Goal: Task Accomplishment & Management: Manage account settings

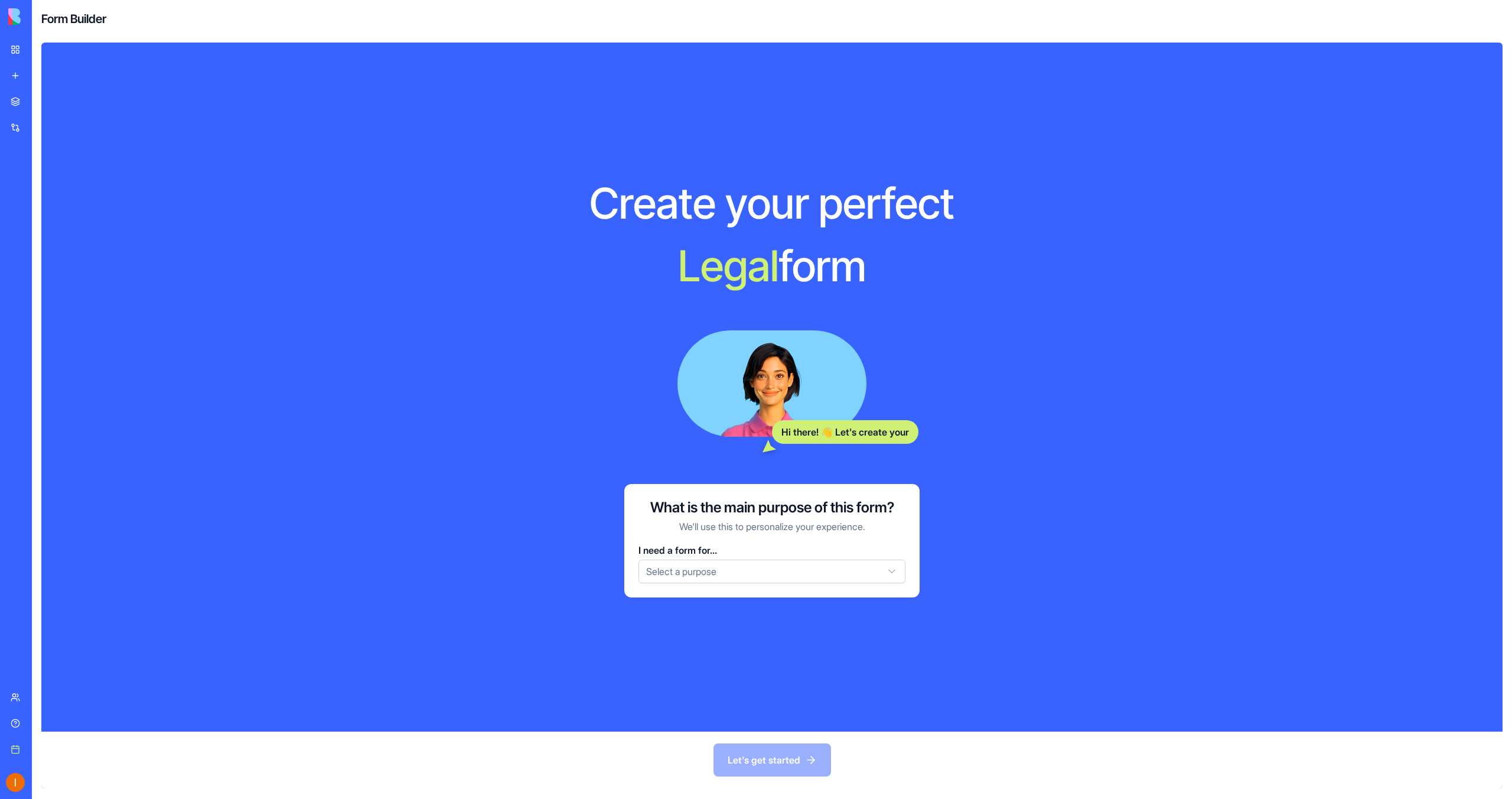
click at [808, 566] on html "BETA My workspace New app Marketplace Integrations Recent Social Media Content …" at bounding box center [756, 400] width 1512 height 799
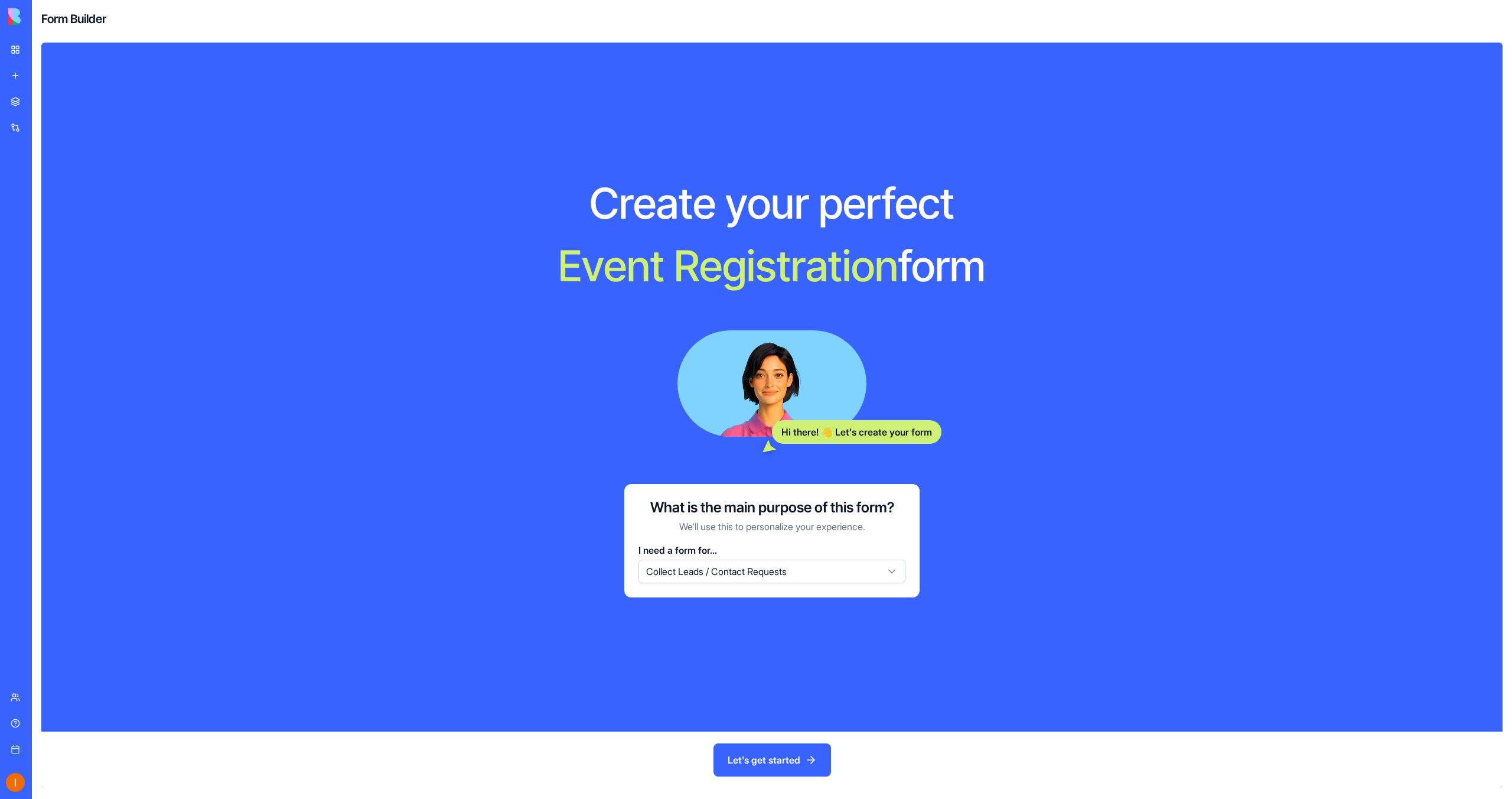
click at [782, 774] on button "Let's get started" at bounding box center [772, 760] width 118 height 33
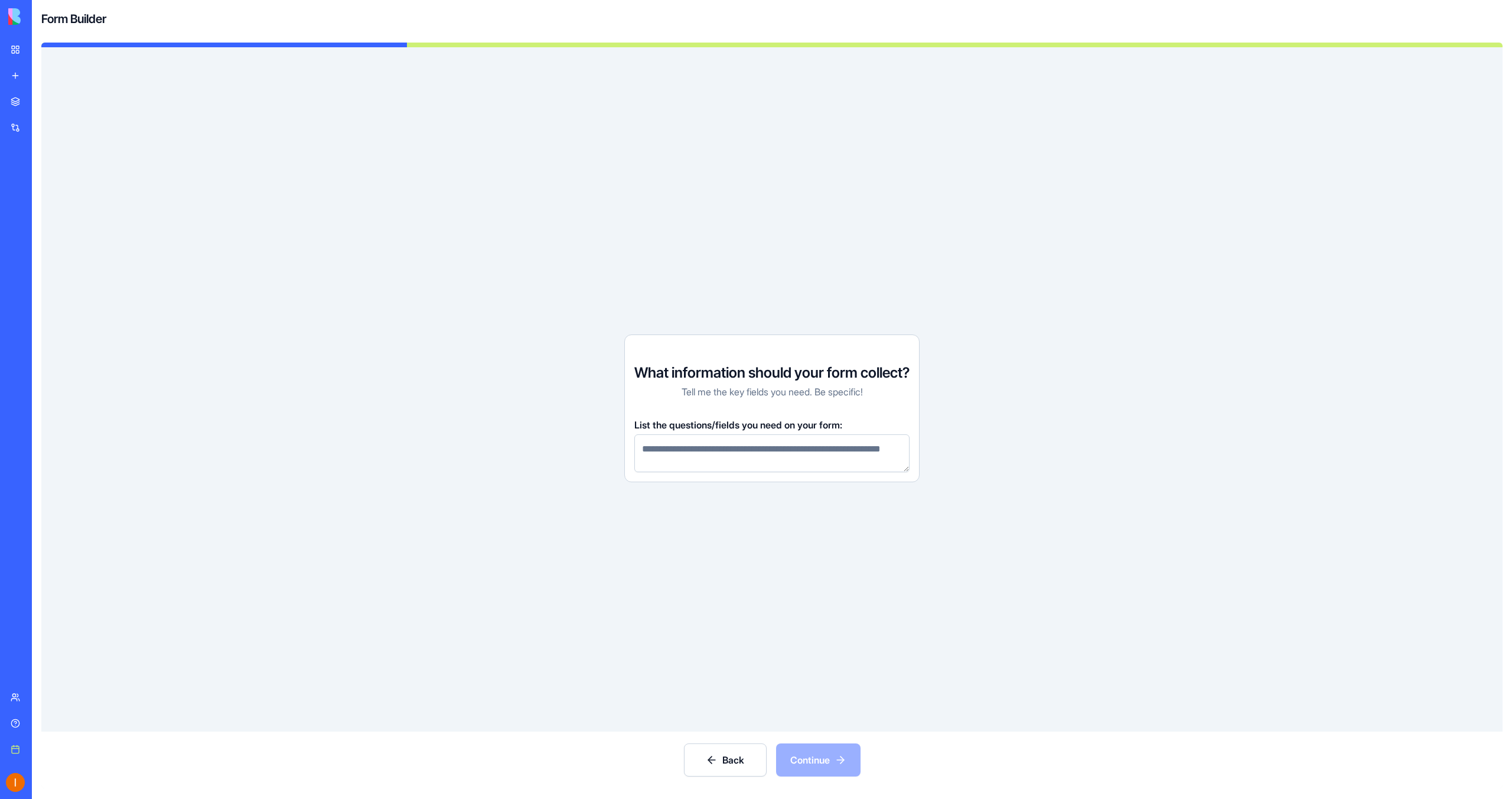
click at [749, 453] on textarea at bounding box center [772, 453] width 275 height 38
type textarea "**********"
click at [804, 769] on button "Continue" at bounding box center [818, 760] width 85 height 33
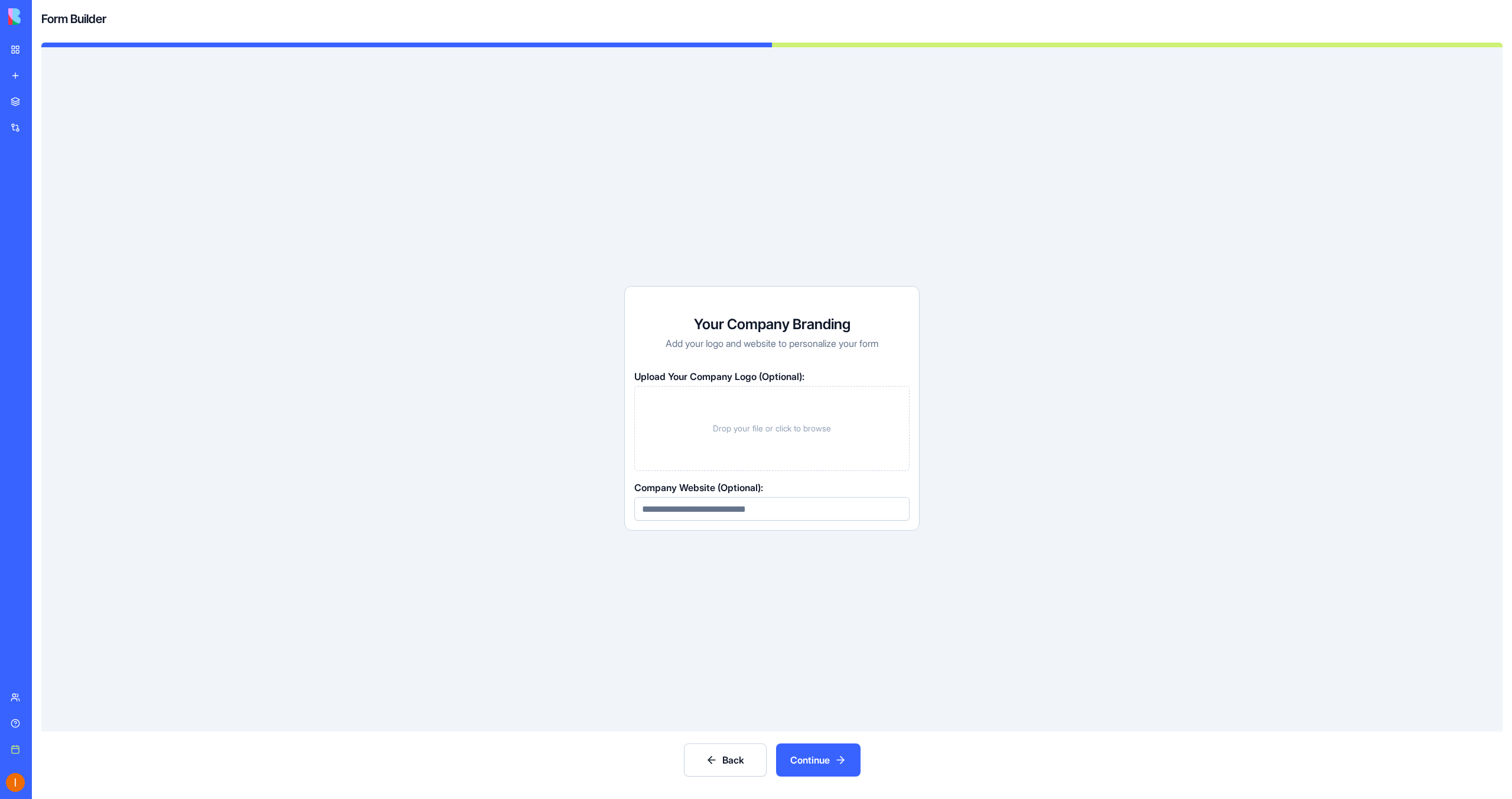
click at [834, 773] on button "Continue" at bounding box center [818, 760] width 85 height 33
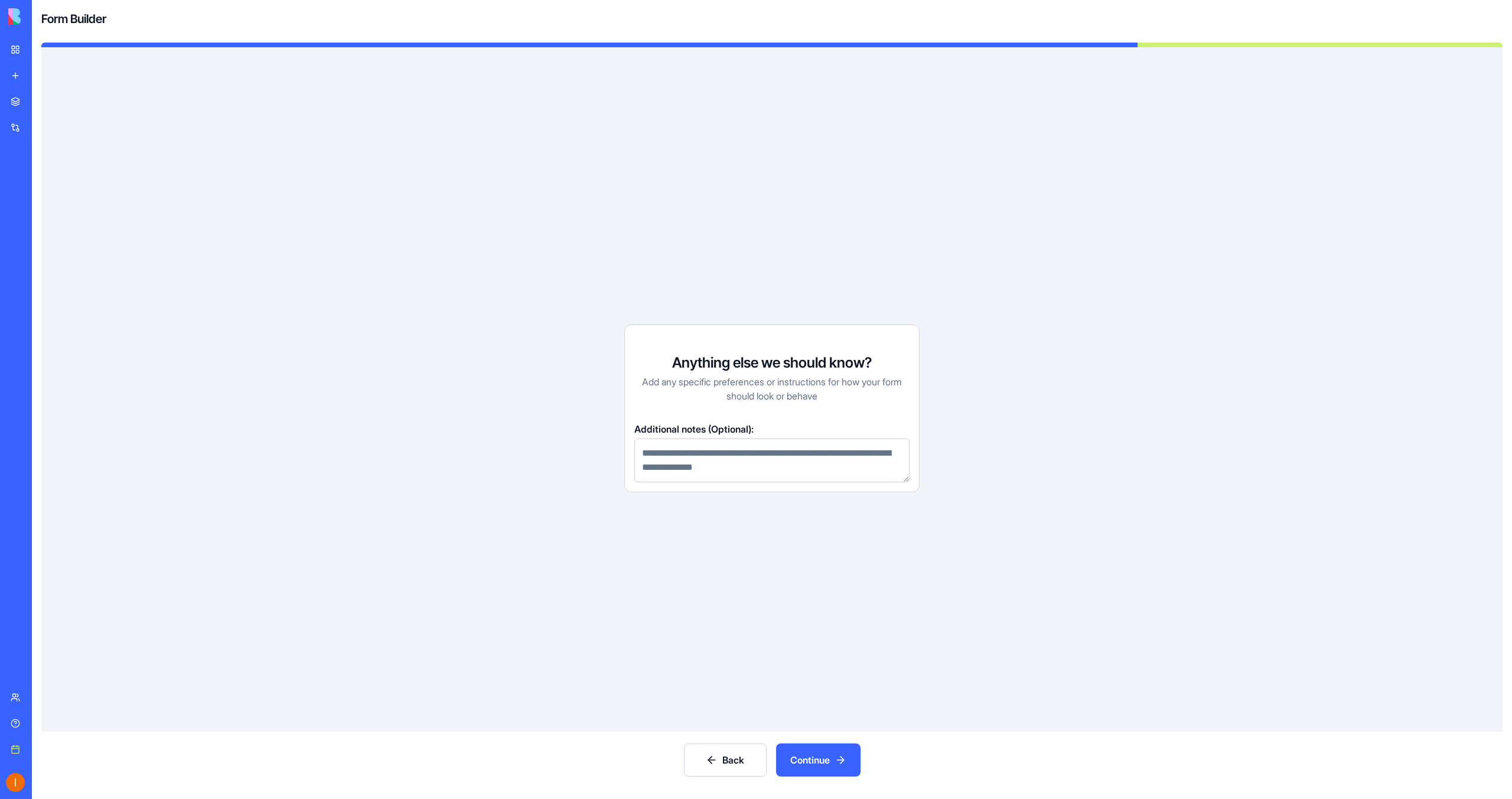
click at [837, 761] on button "Continue" at bounding box center [818, 760] width 85 height 33
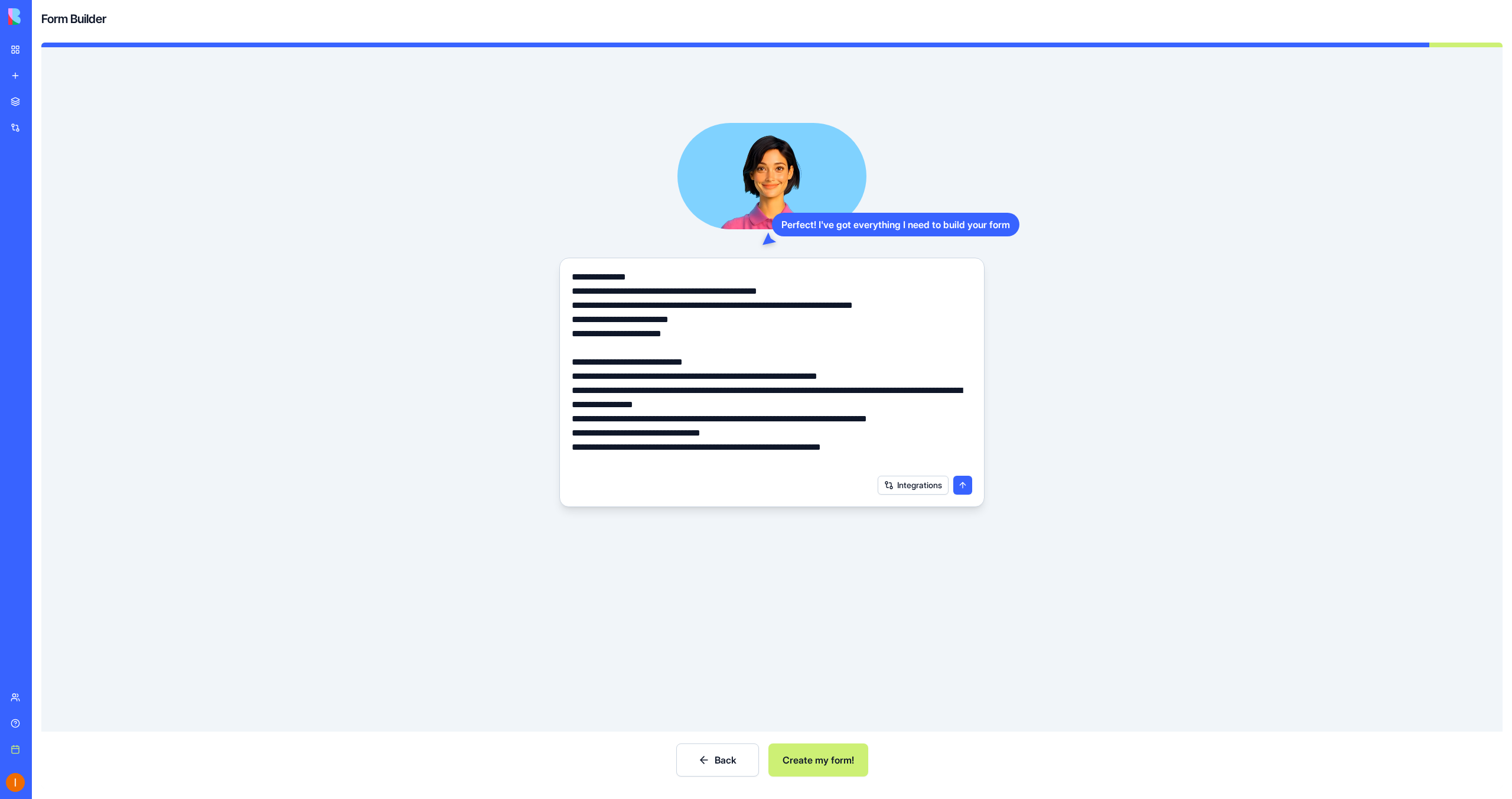
click at [841, 757] on button "Create my form!" at bounding box center [818, 760] width 100 height 33
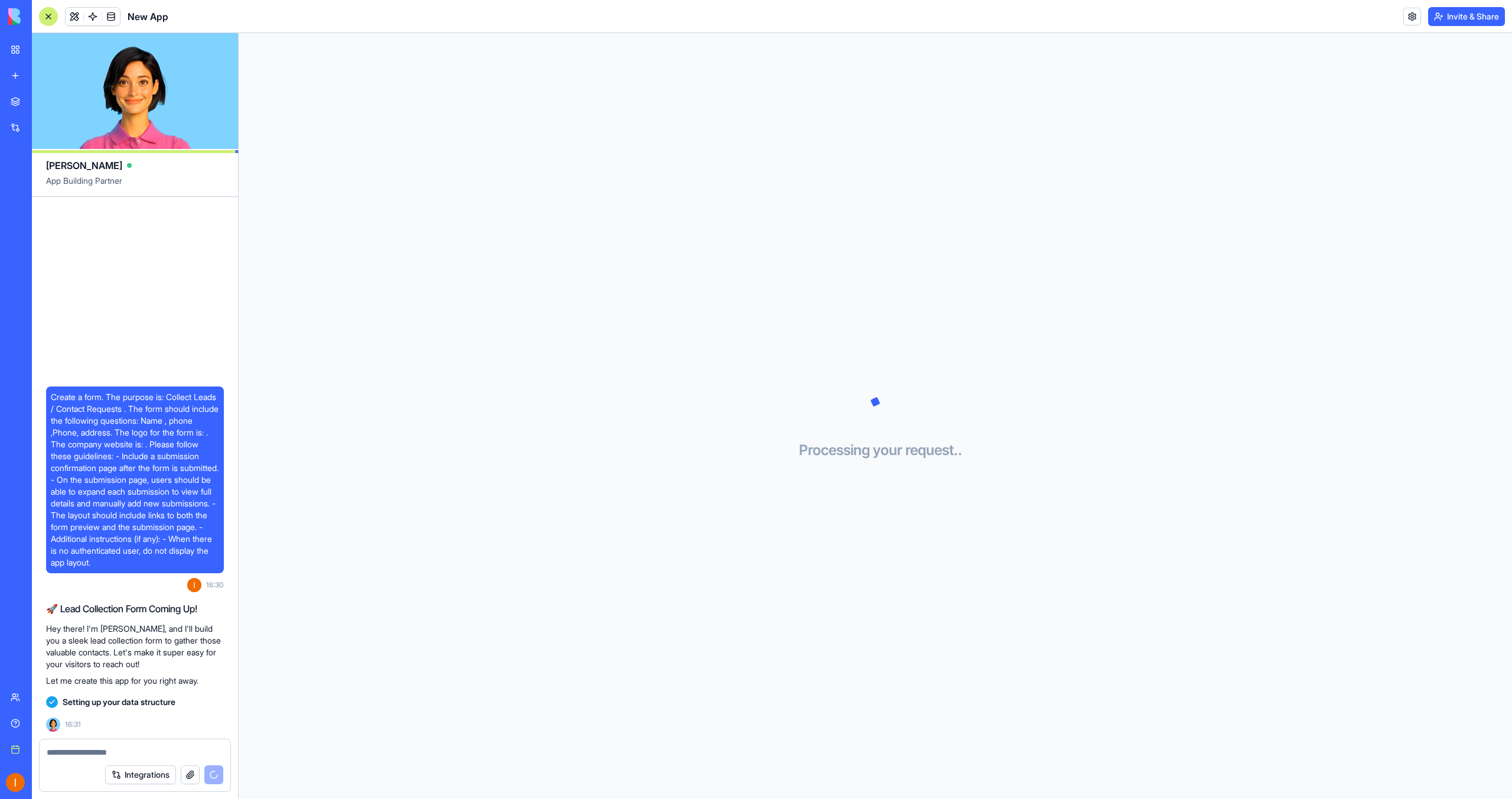
click at [15, 21] on img at bounding box center [45, 17] width 73 height 17
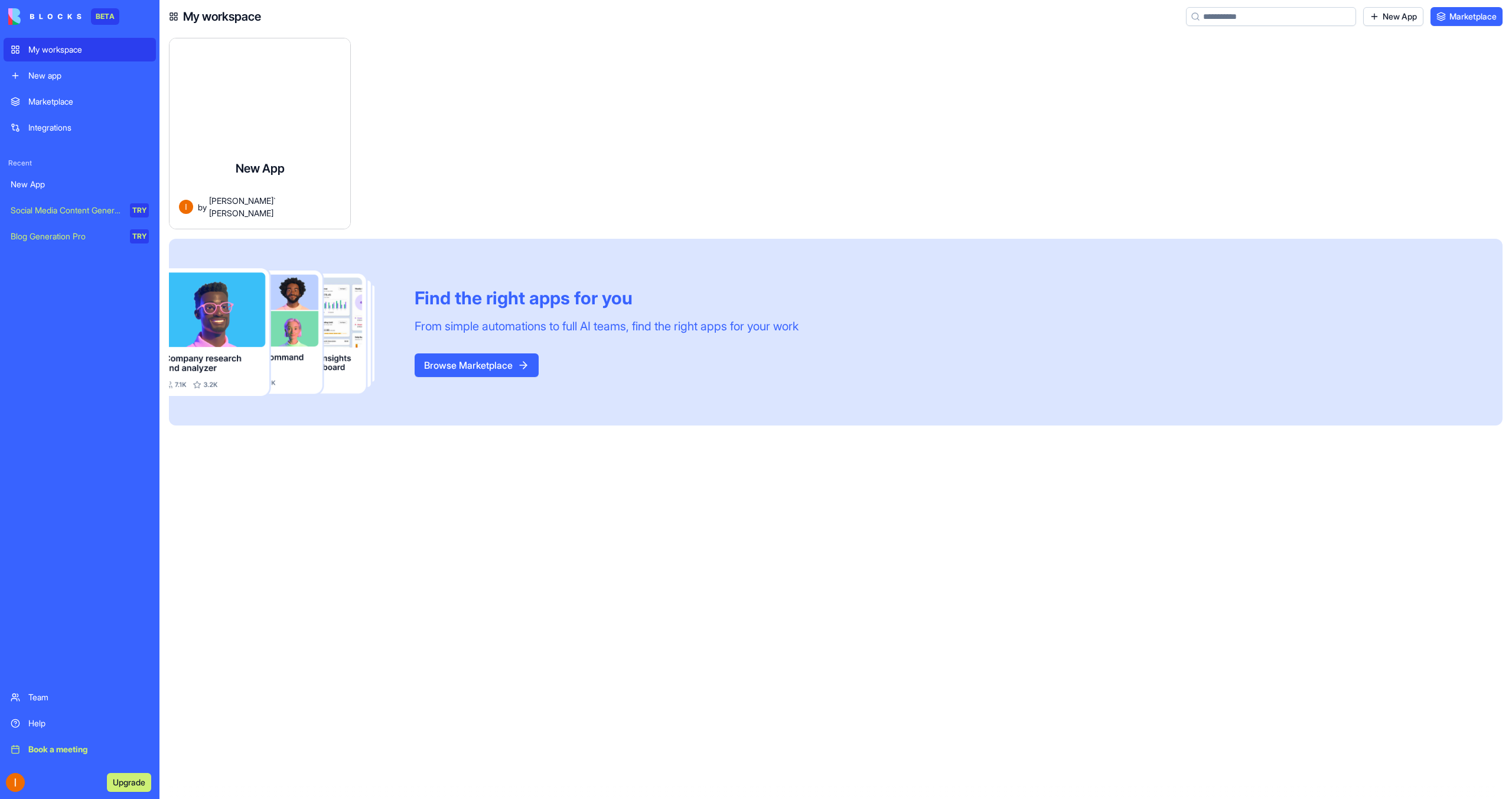
click at [75, 124] on div "Integrations" at bounding box center [88, 127] width 120 height 12
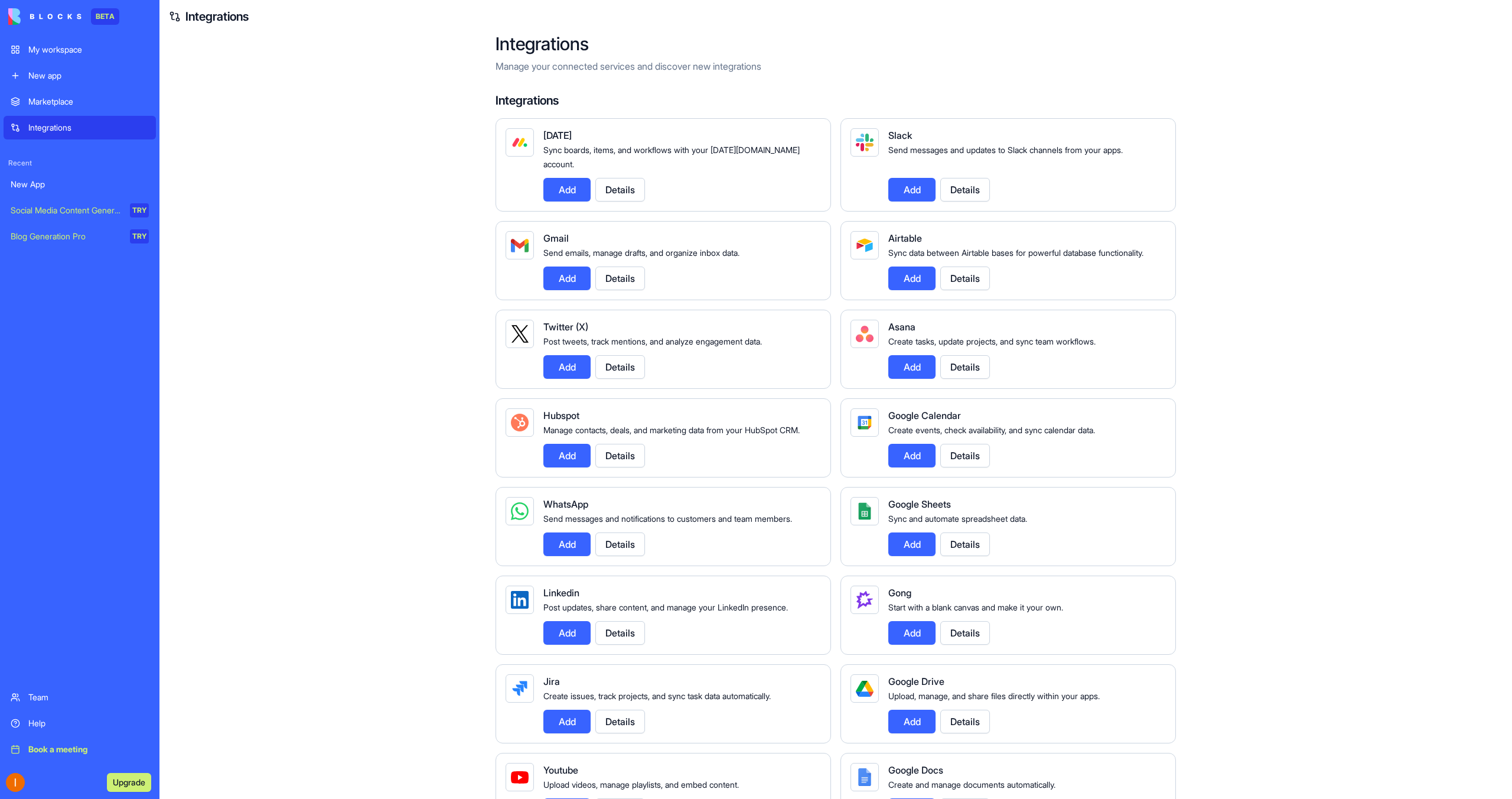
click at [75, 183] on div "New App" at bounding box center [80, 185] width 138 height 12
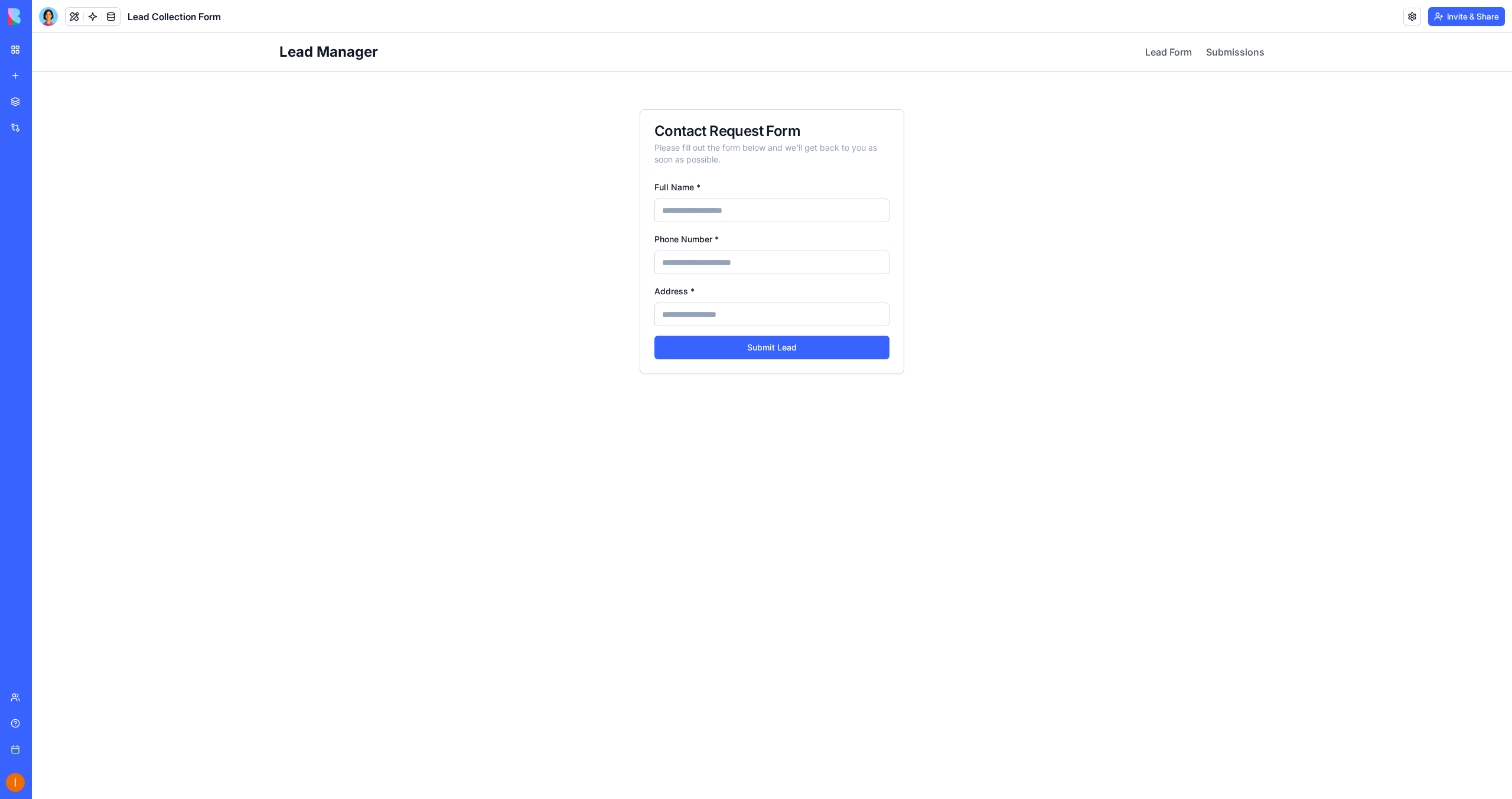
click at [669, 212] on input "Full Name *" at bounding box center [772, 210] width 235 height 23
click at [692, 207] on input "Full Name *" at bounding box center [772, 210] width 235 height 23
type input "*"
click at [1408, 18] on link at bounding box center [1412, 17] width 17 height 17
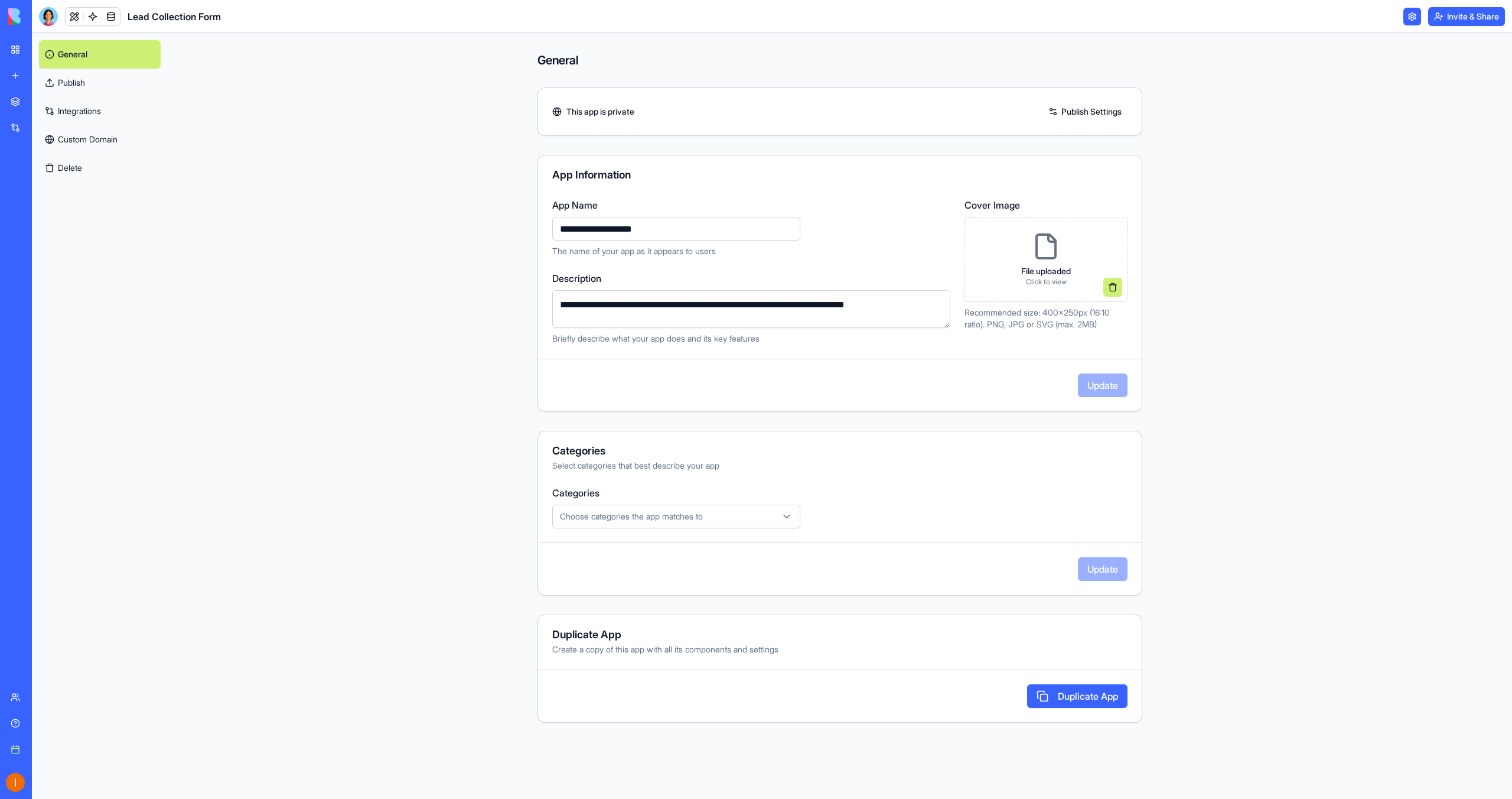
click at [103, 112] on link "Integrations" at bounding box center [99, 111] width 121 height 28
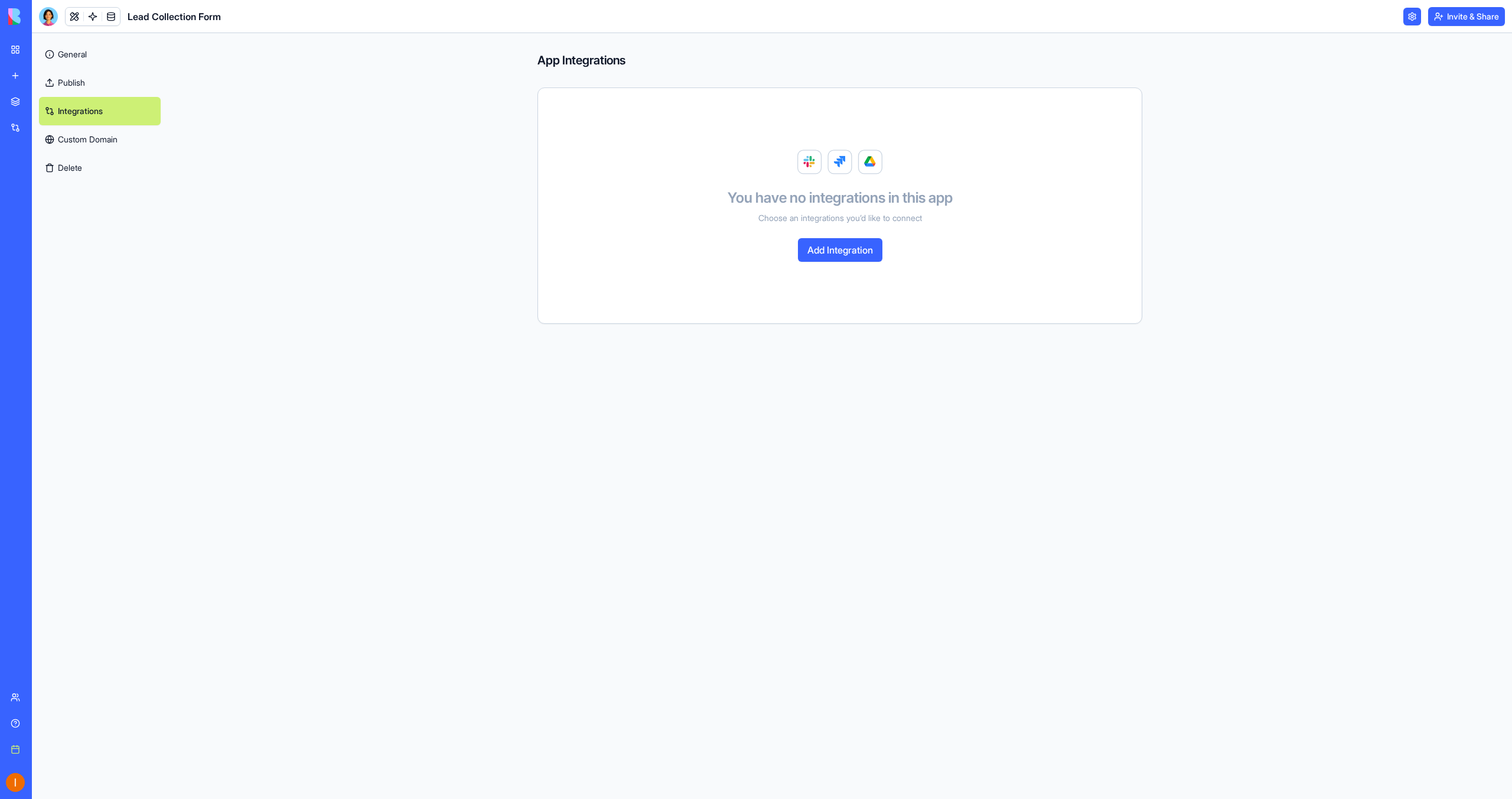
click at [104, 79] on link "Publish" at bounding box center [99, 82] width 121 height 28
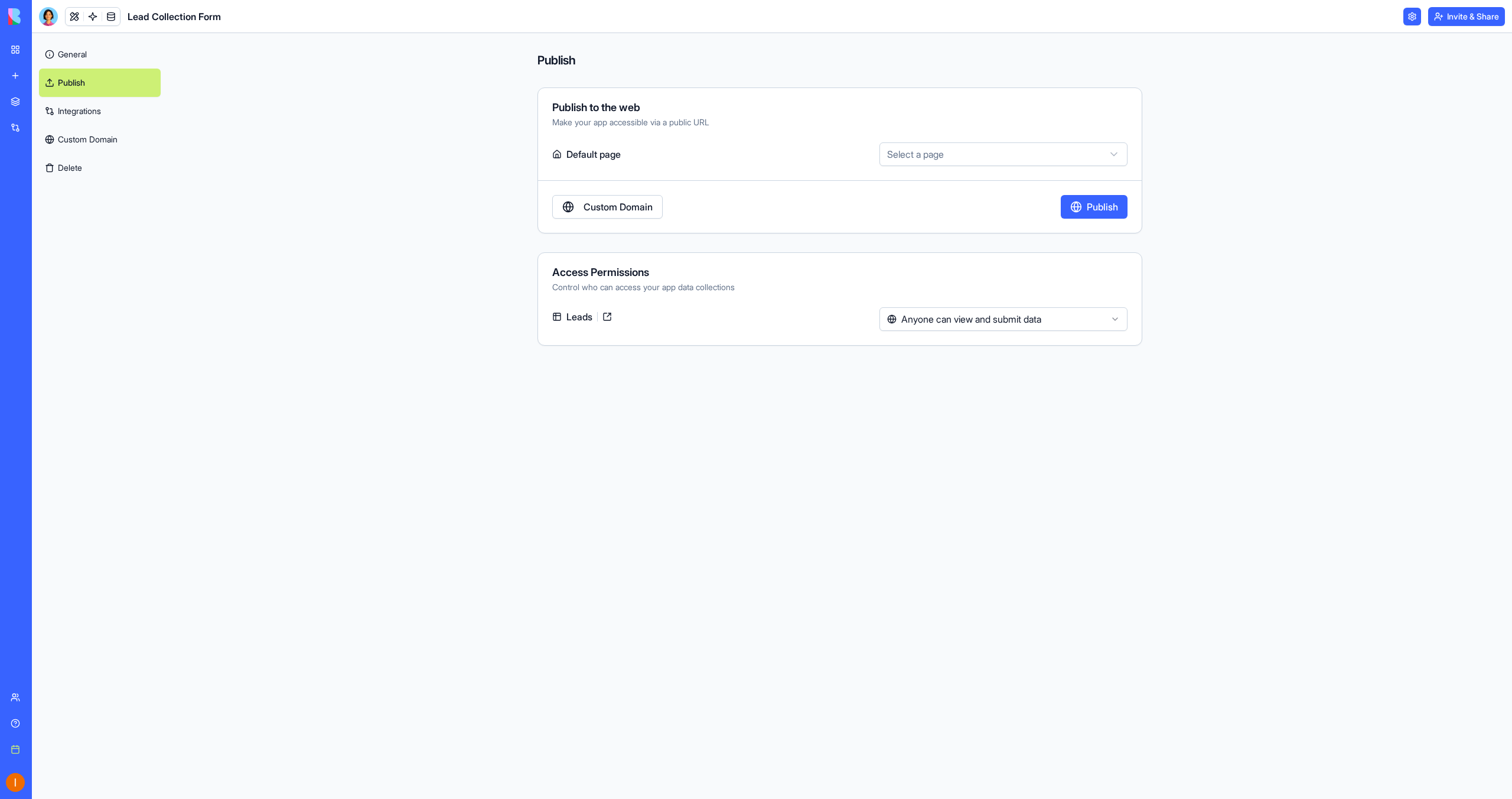
click at [94, 52] on link "General" at bounding box center [99, 53] width 121 height 28
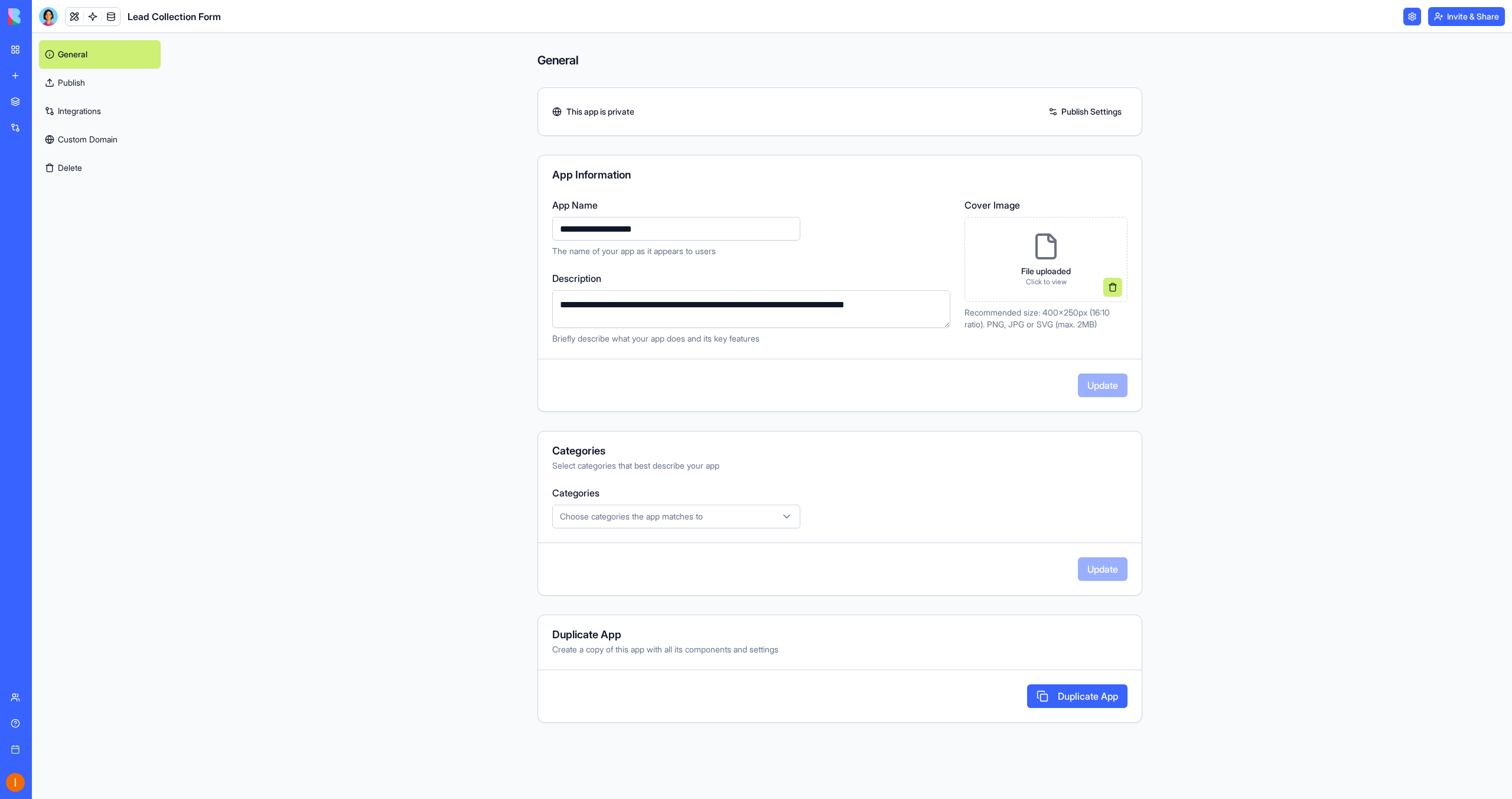
click at [18, 48] on link "My workspace" at bounding box center [27, 50] width 48 height 23
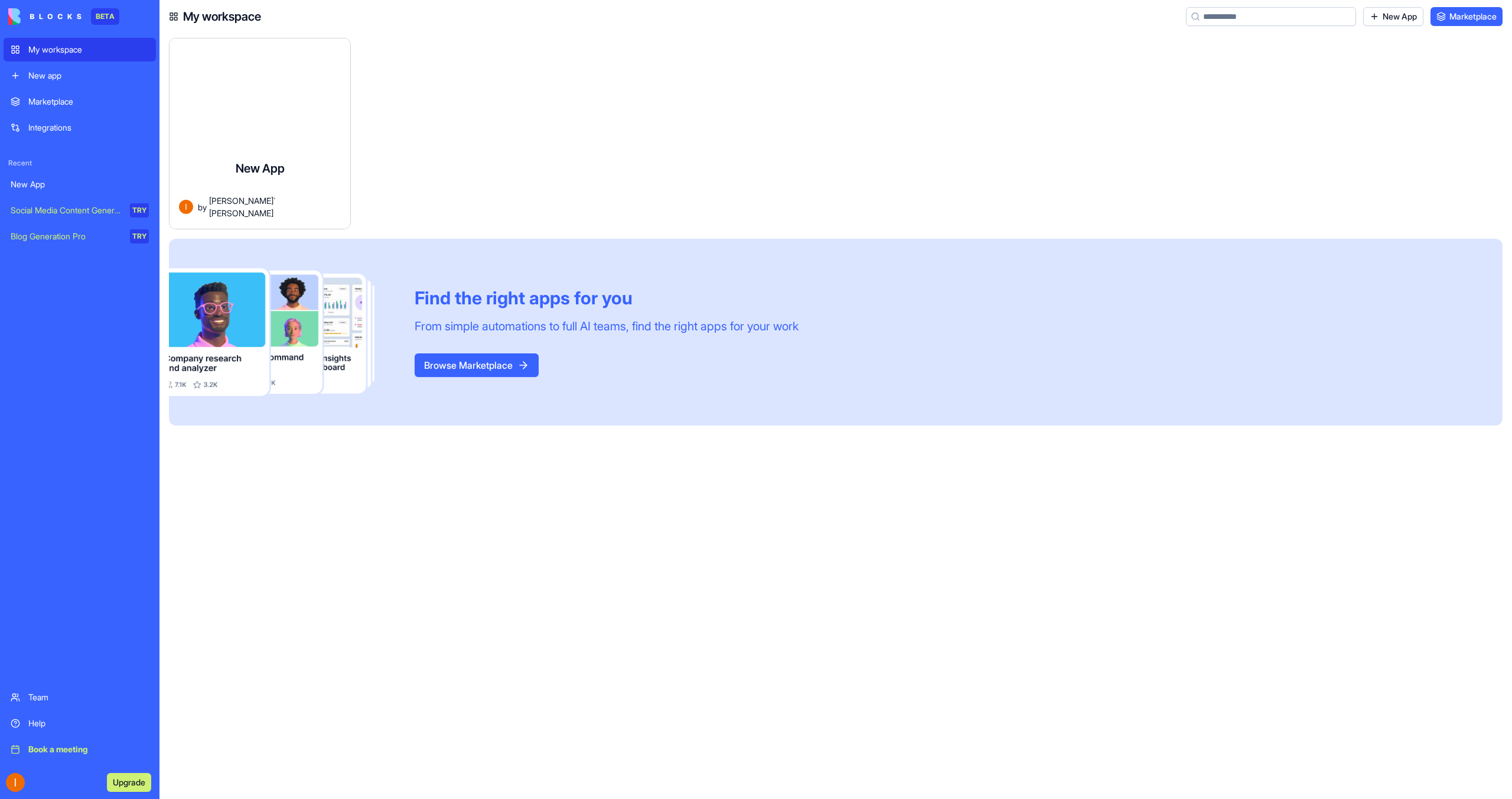
click at [110, 183] on div "New App" at bounding box center [80, 185] width 138 height 12
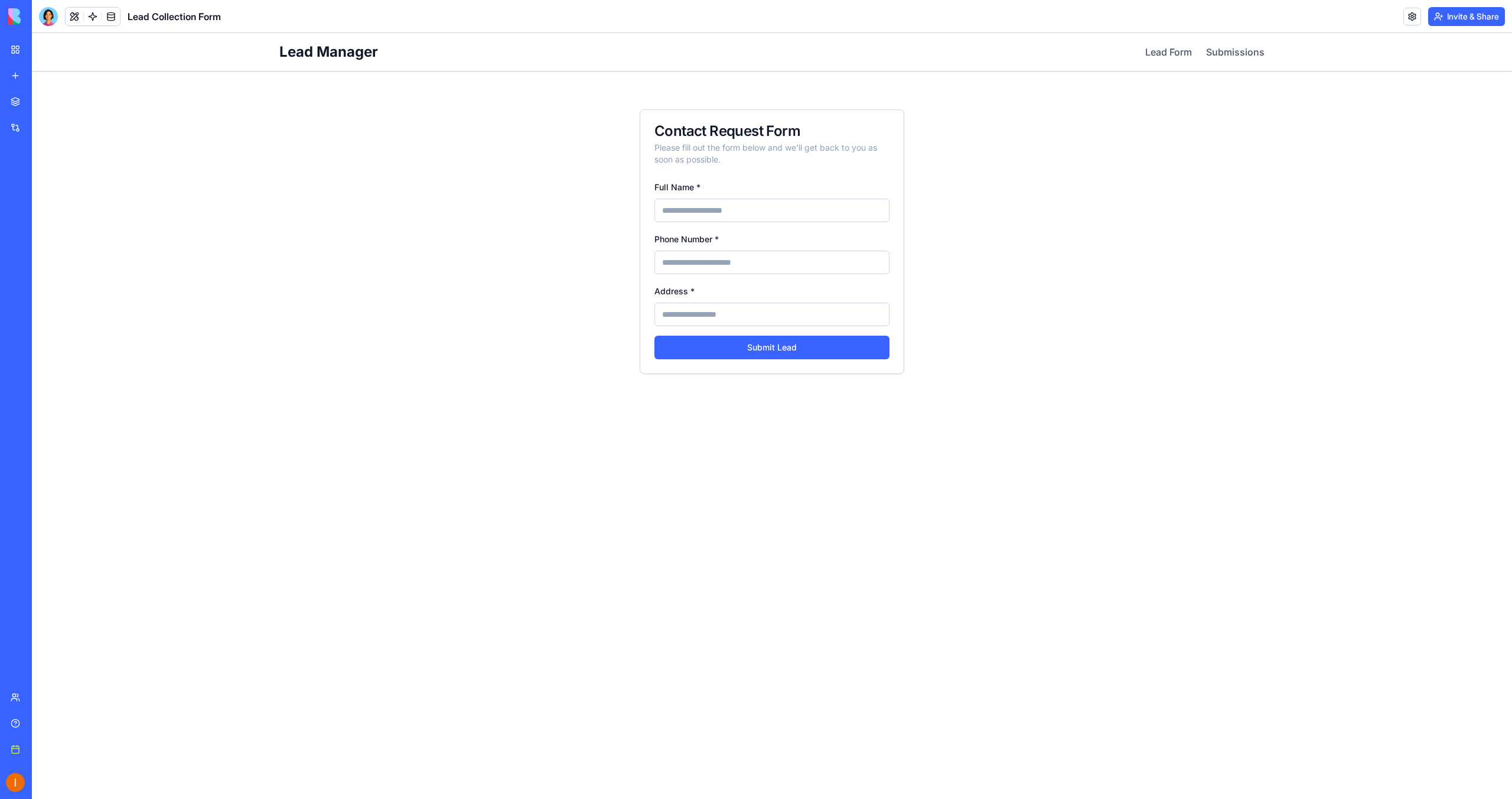
click at [16, 50] on link "My workspace" at bounding box center [27, 50] width 48 height 23
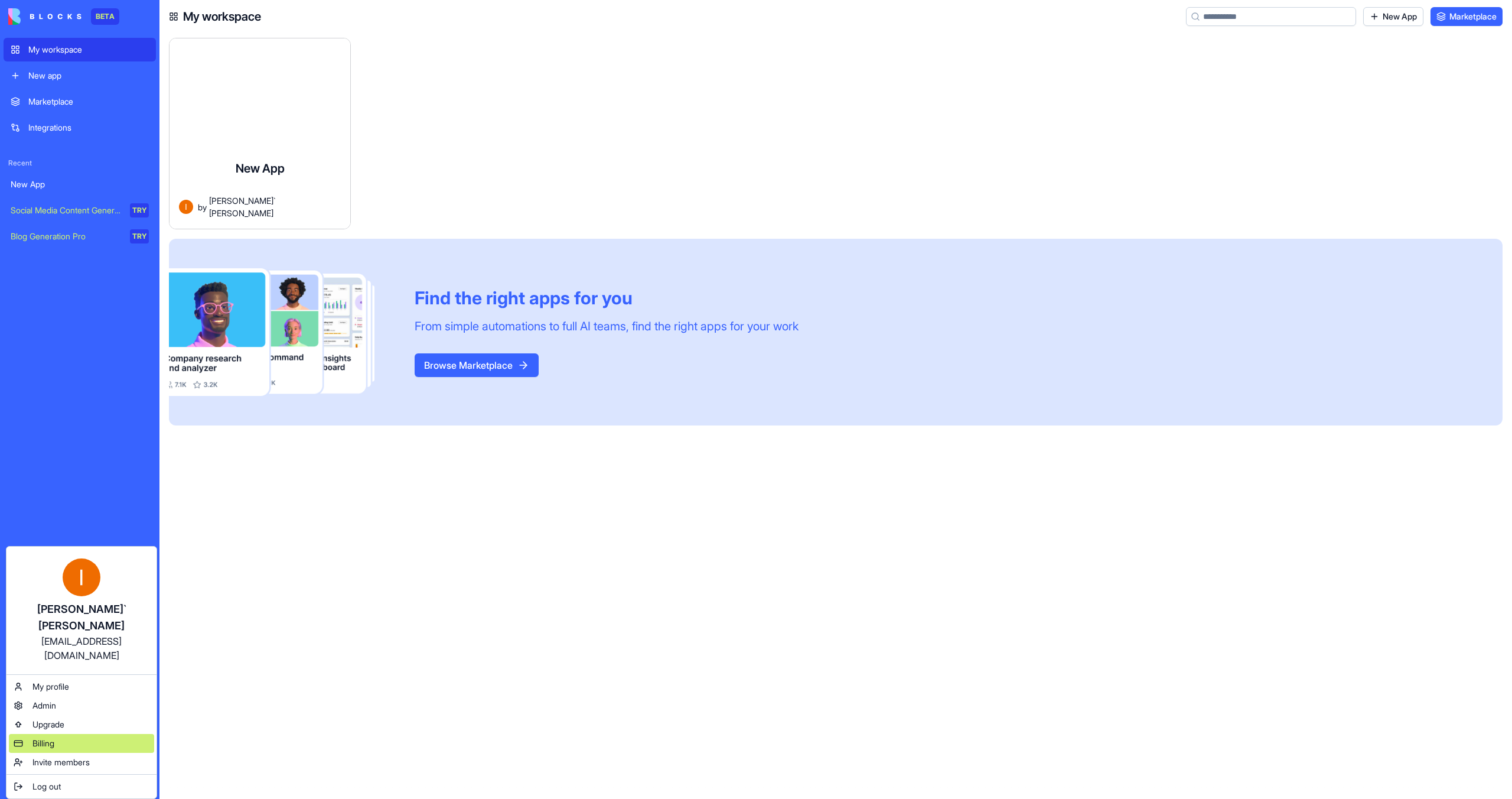
click at [54, 737] on span "Billing" at bounding box center [43, 743] width 21 height 12
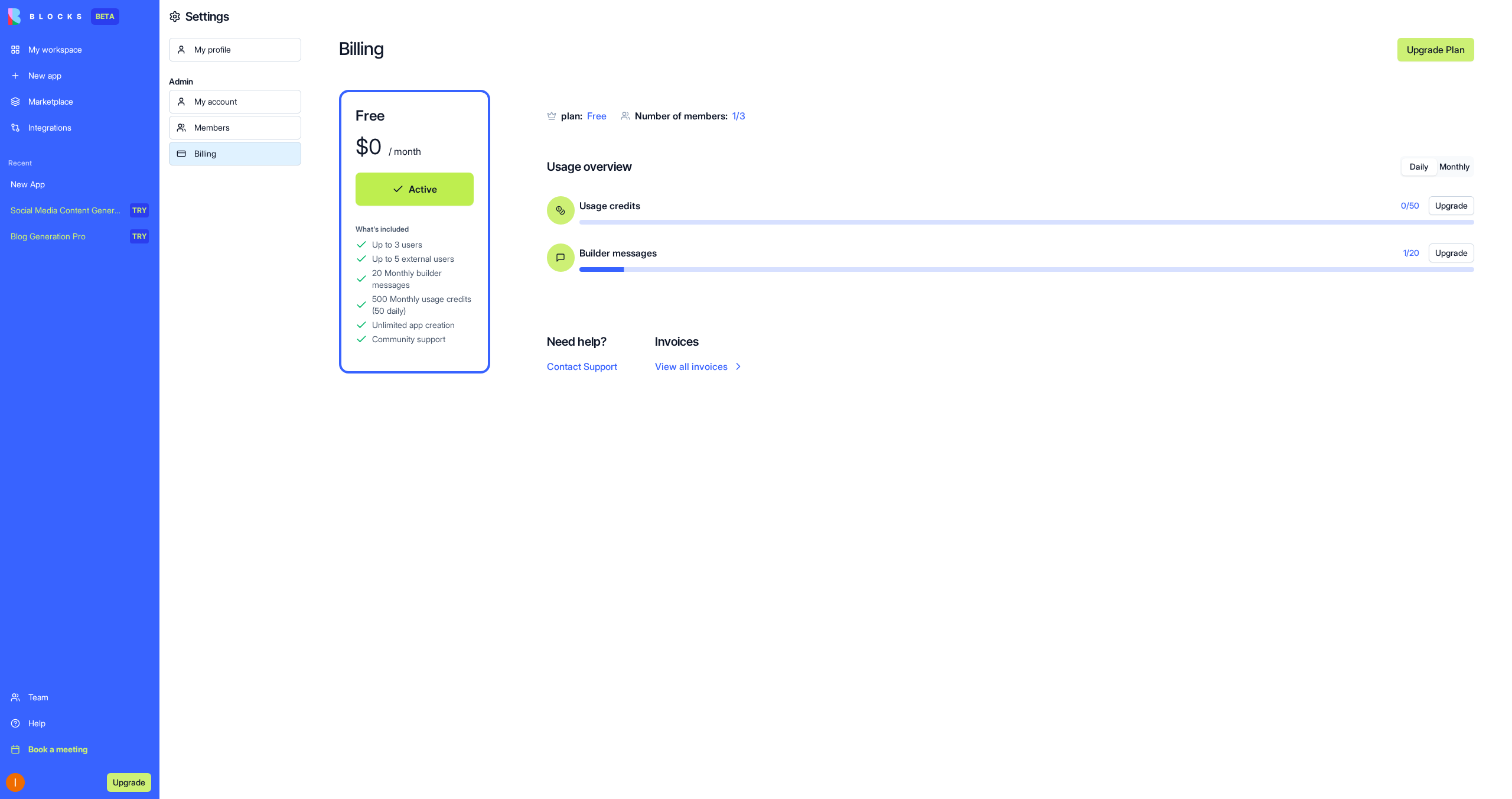
drag, startPoint x: 733, startPoint y: 106, endPoint x: 733, endPoint y: 113, distance: 7.0
click at [733, 106] on div "plan: Free Number of members: 1 / 3 Usage overview Daily Monthly Usage credits …" at bounding box center [1011, 198] width 927 height 218
drag, startPoint x: 733, startPoint y: 113, endPoint x: 762, endPoint y: 115, distance: 29.1
click at [734, 113] on div "Number of members: 1 / 3" at bounding box center [690, 116] width 111 height 15
click at [759, 116] on div "plan: Free Number of members: 1 / 3" at bounding box center [1011, 116] width 927 height 15
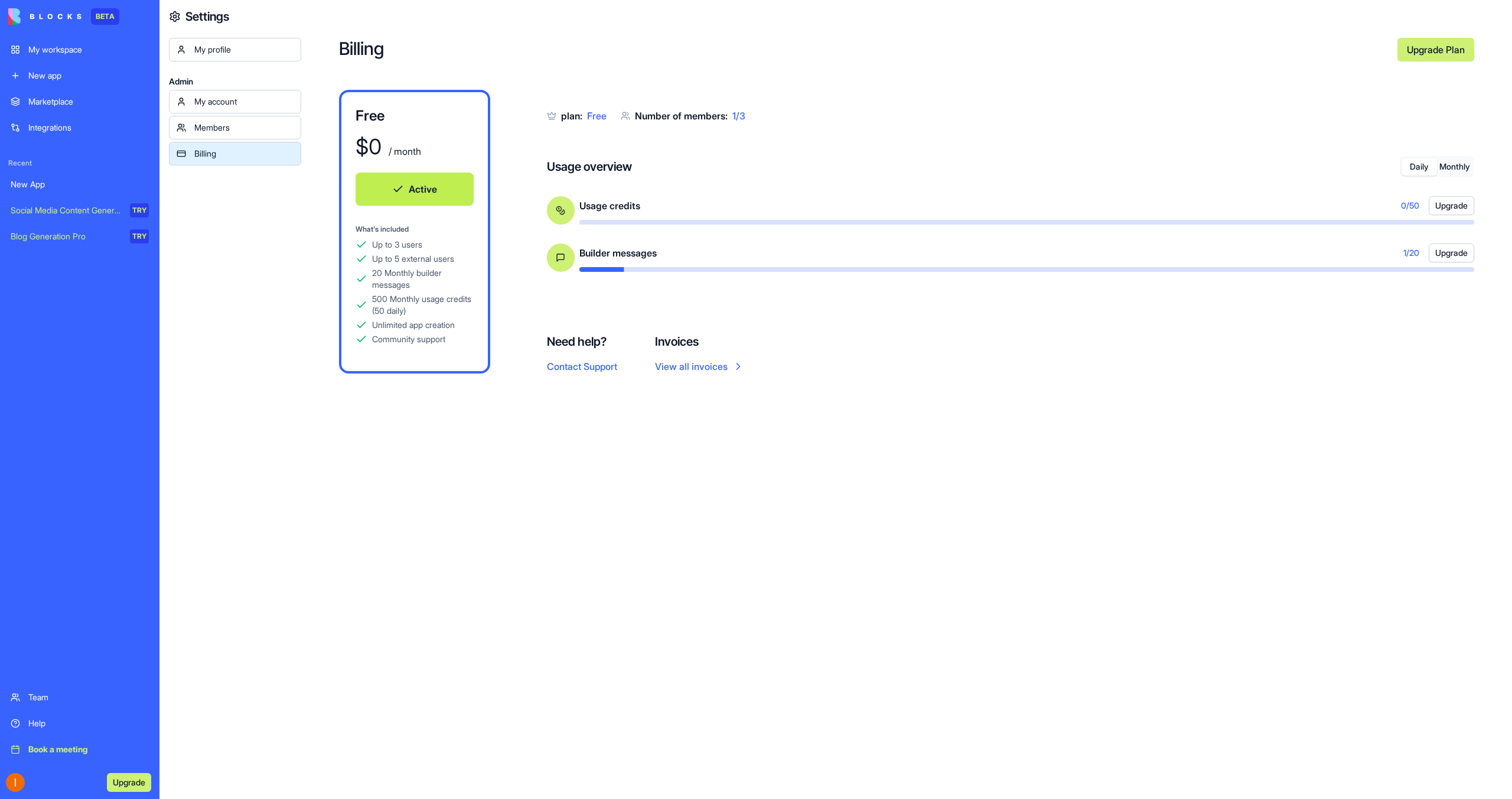
click at [255, 105] on div "My account" at bounding box center [244, 101] width 99 height 12
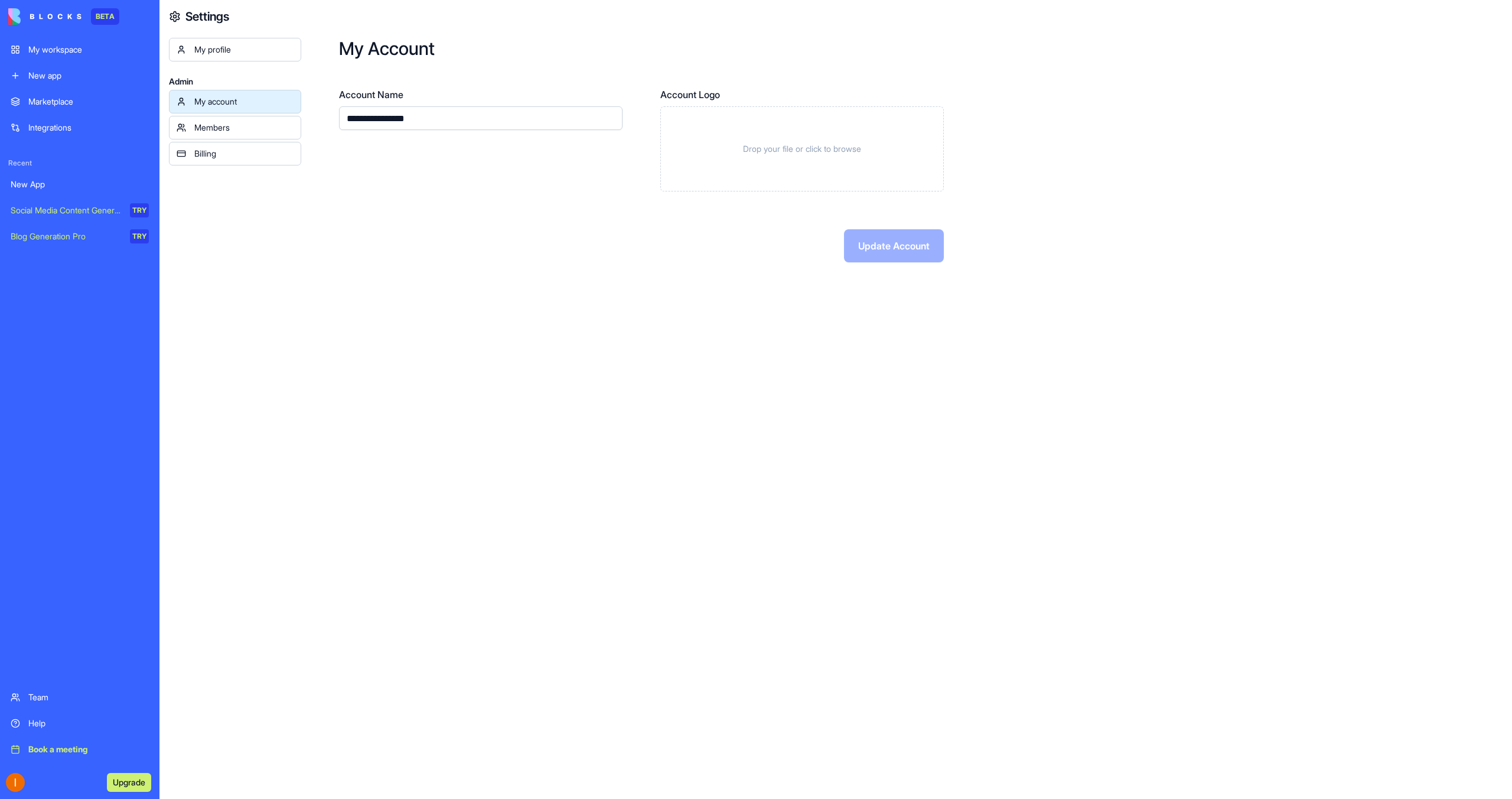
click at [252, 125] on div "Members" at bounding box center [244, 127] width 99 height 12
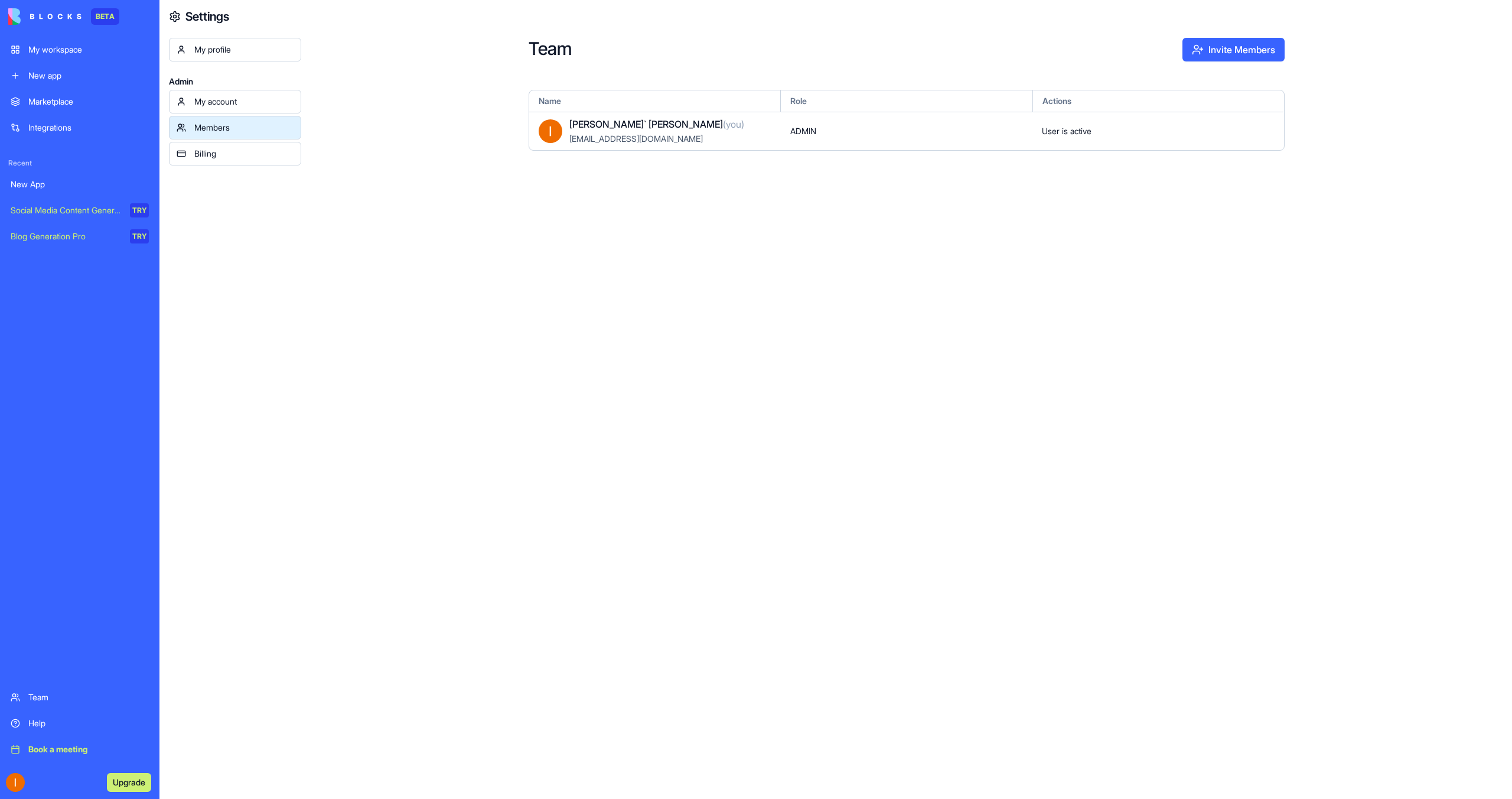
click at [1209, 54] on button "Invite Members" at bounding box center [1233, 50] width 102 height 23
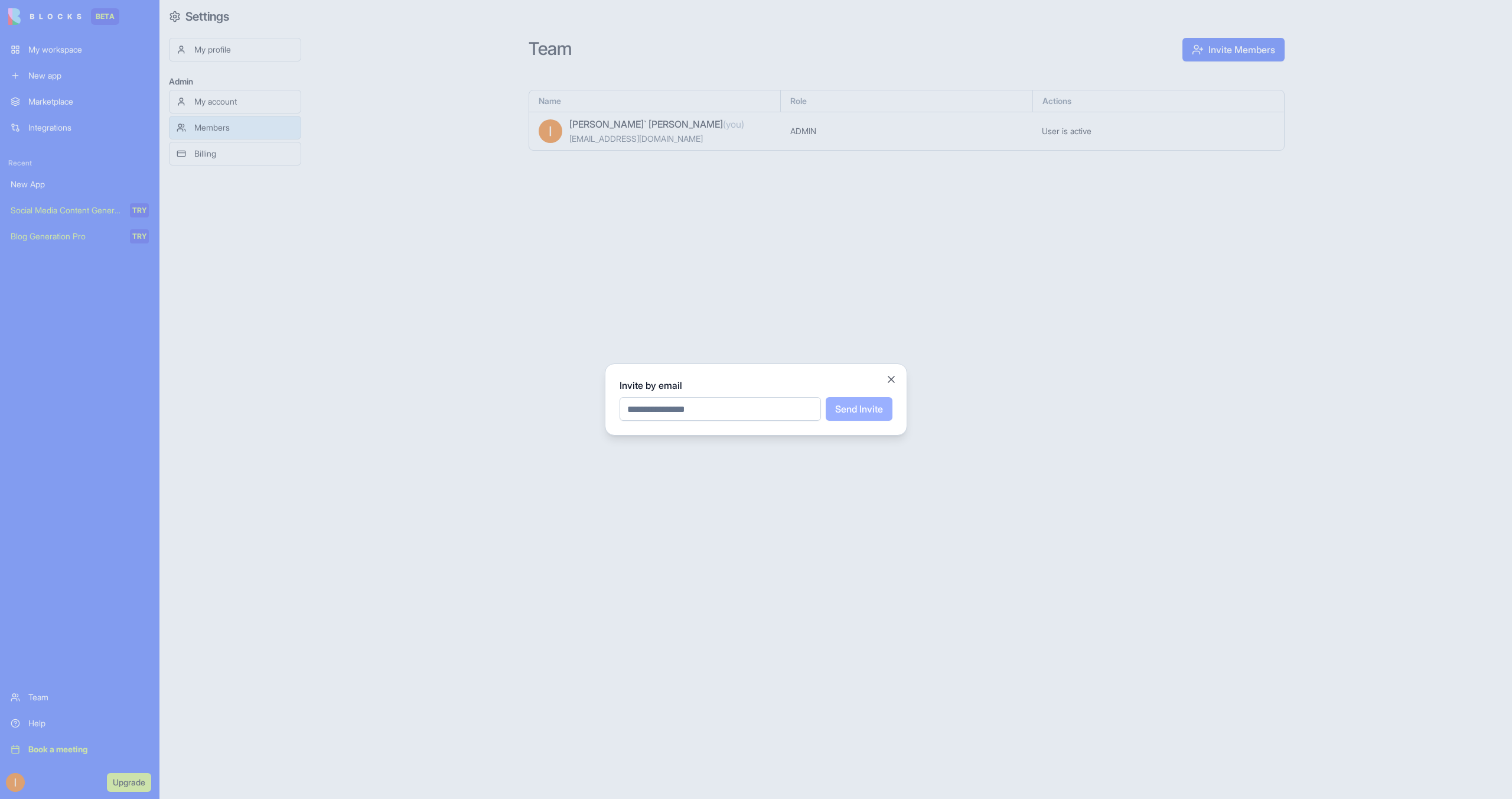
click at [756, 410] on input "email" at bounding box center [720, 408] width 201 height 23
paste input "**********"
type input "**********"
click at [862, 408] on button "Send Invite" at bounding box center [859, 408] width 67 height 23
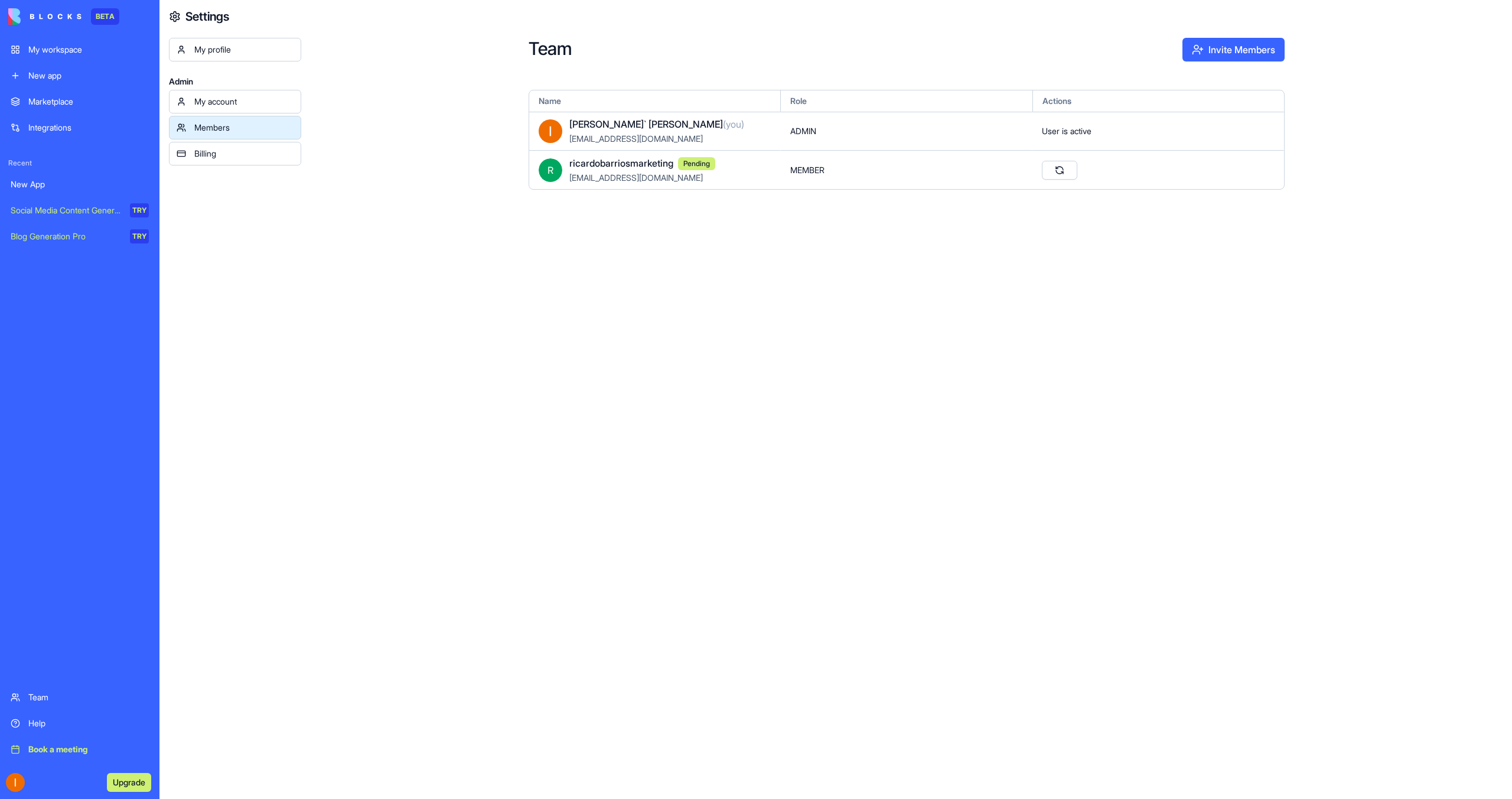
click at [99, 191] on link "New App" at bounding box center [80, 184] width 153 height 23
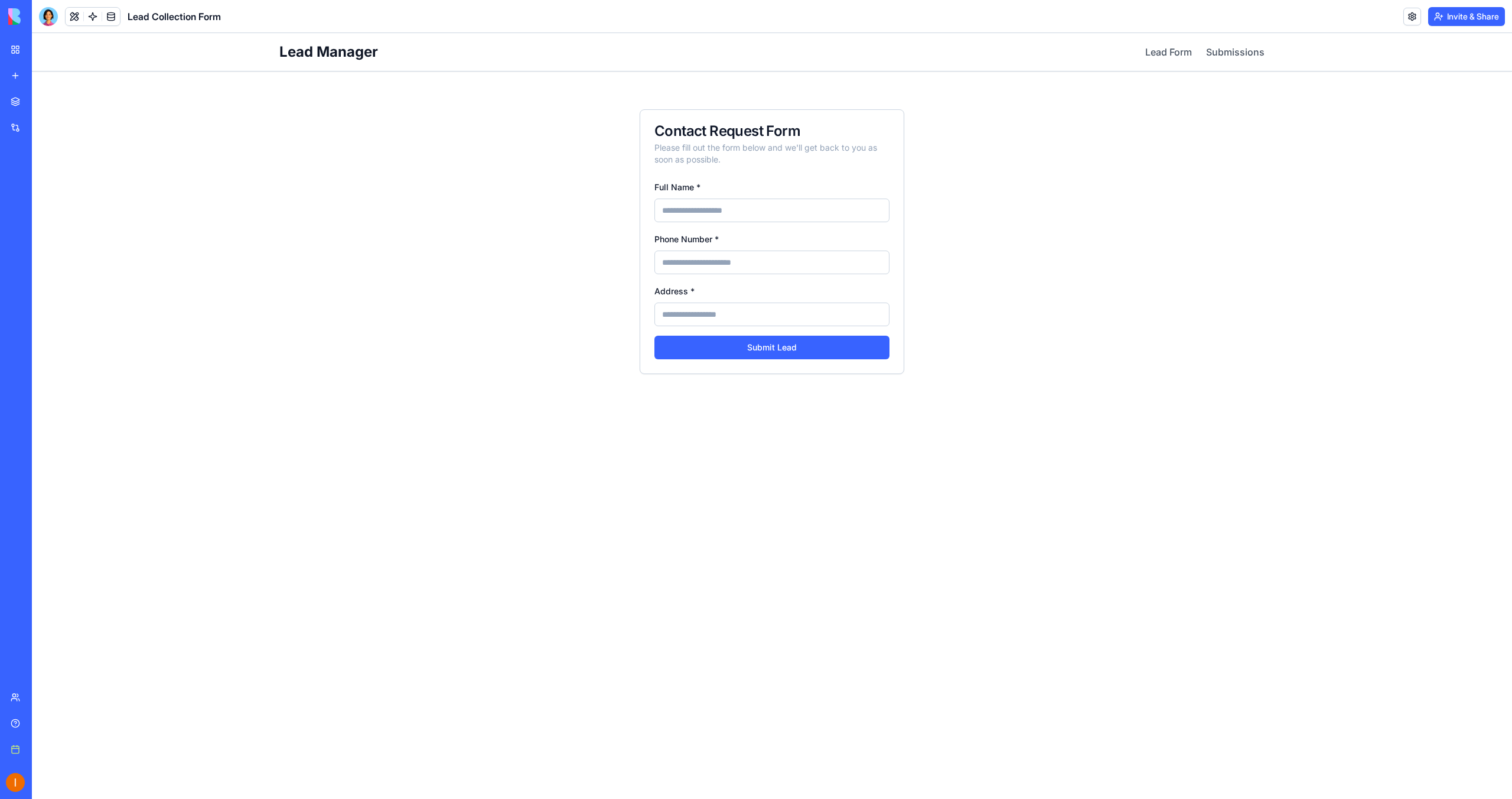
click at [737, 210] on input "Full Name *" at bounding box center [772, 210] width 235 height 23
click at [1211, 49] on link "Submissions" at bounding box center [1235, 52] width 58 height 15
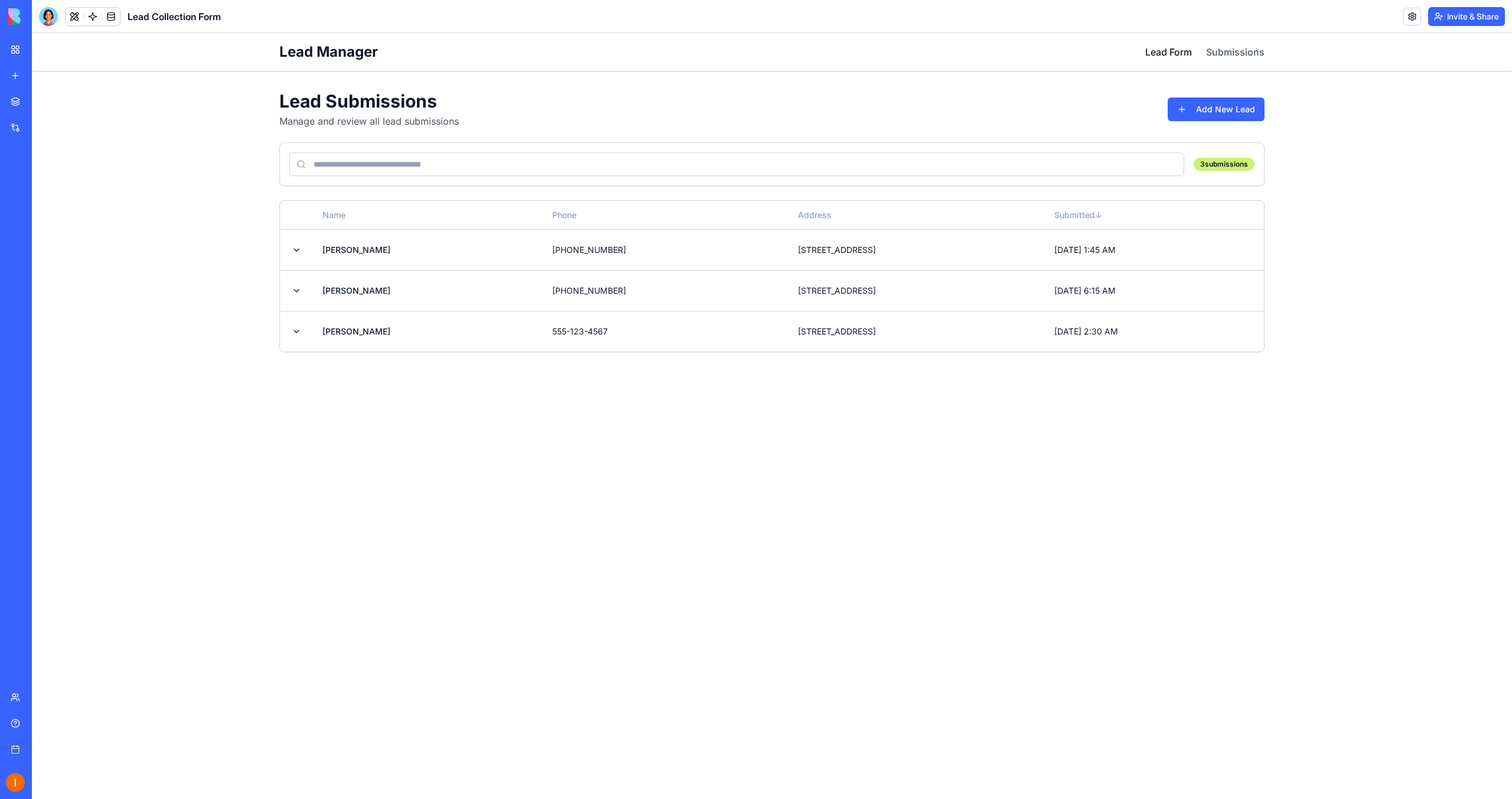
click at [1175, 53] on link "Lead Form" at bounding box center [1168, 52] width 47 height 15
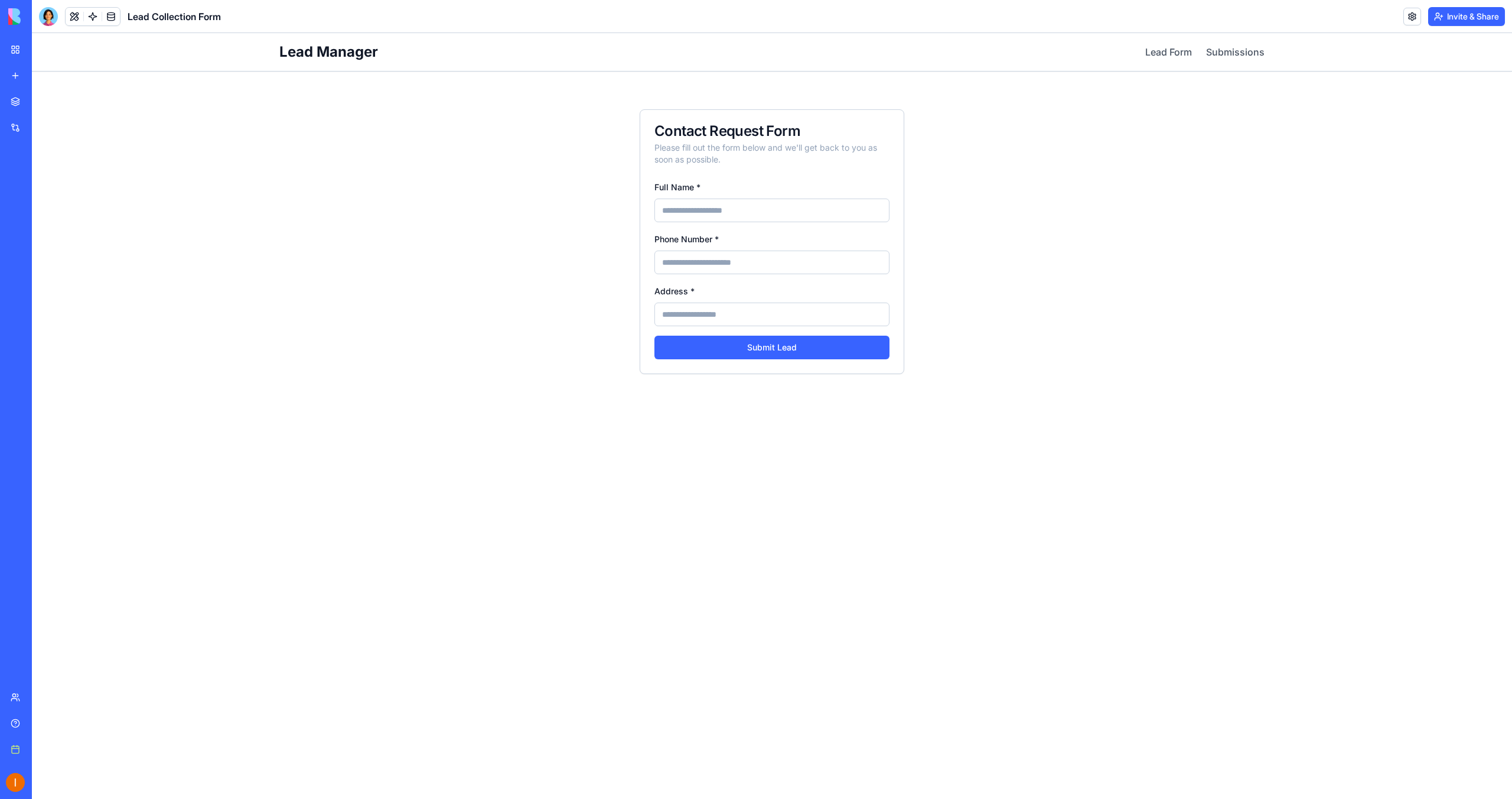
click at [44, 99] on div "Marketplace" at bounding box center [36, 101] width 16 height 12
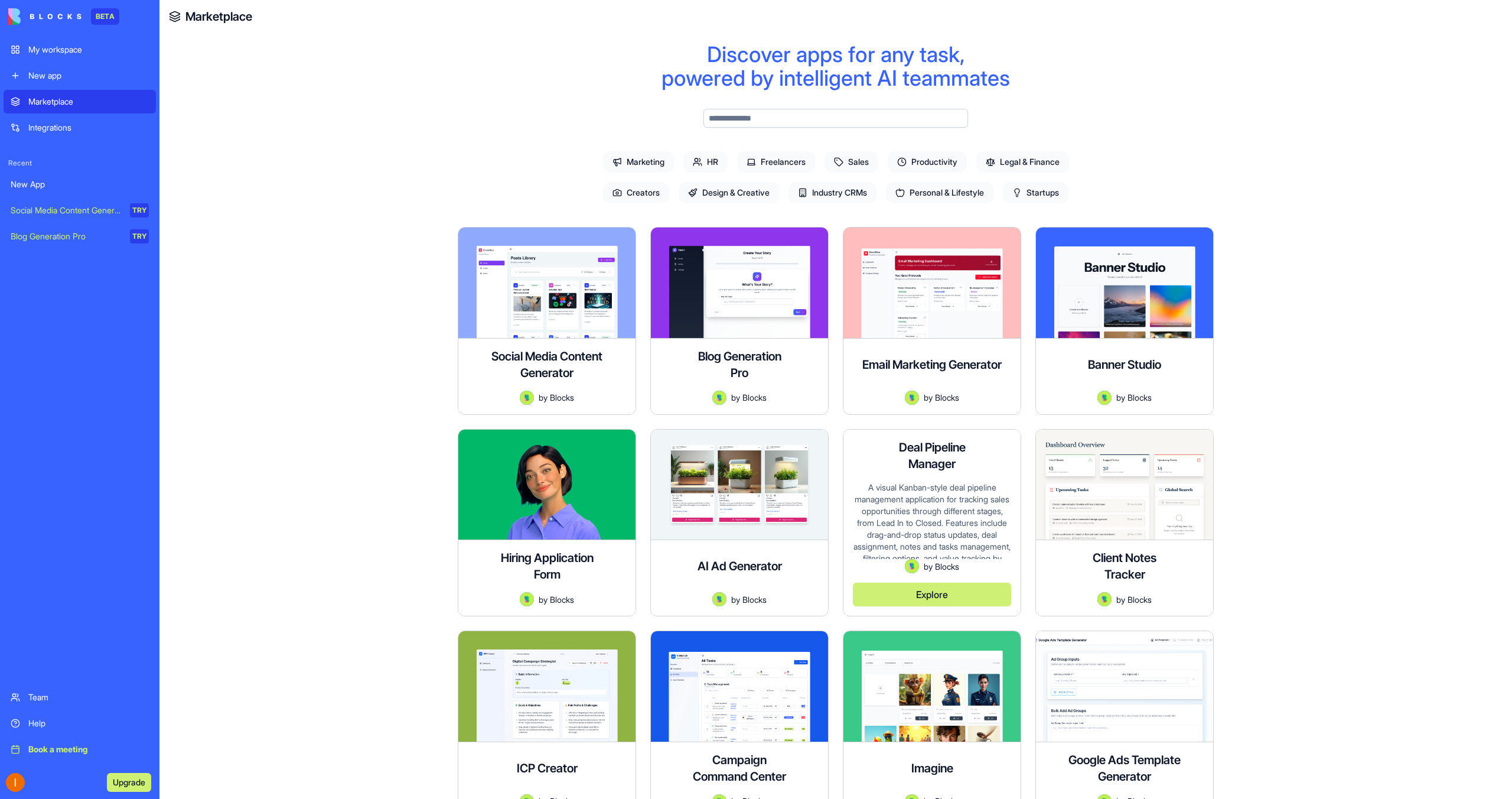
click at [934, 591] on button "Explore" at bounding box center [932, 594] width 158 height 23
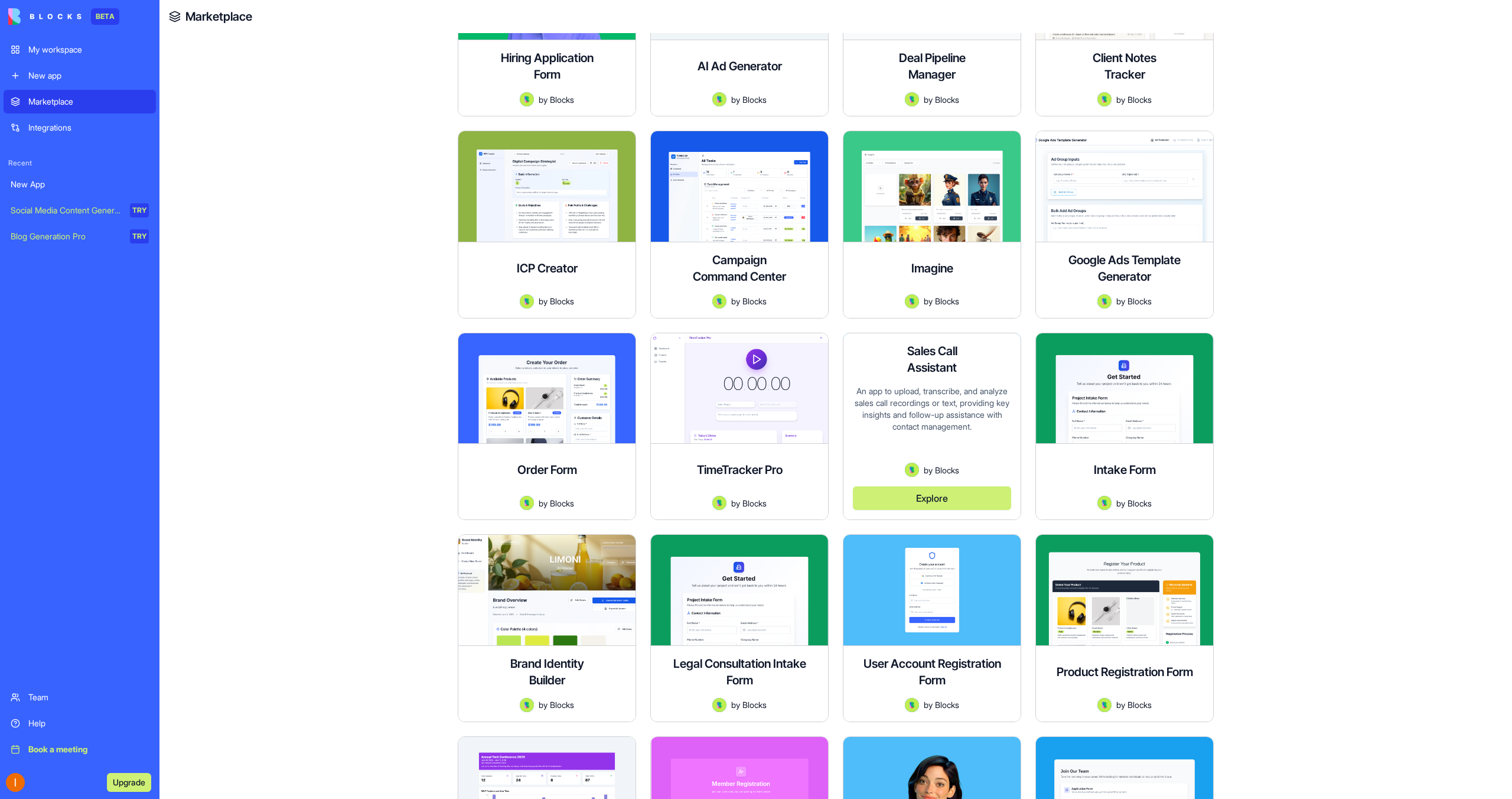
scroll to position [508, 0]
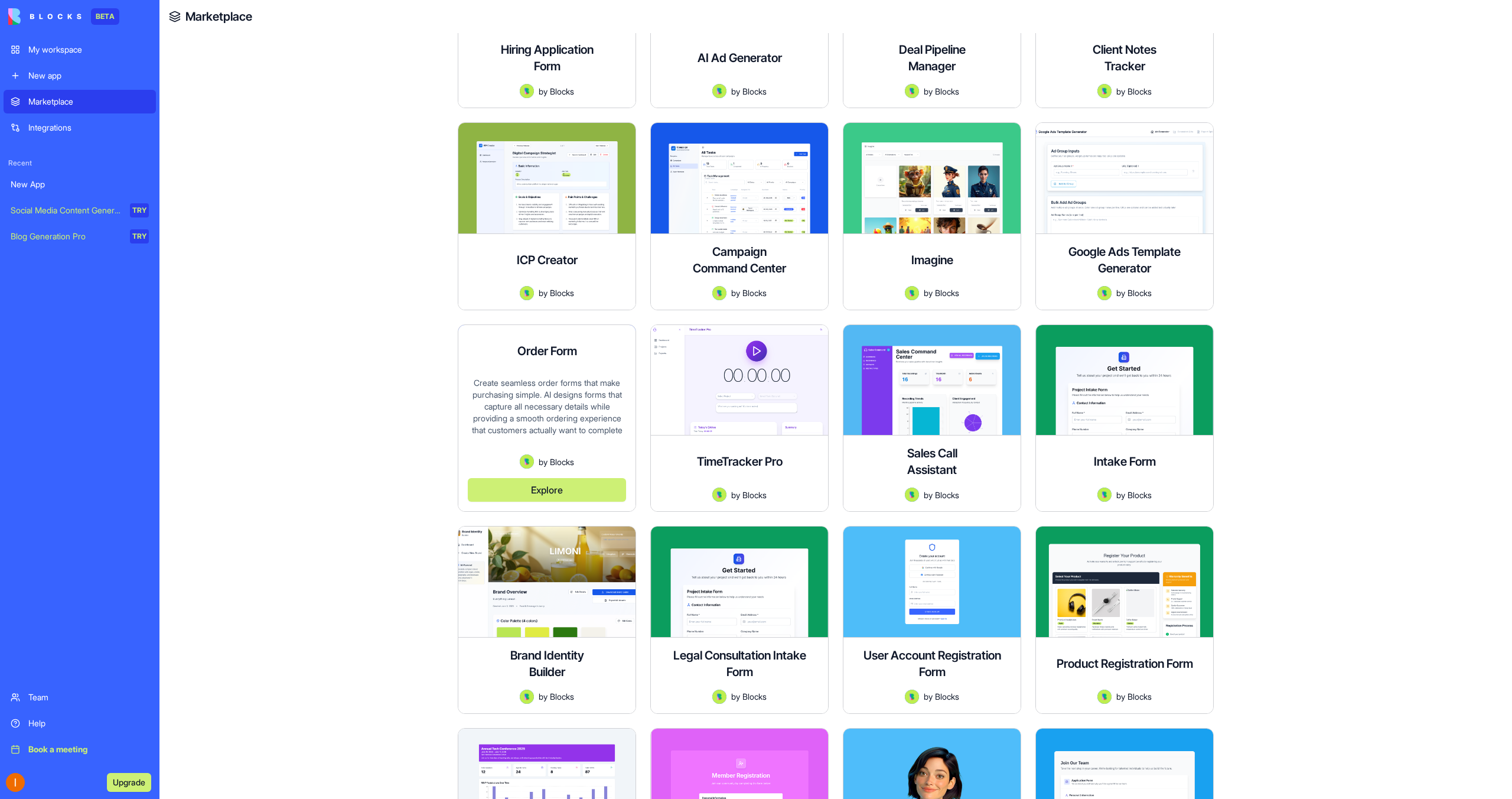
click at [583, 382] on div "Create seamless order forms that make purchasing simple. AI designs forms that …" at bounding box center [546, 416] width 158 height 78
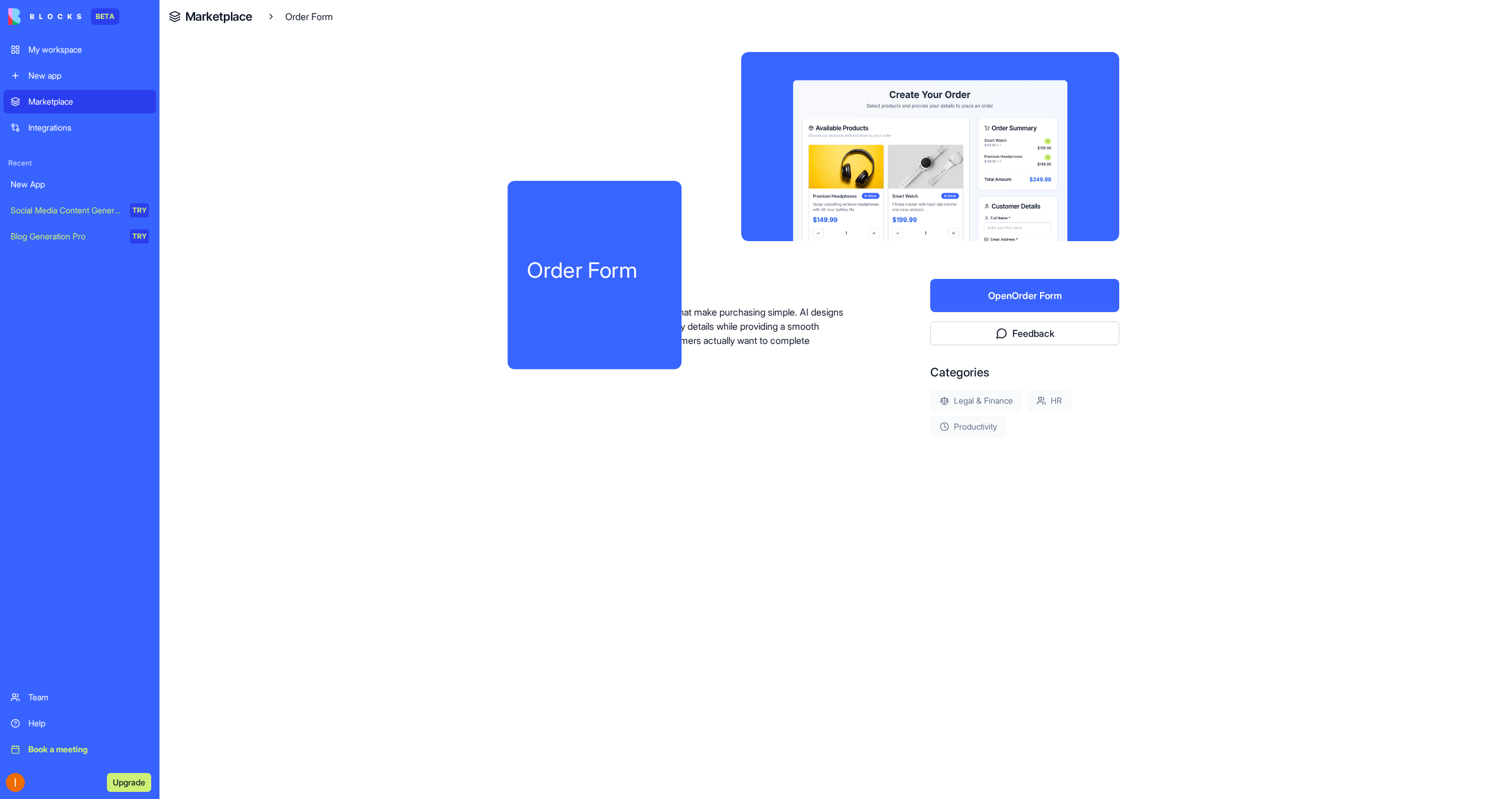
click at [591, 372] on div "About Create seamless order forms that make purchasing simple. AI designs forms…" at bounding box center [703, 358] width 302 height 158
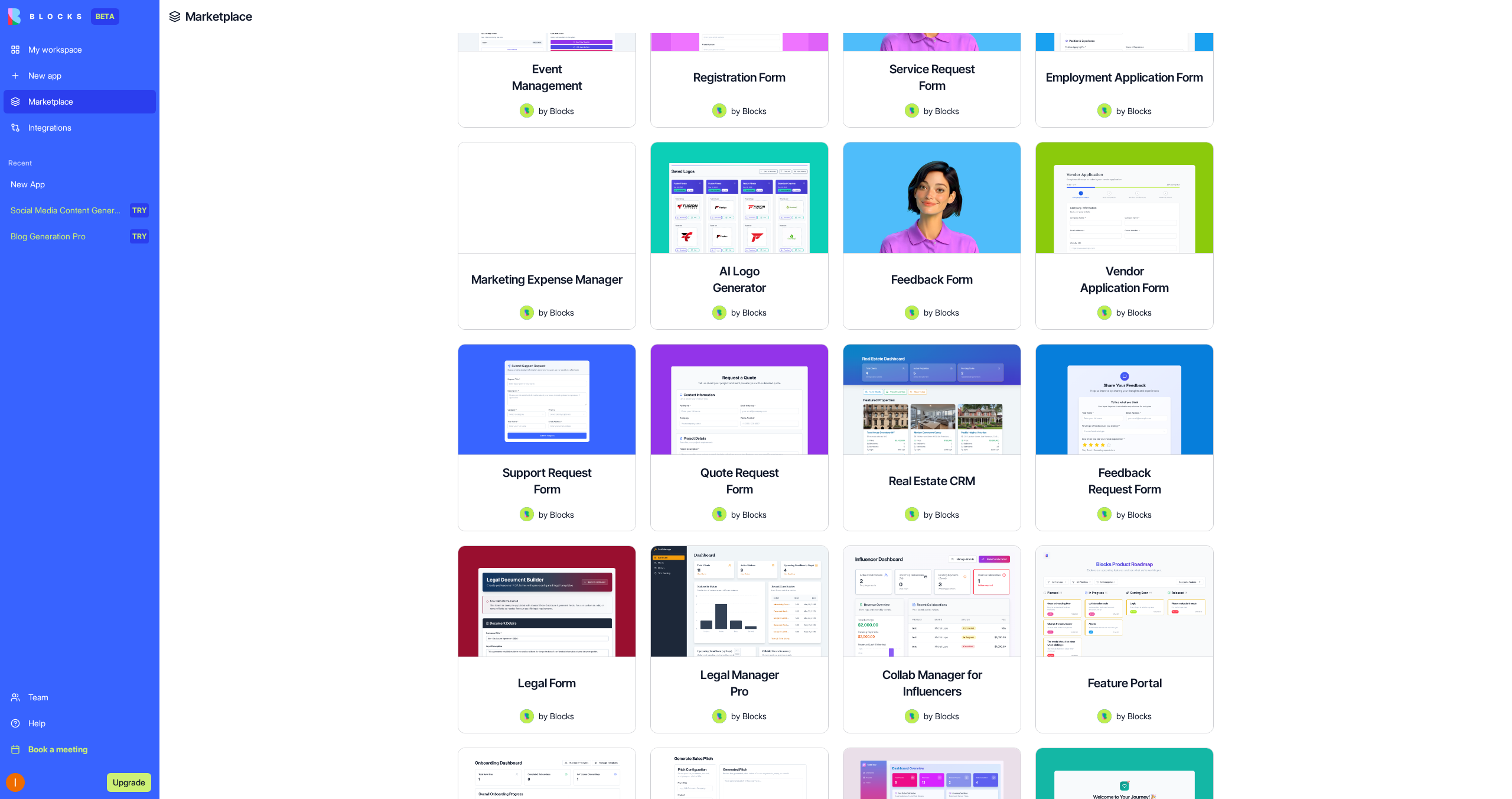
scroll to position [1465, 0]
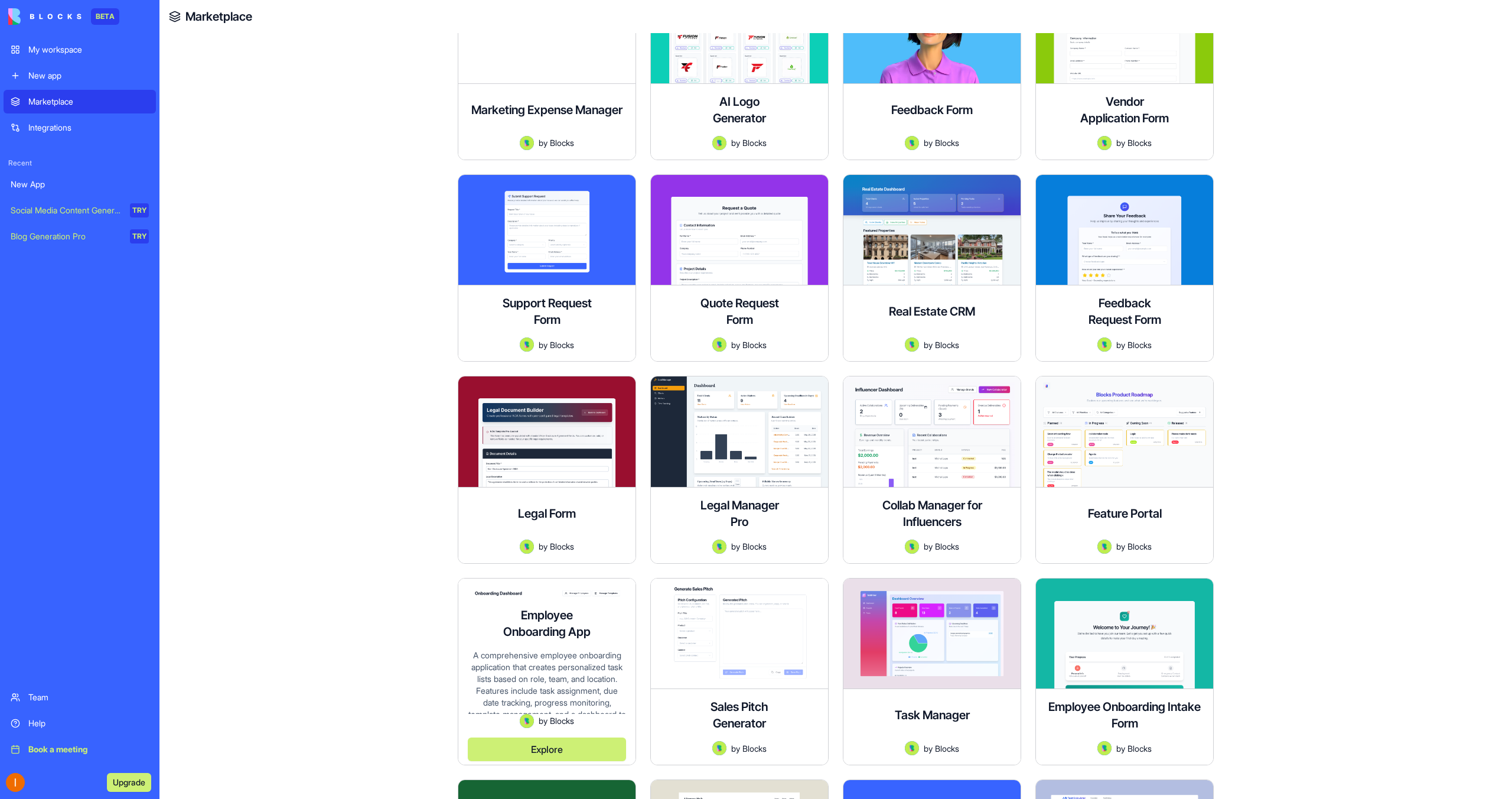
click at [534, 667] on div "A comprehensive employee onboarding application that creates personalized task …" at bounding box center [546, 681] width 158 height 64
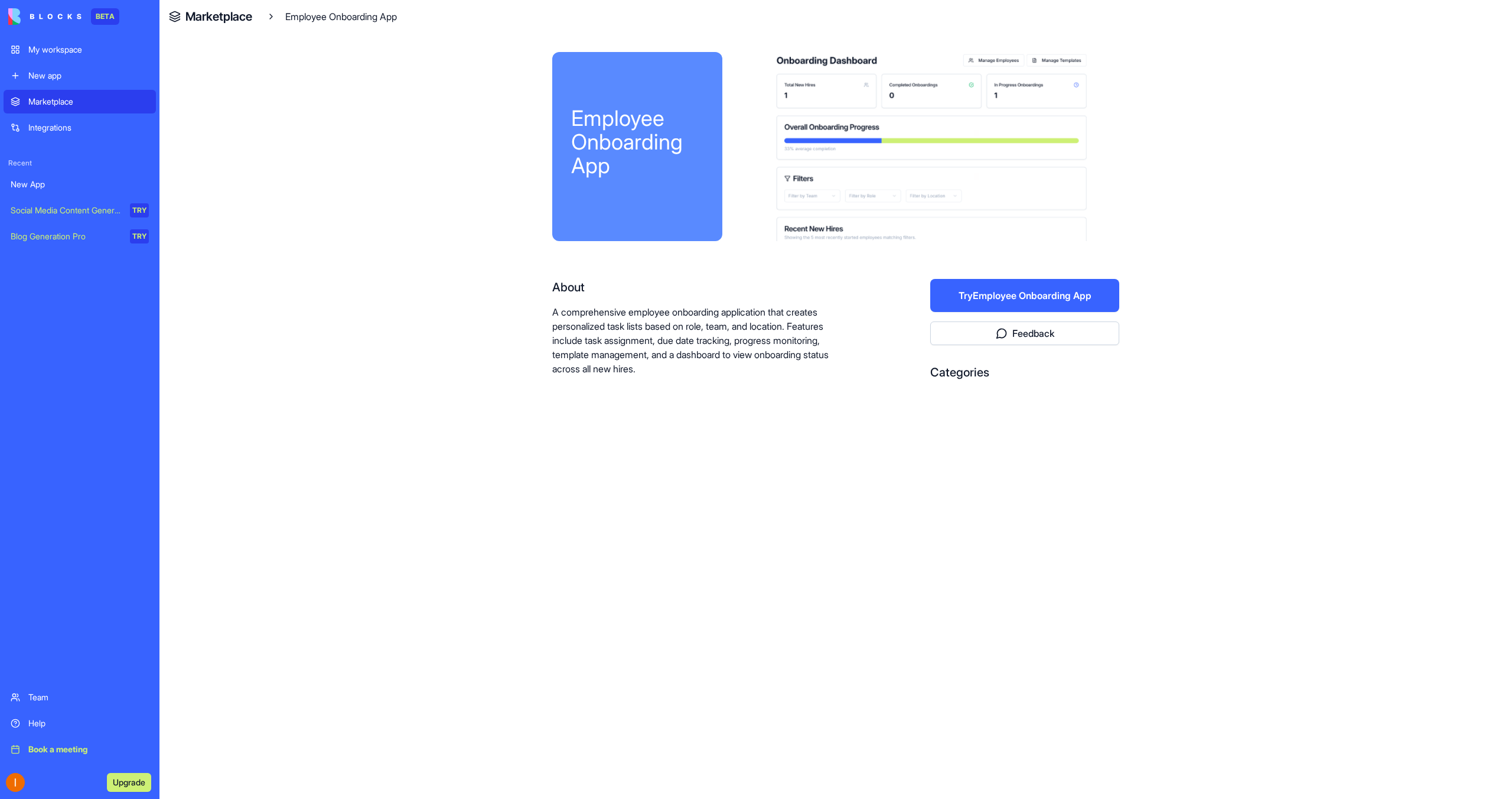
click at [946, 335] on button "Feedback" at bounding box center [1024, 333] width 189 height 23
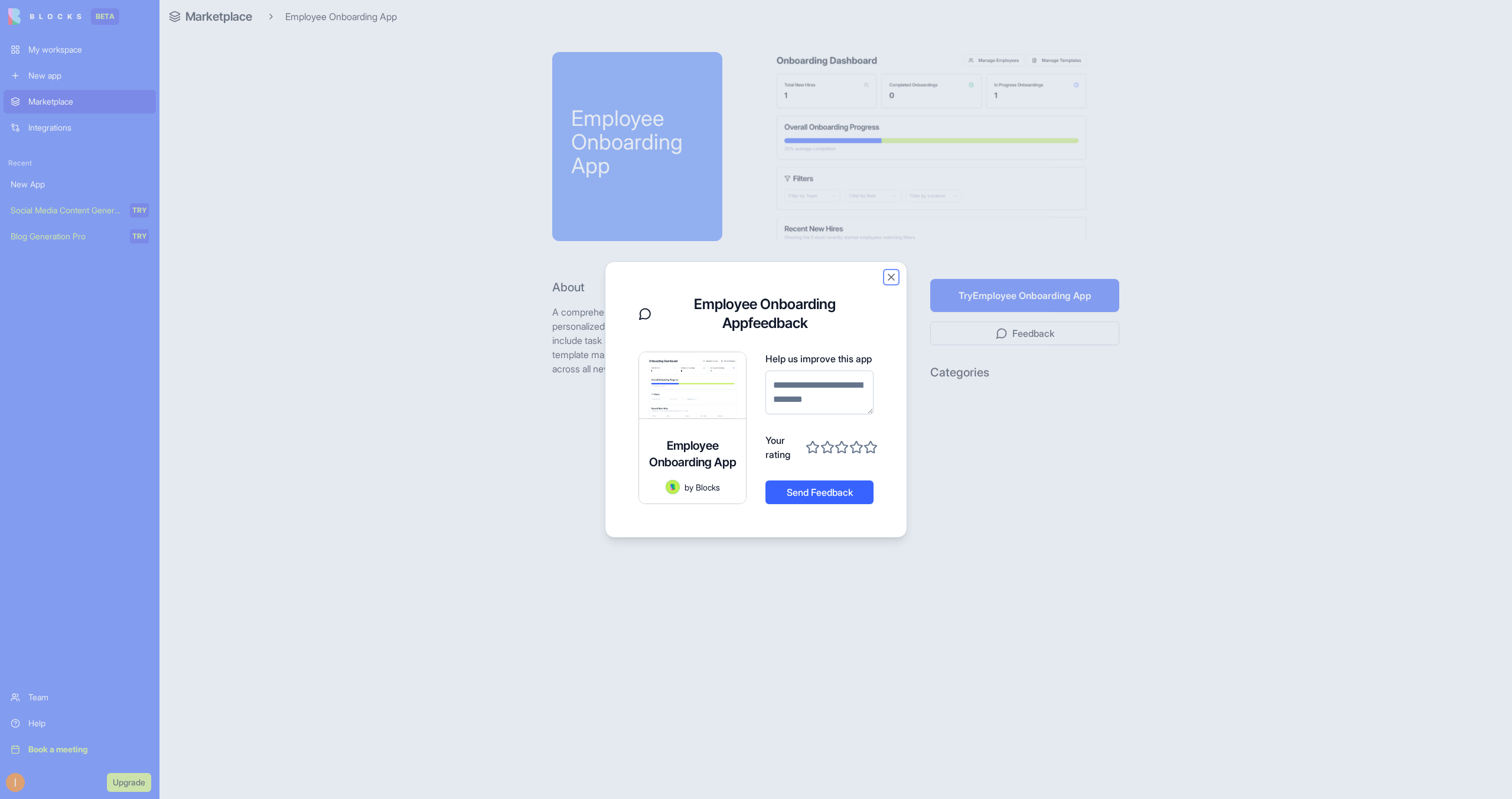
click at [889, 279] on button "Close" at bounding box center [891, 277] width 12 height 12
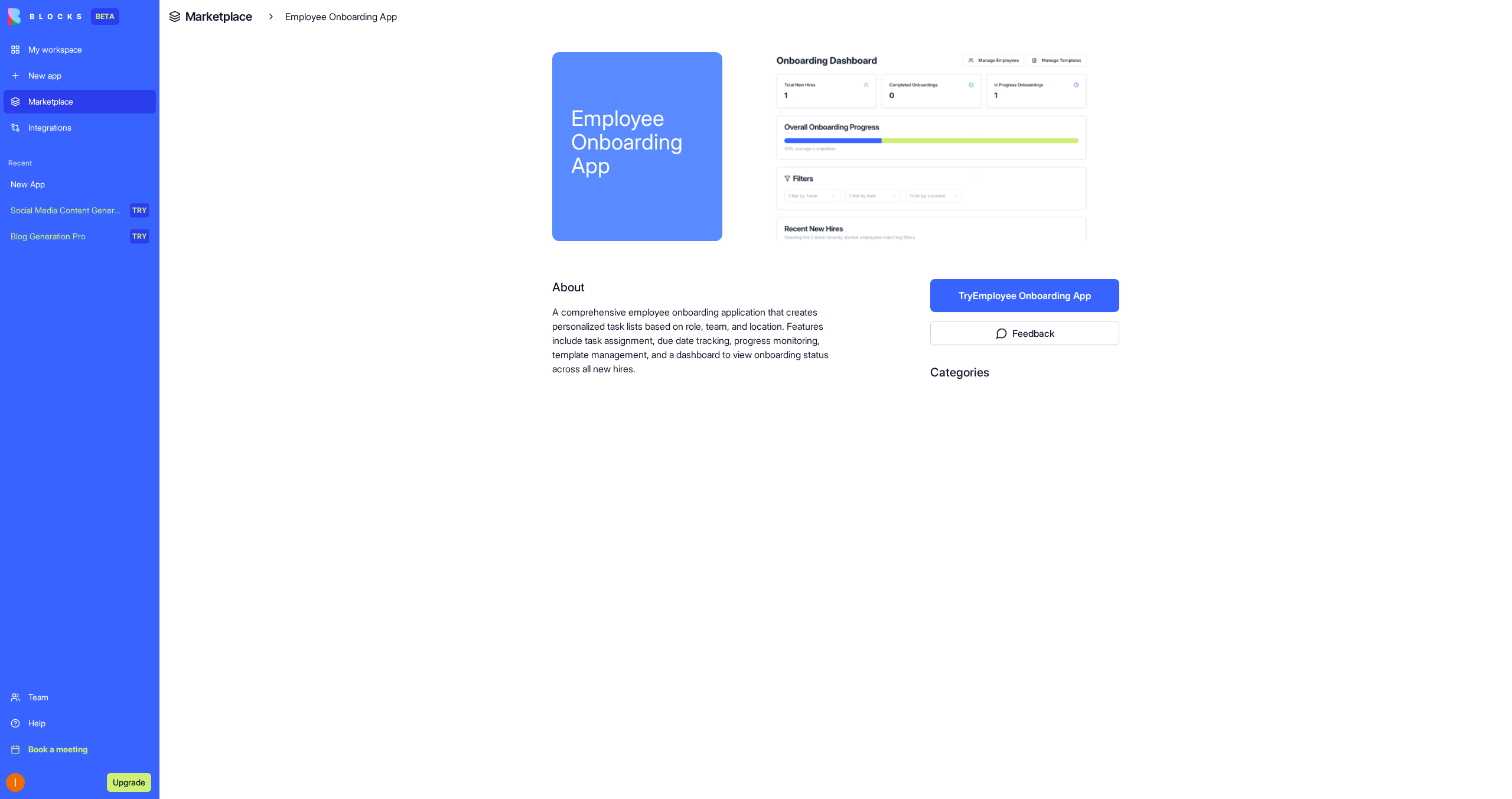
click at [58, 752] on div "Book a meeting" at bounding box center [88, 749] width 120 height 12
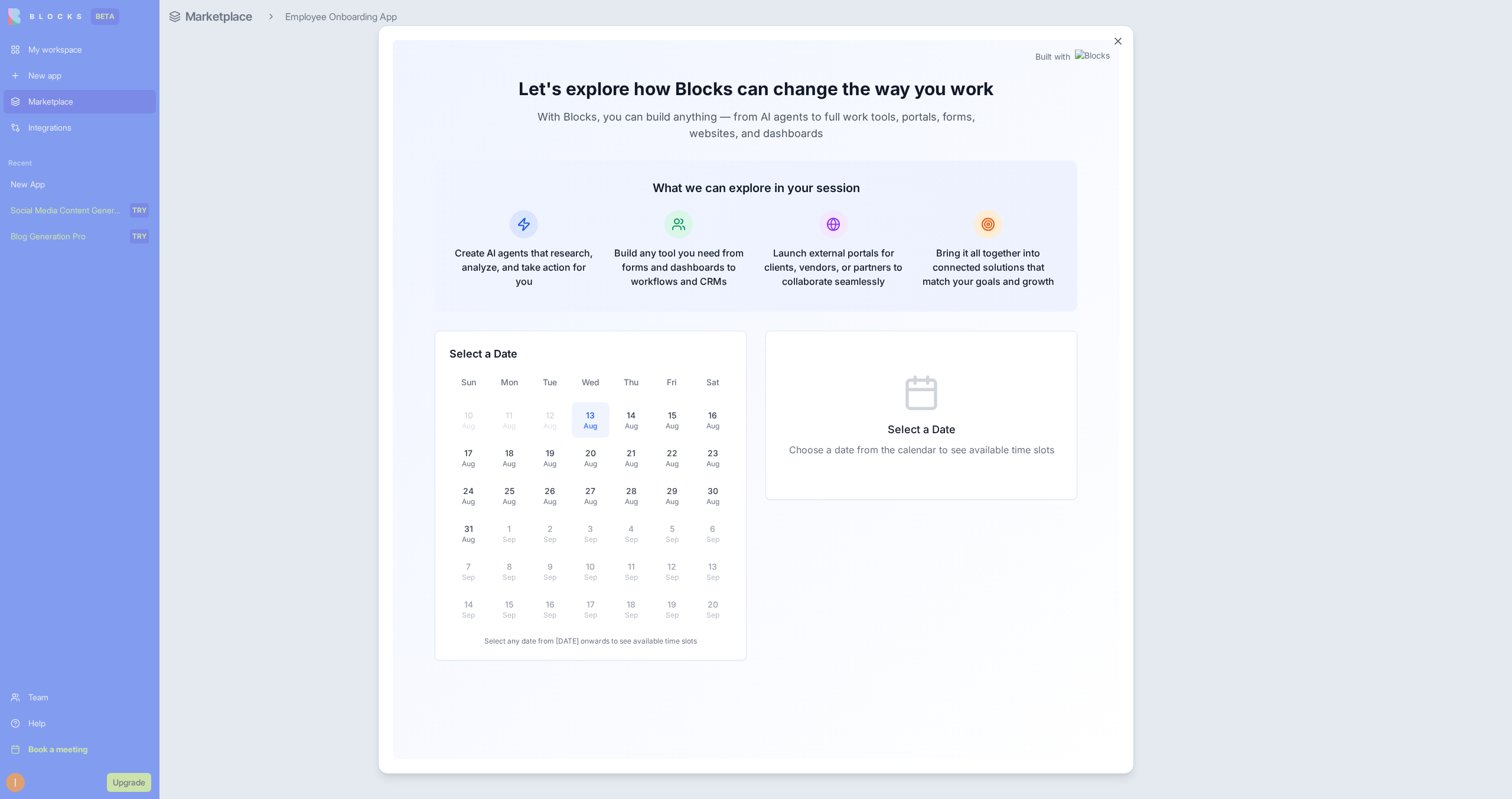
click at [594, 415] on div "13" at bounding box center [591, 415] width 24 height 12
click at [638, 409] on div "14" at bounding box center [631, 415] width 24 height 12
click at [604, 415] on button "13 Aug" at bounding box center [591, 419] width 39 height 35
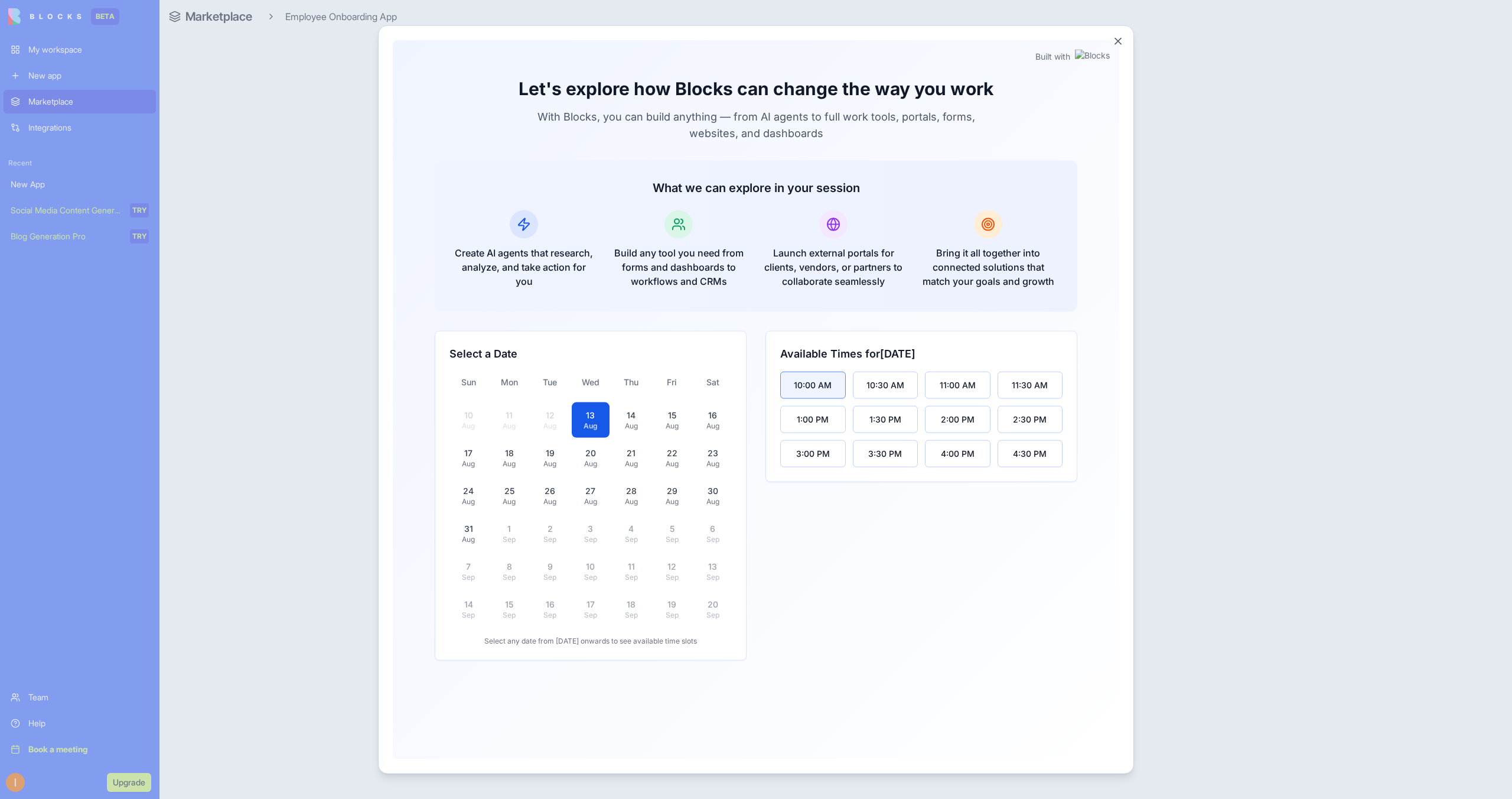
click at [808, 386] on div "10:00 AM" at bounding box center [812, 385] width 38 height 12
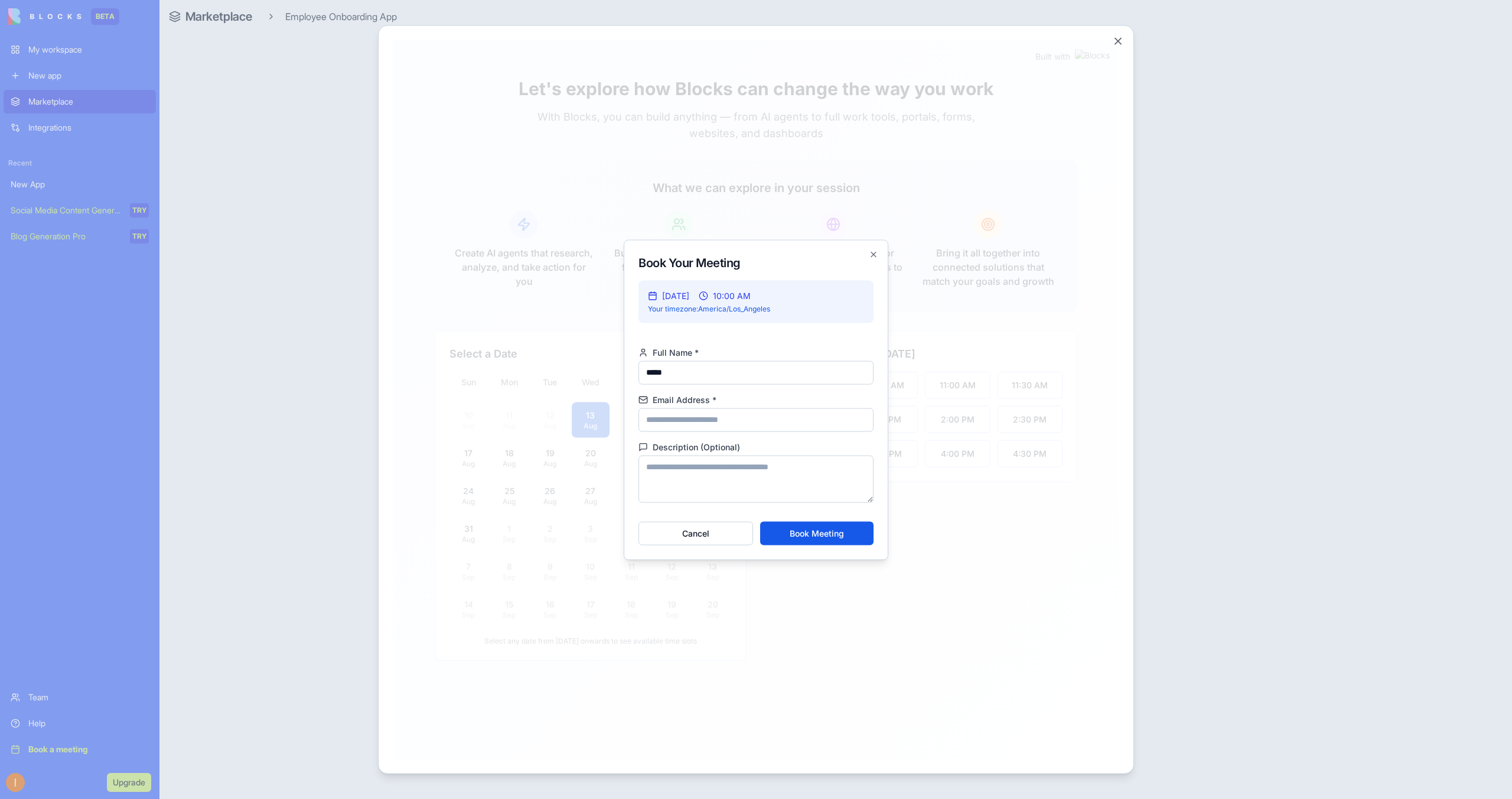
type input "*****"
type input "**********"
click at [806, 531] on button "Book Meeting" at bounding box center [816, 533] width 114 height 23
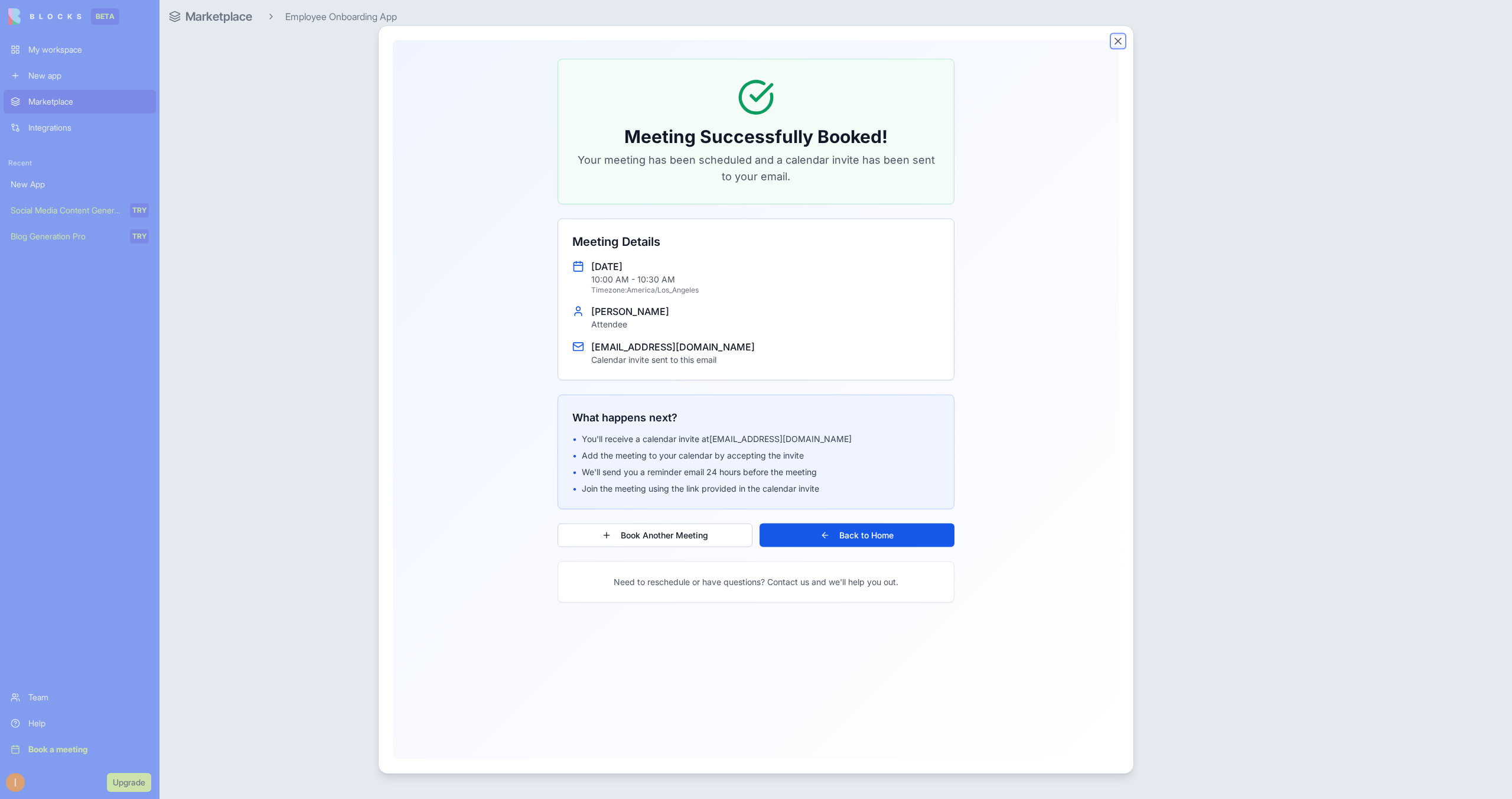
click at [1120, 39] on button "Close" at bounding box center [1117, 41] width 12 height 12
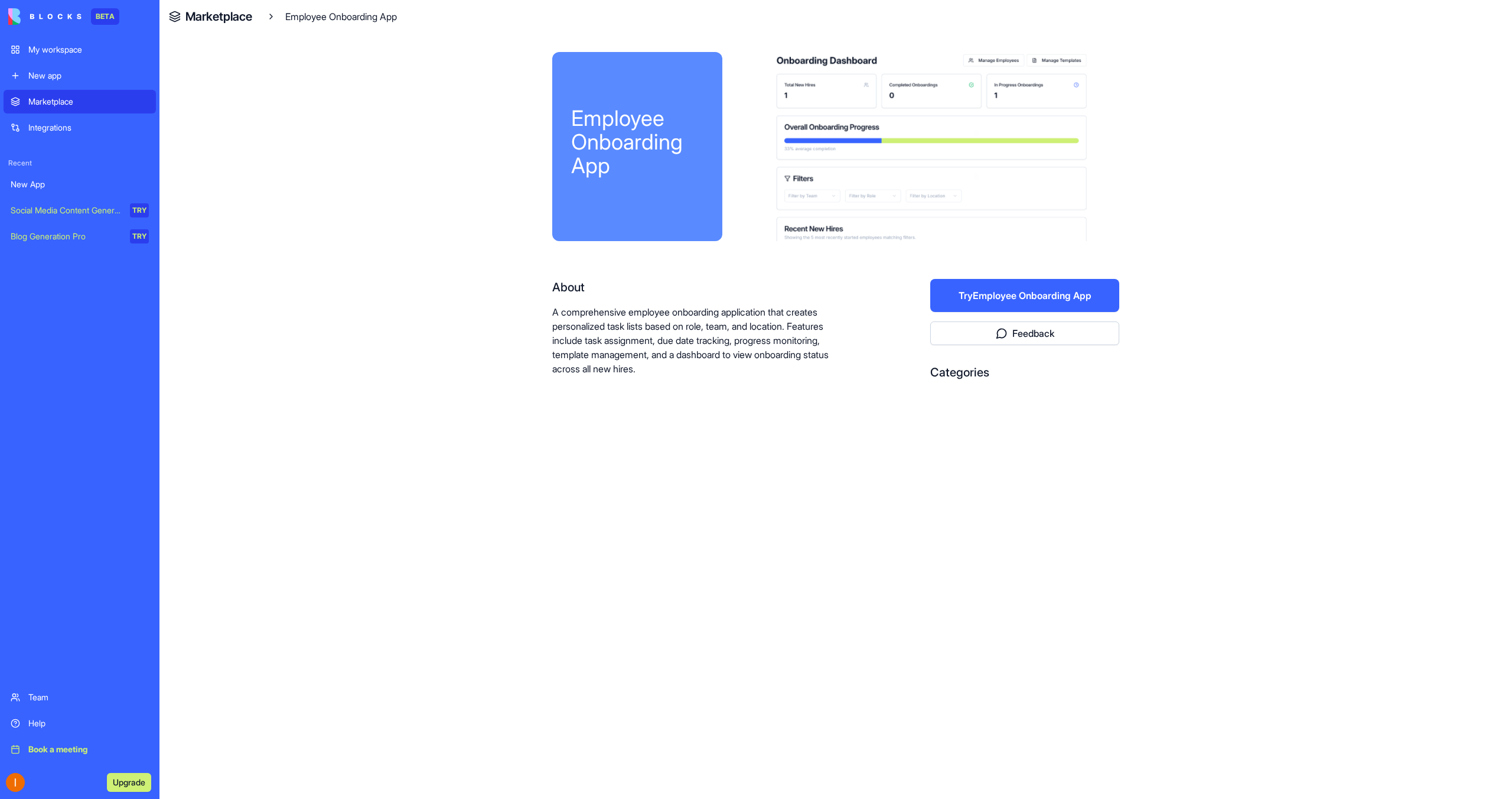
click at [78, 16] on img at bounding box center [45, 17] width 73 height 17
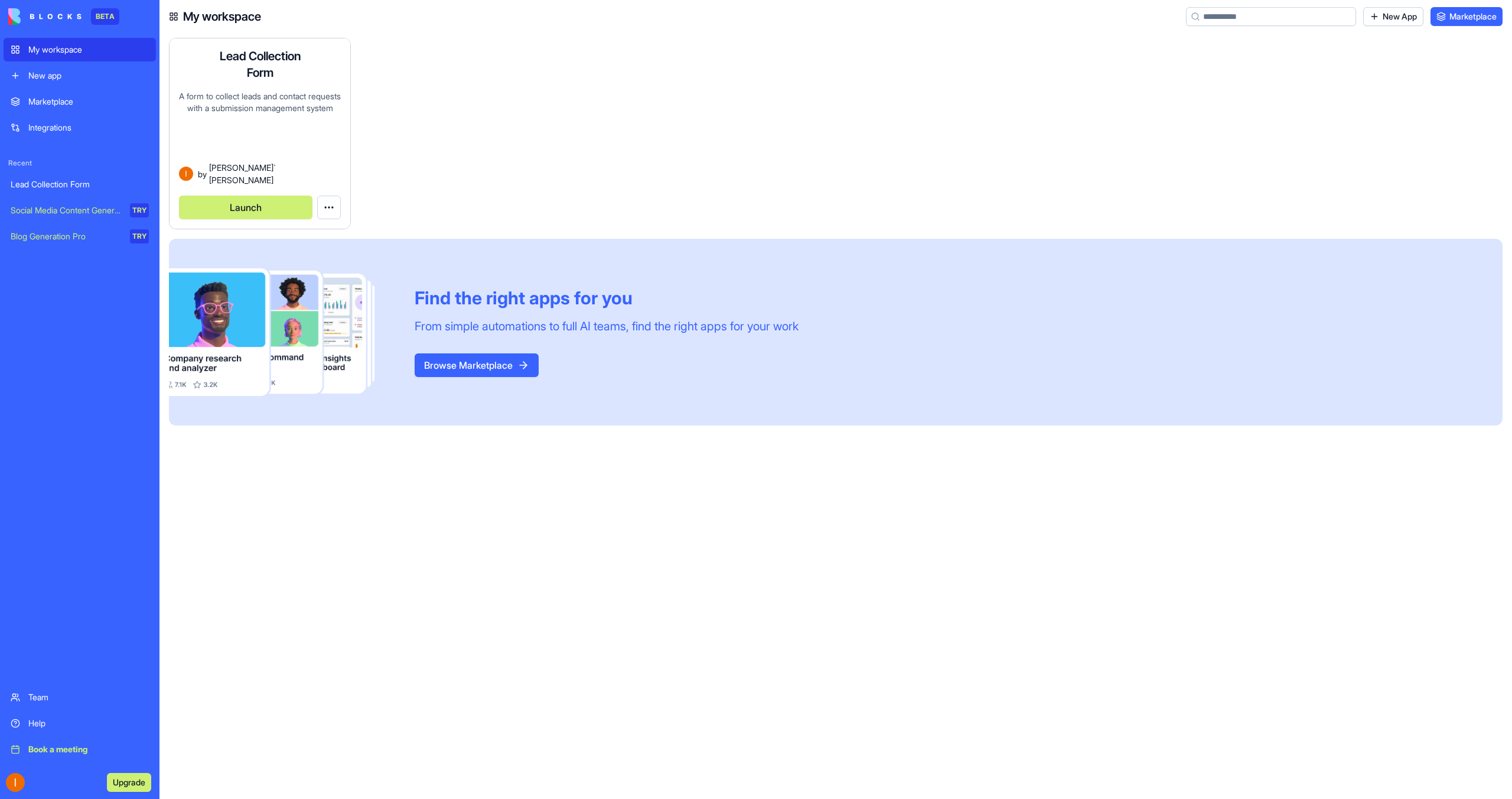
click at [264, 125] on div "A form to collect leads and contact requests with a submission management system" at bounding box center [259, 125] width 162 height 71
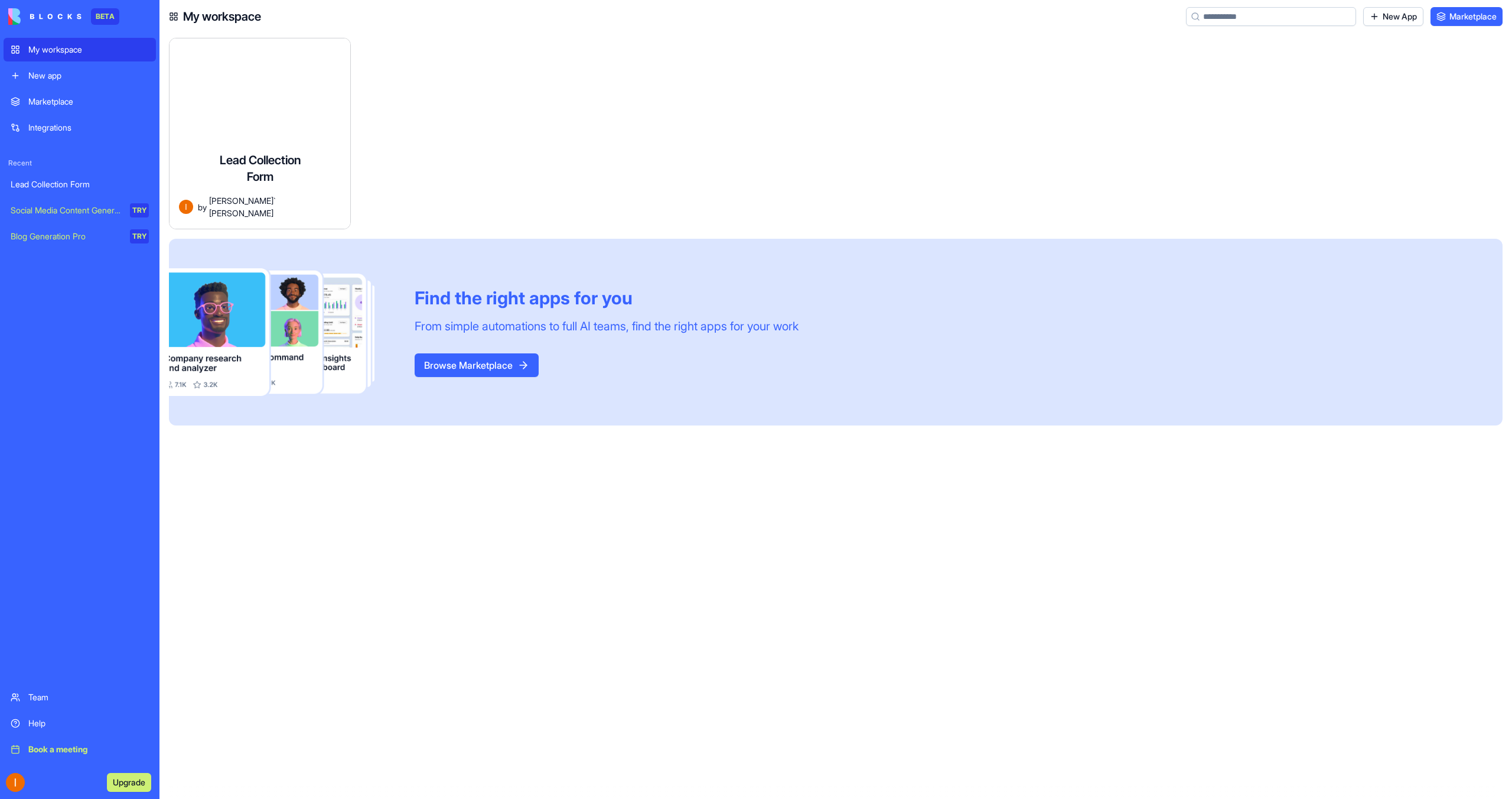
click at [86, 95] on div "Marketplace" at bounding box center [88, 101] width 120 height 12
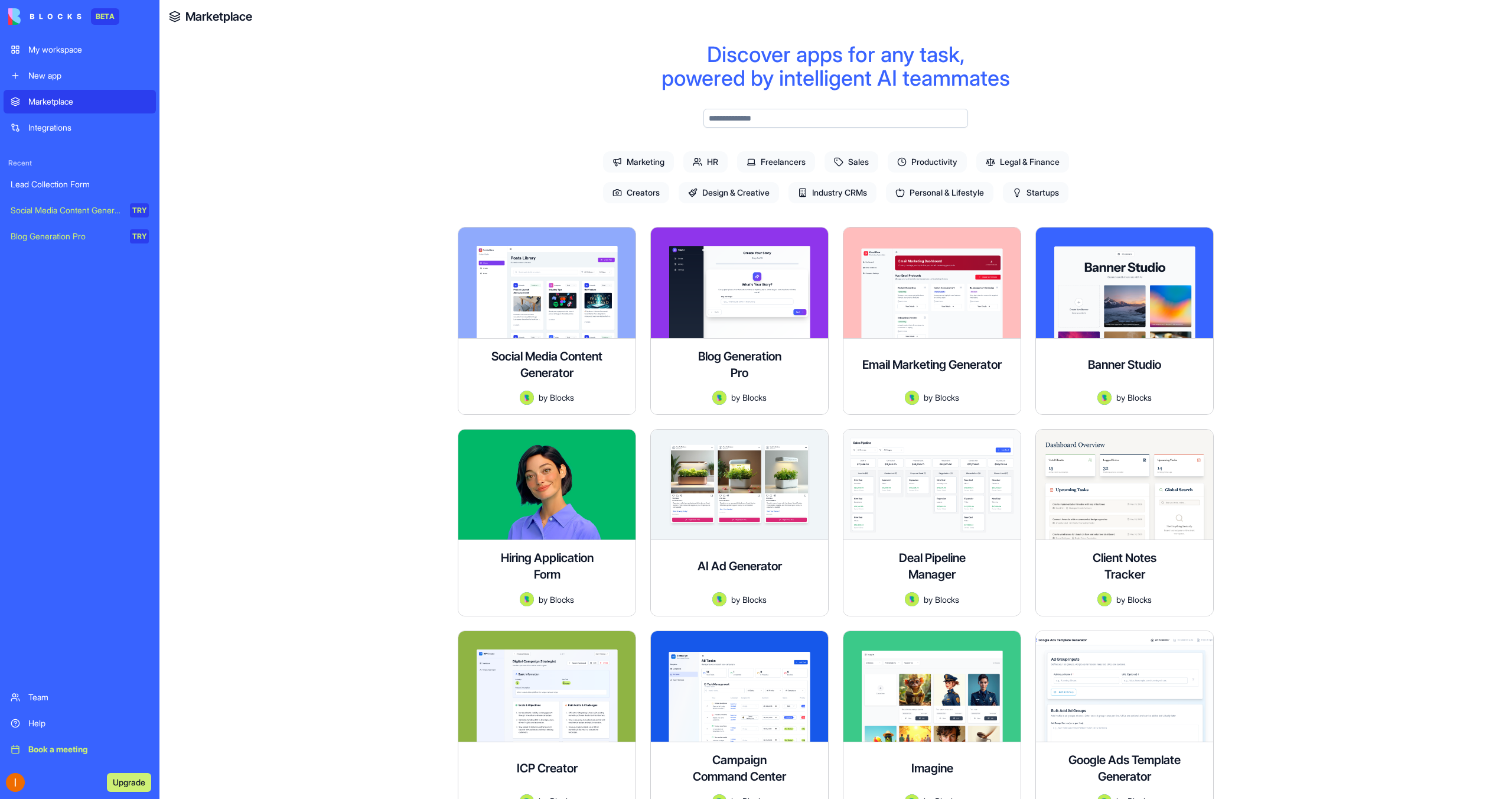
click at [761, 112] on input "text" at bounding box center [836, 118] width 264 height 18
type input "*"
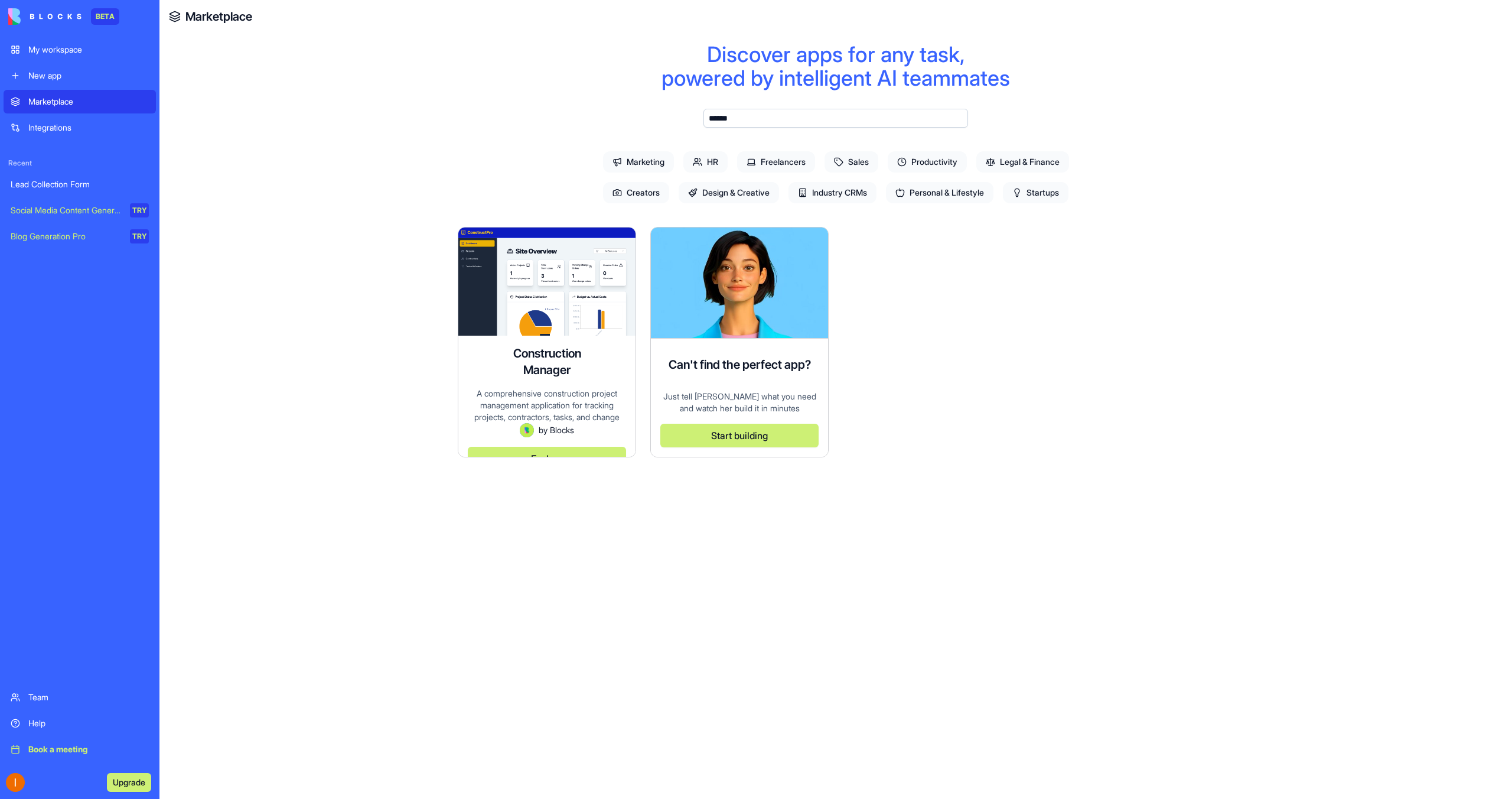
type input "******"
click at [532, 266] on div "Construction Manager A comprehensive construction project management applicatio…" at bounding box center [547, 341] width 179 height 230
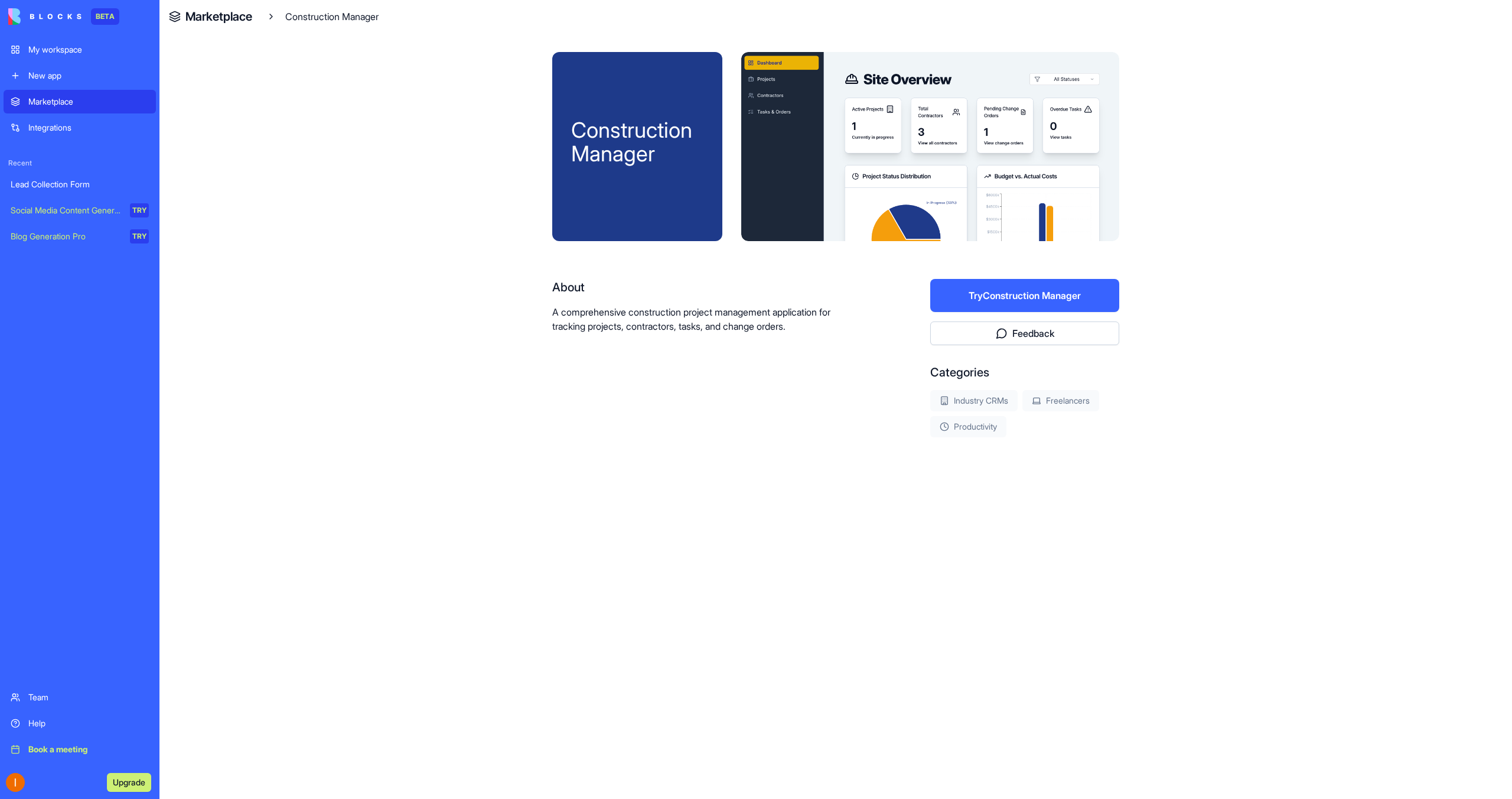
click at [970, 290] on button "Try Construction Manager" at bounding box center [1024, 295] width 189 height 33
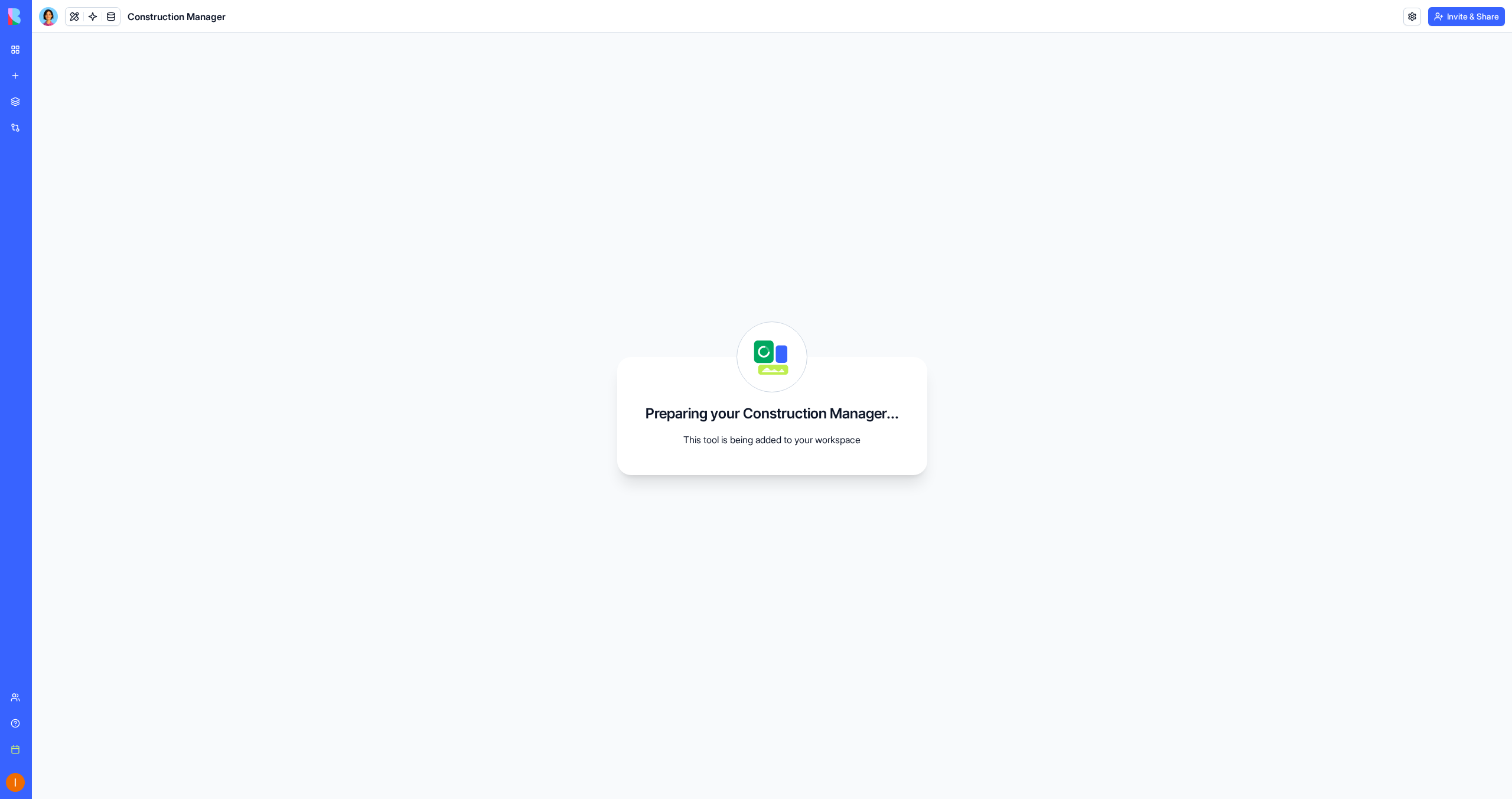
click at [44, 127] on div "Integrations" at bounding box center [36, 127] width 16 height 12
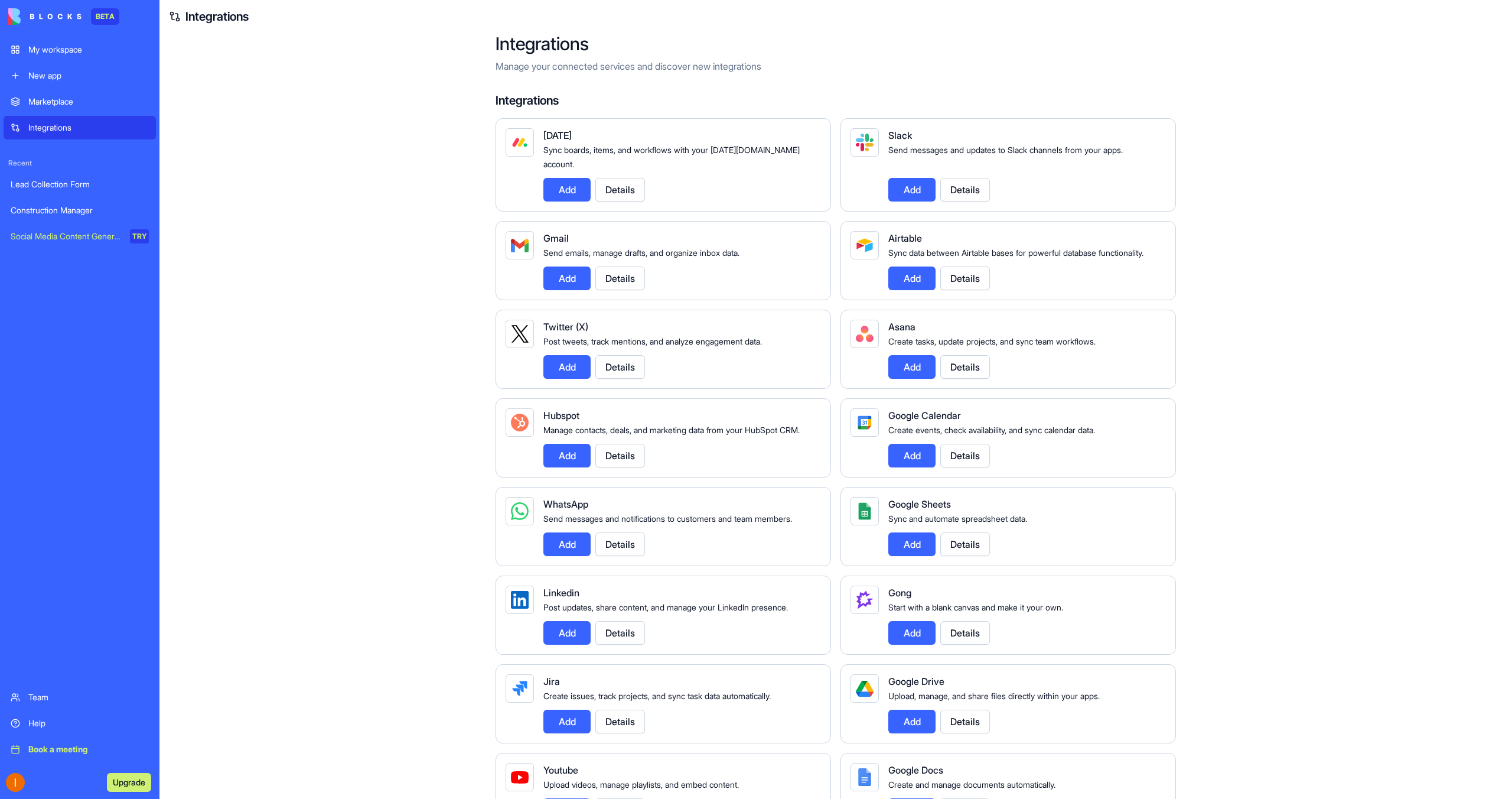
click at [96, 47] on div "My workspace" at bounding box center [88, 50] width 120 height 12
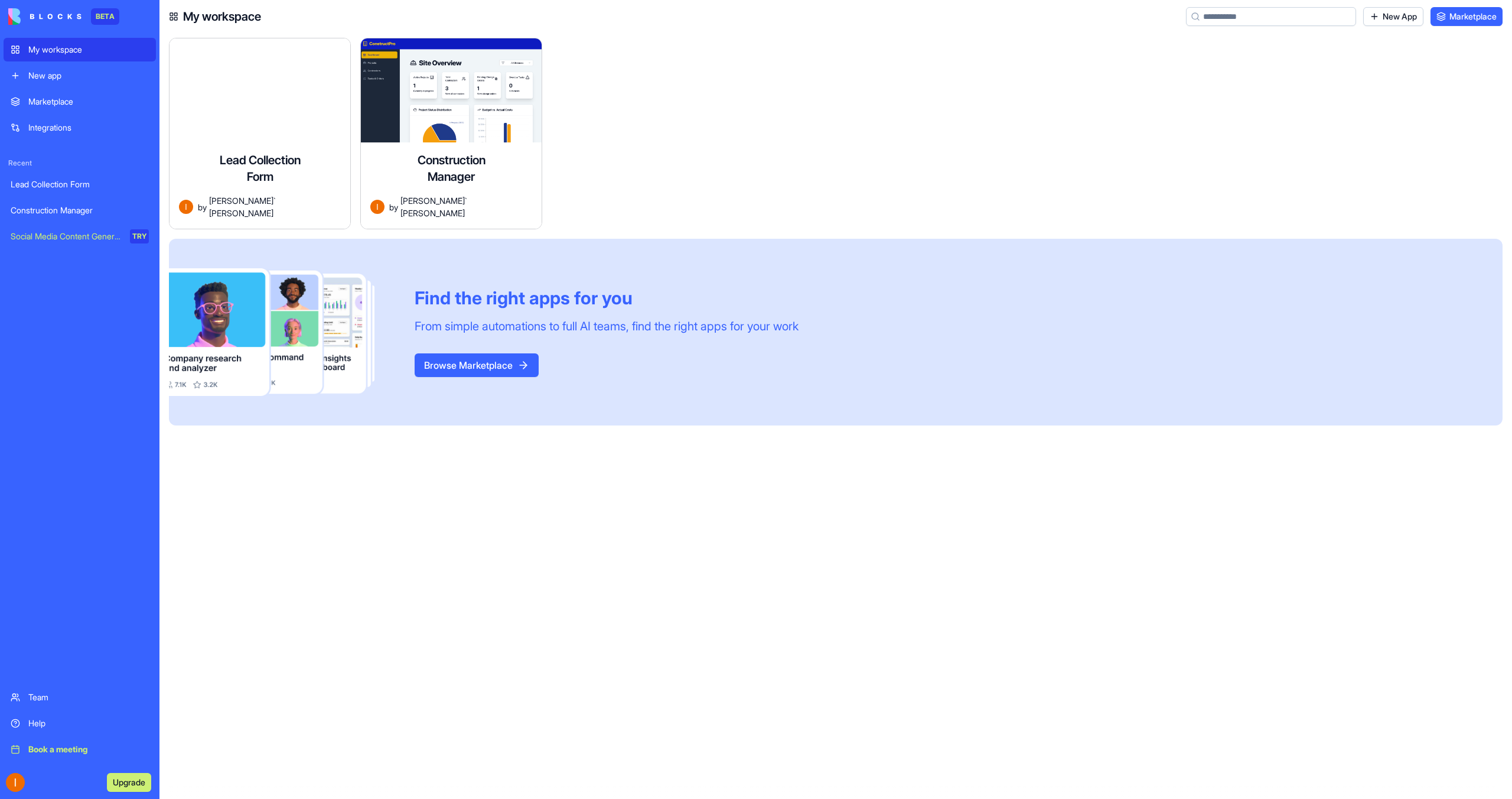
click at [432, 142] on div "Construction Manager A comprehensive construction project management applicatio…" at bounding box center [451, 185] width 181 height 87
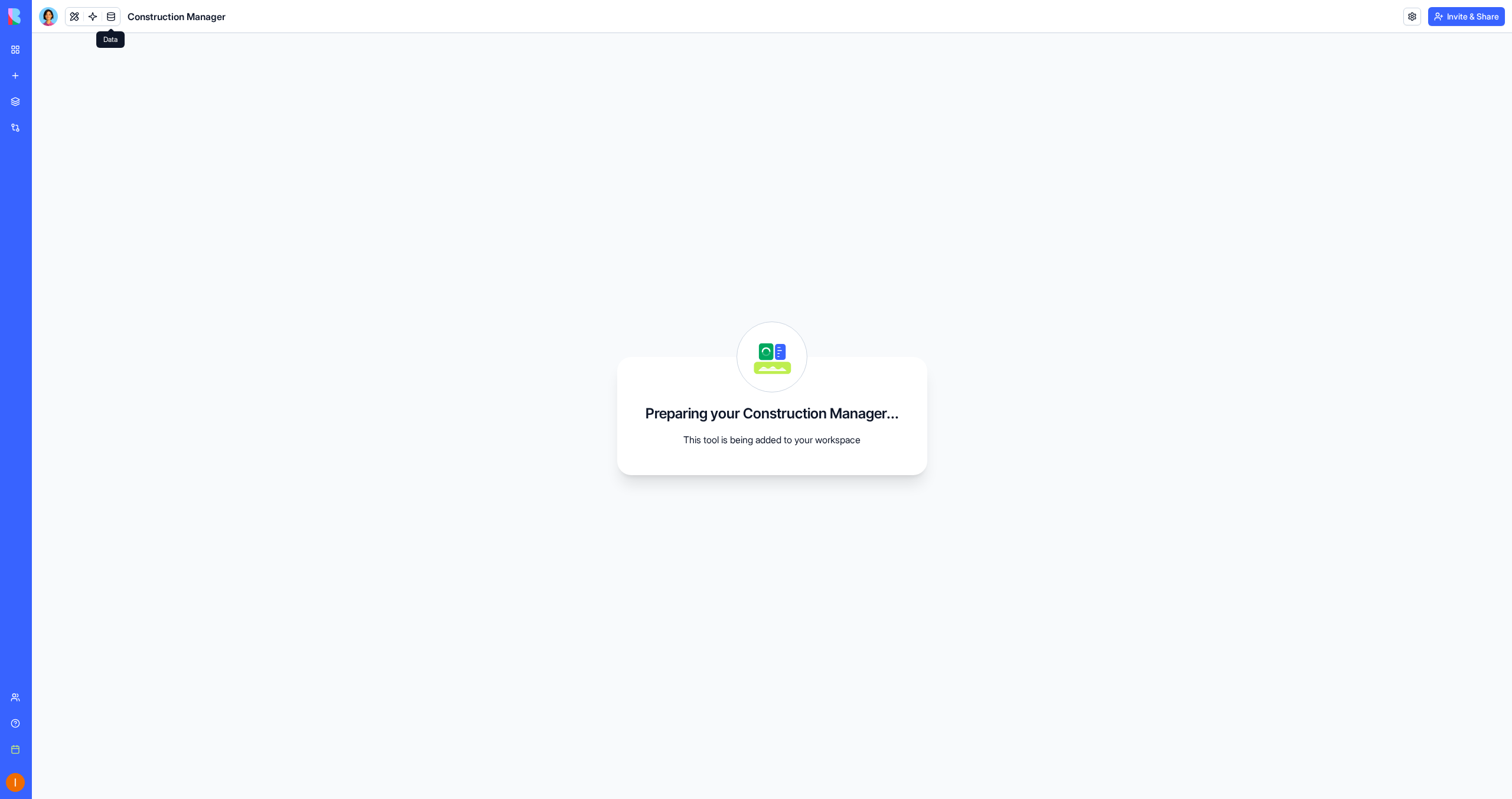
click at [110, 15] on link at bounding box center [111, 17] width 17 height 17
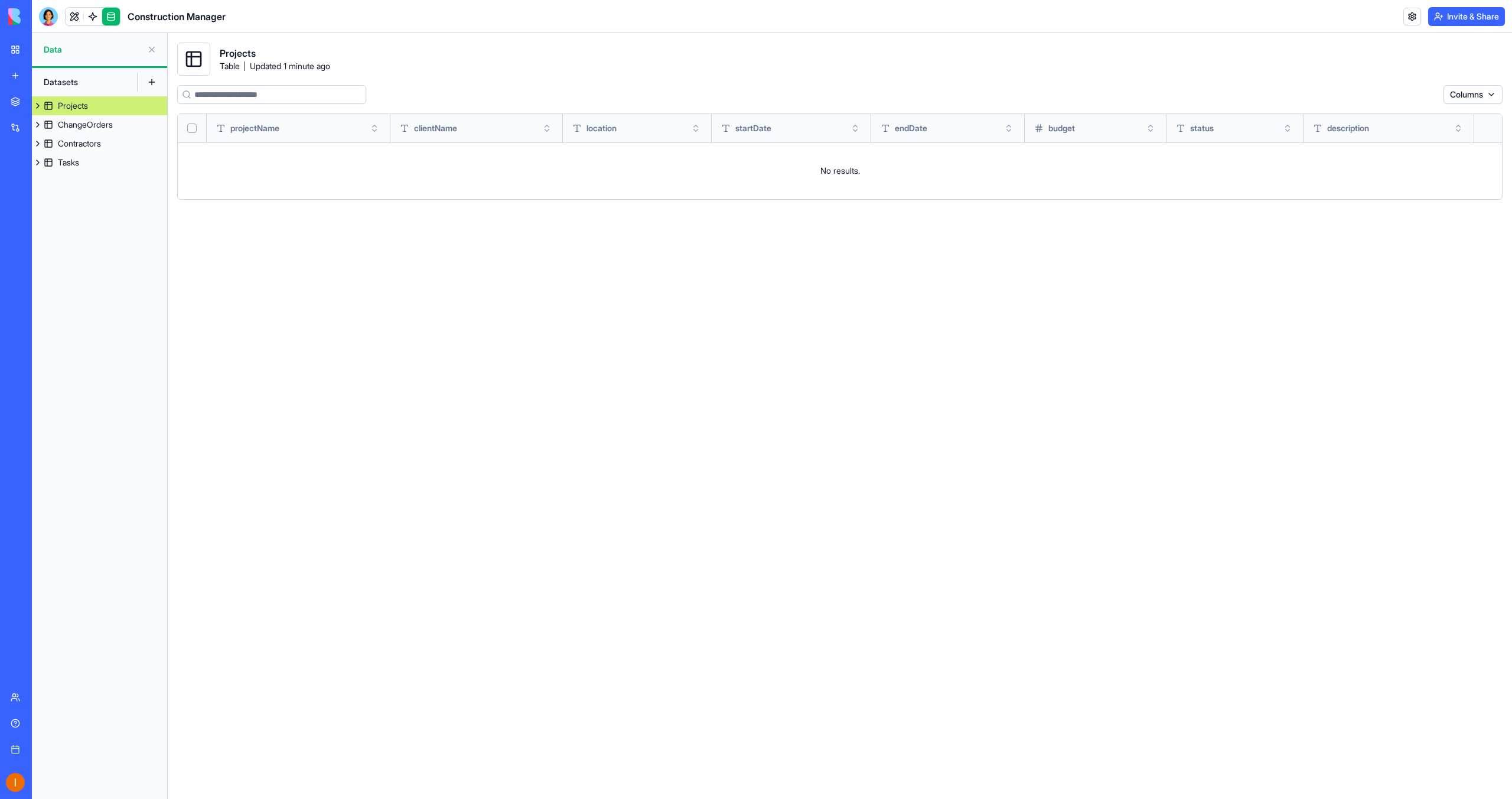
click at [114, 17] on link at bounding box center [111, 17] width 17 height 17
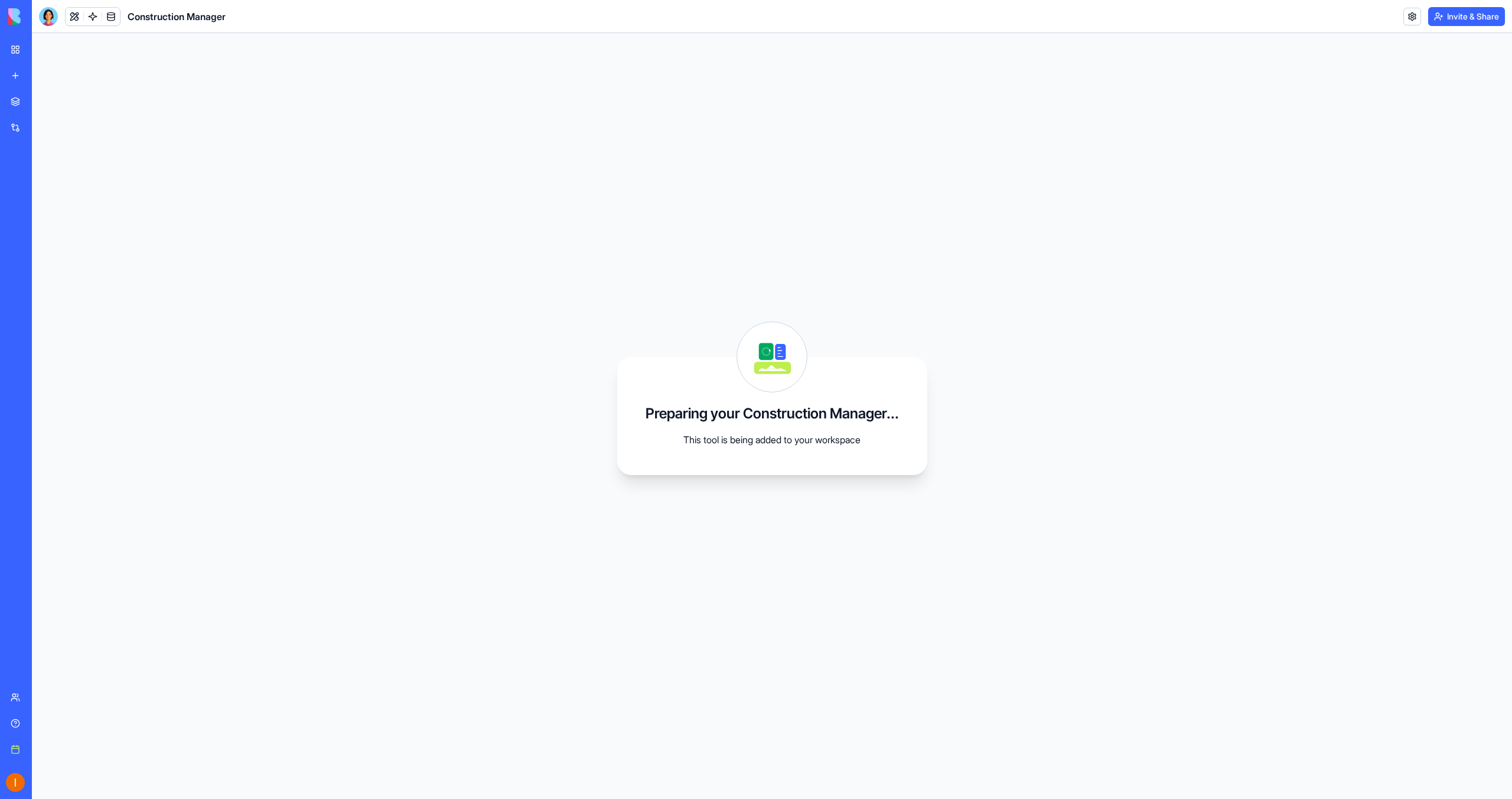
click at [16, 50] on link "My workspace" at bounding box center [27, 50] width 48 height 23
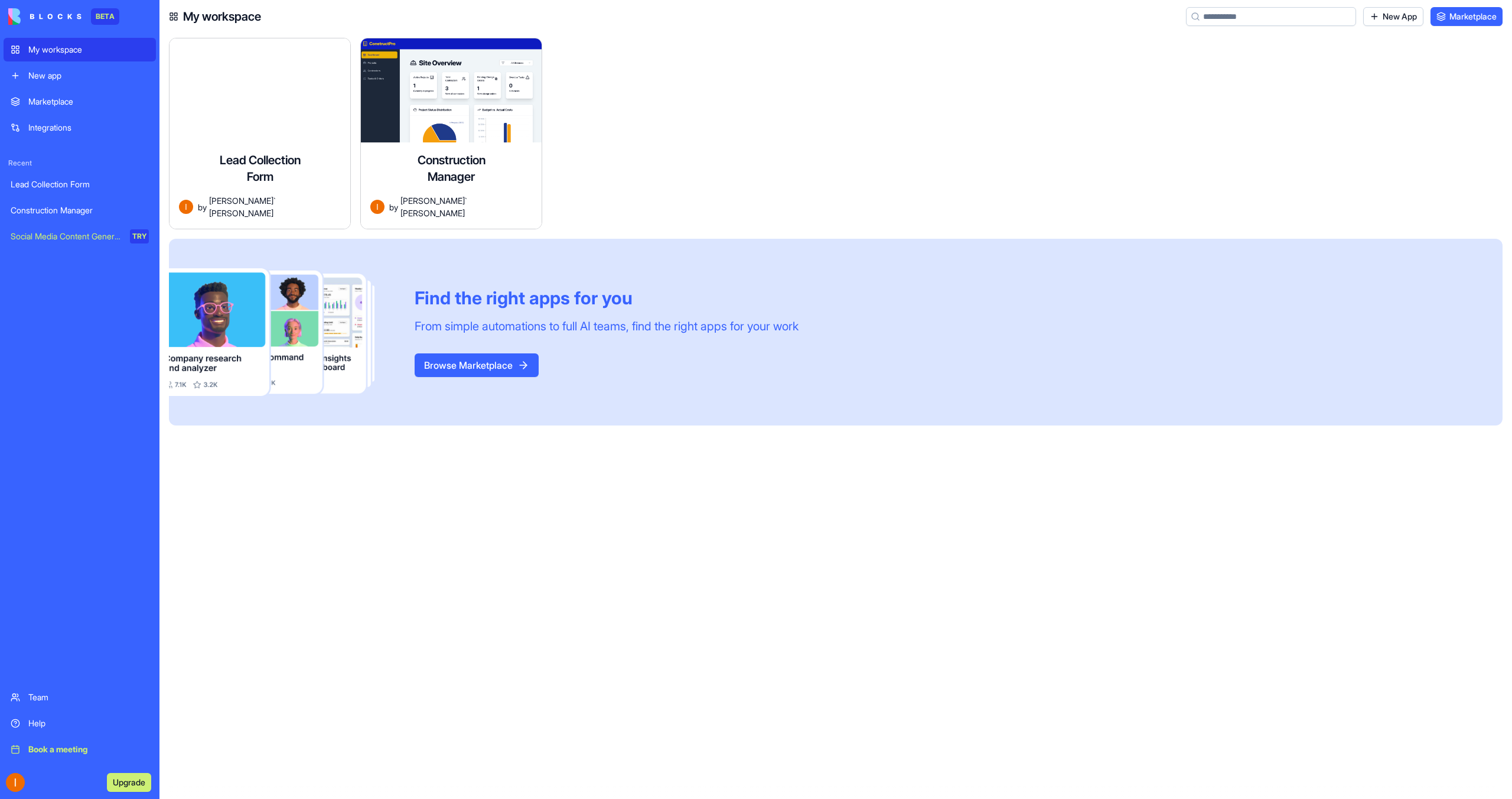
click at [50, 21] on img at bounding box center [45, 17] width 73 height 17
click at [41, 123] on div "Integrations" at bounding box center [88, 127] width 120 height 12
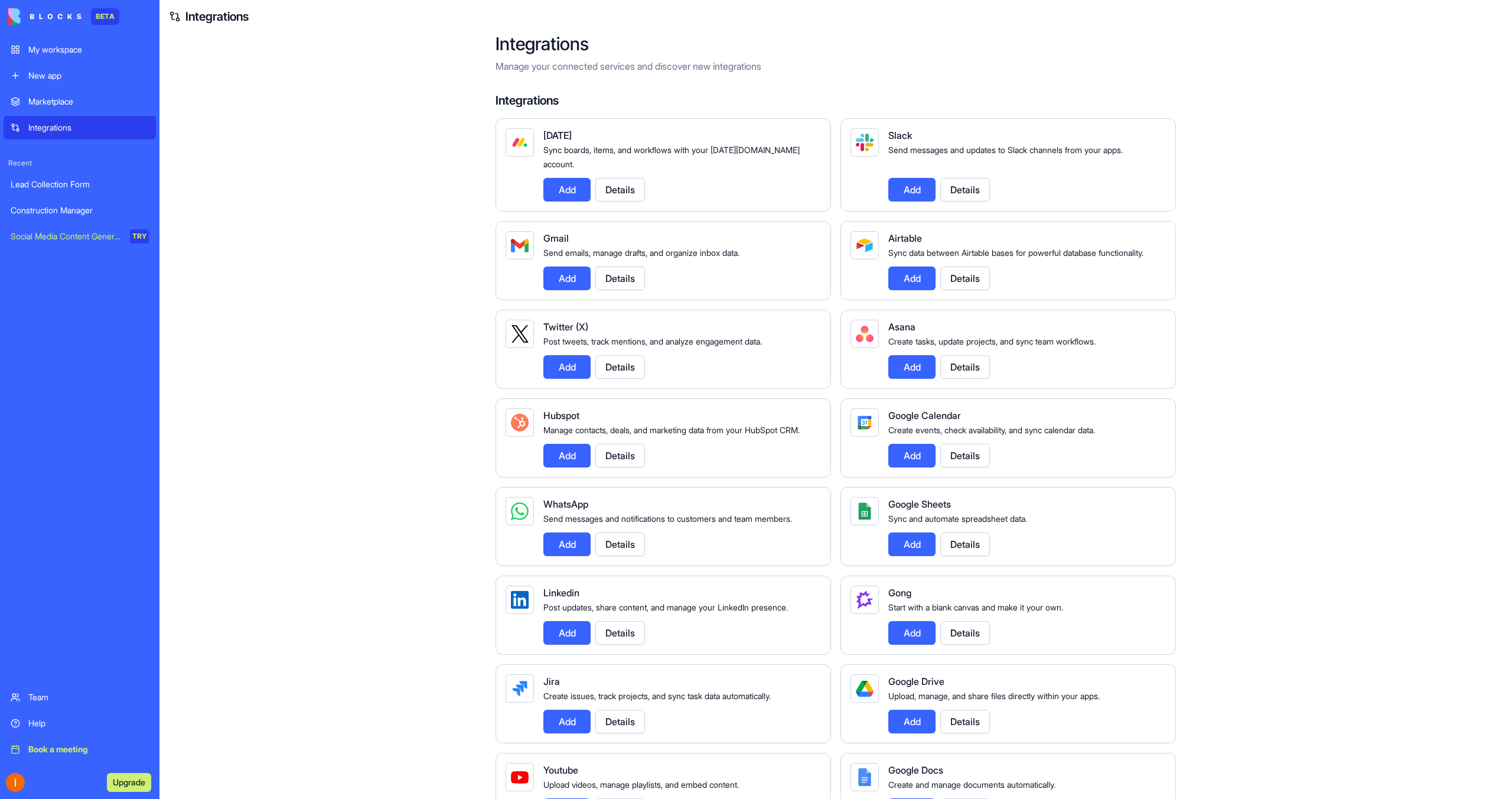
click at [49, 105] on div "Marketplace" at bounding box center [88, 101] width 120 height 12
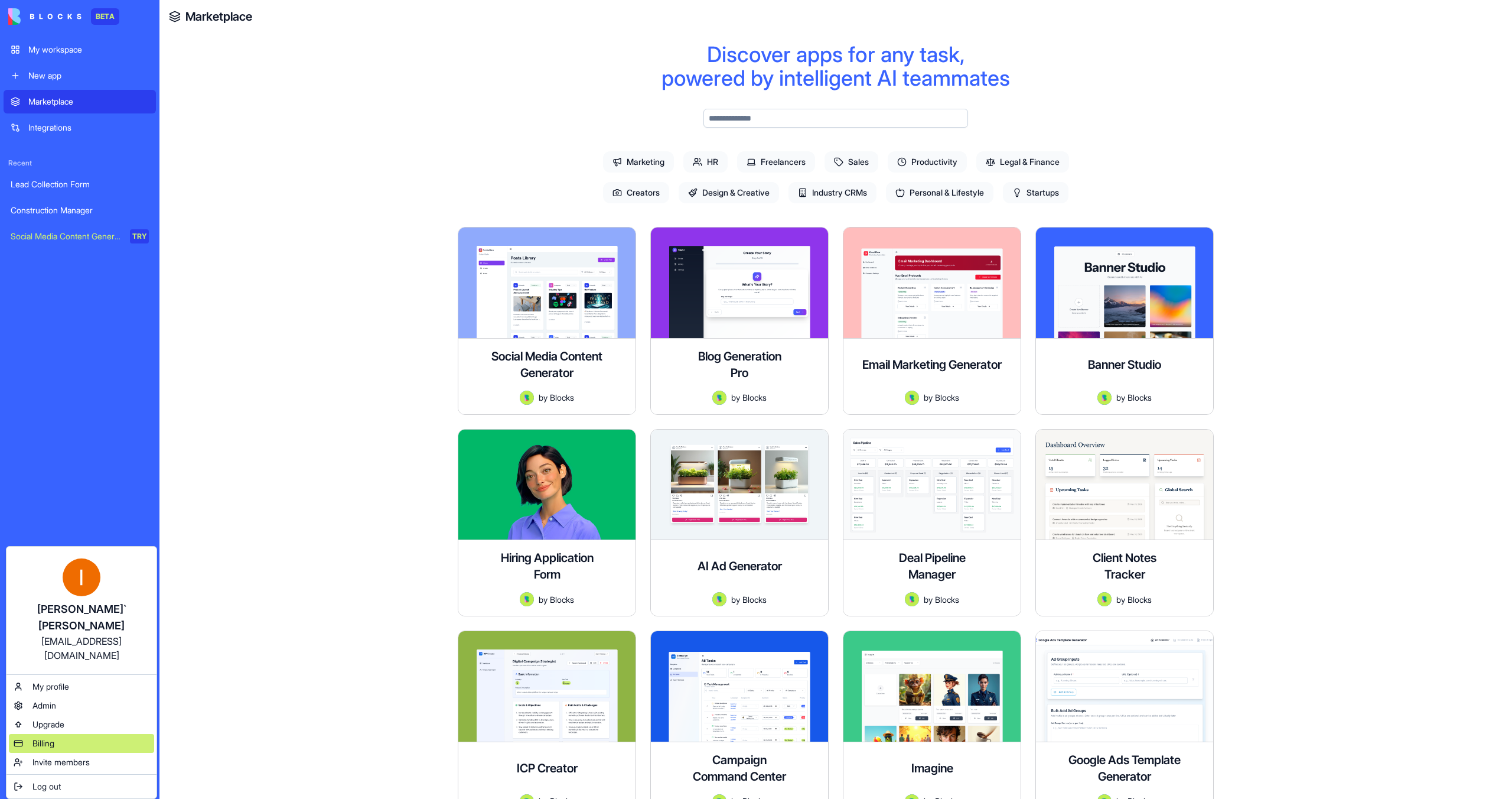
click at [69, 734] on div "Billing" at bounding box center [82, 743] width 146 height 18
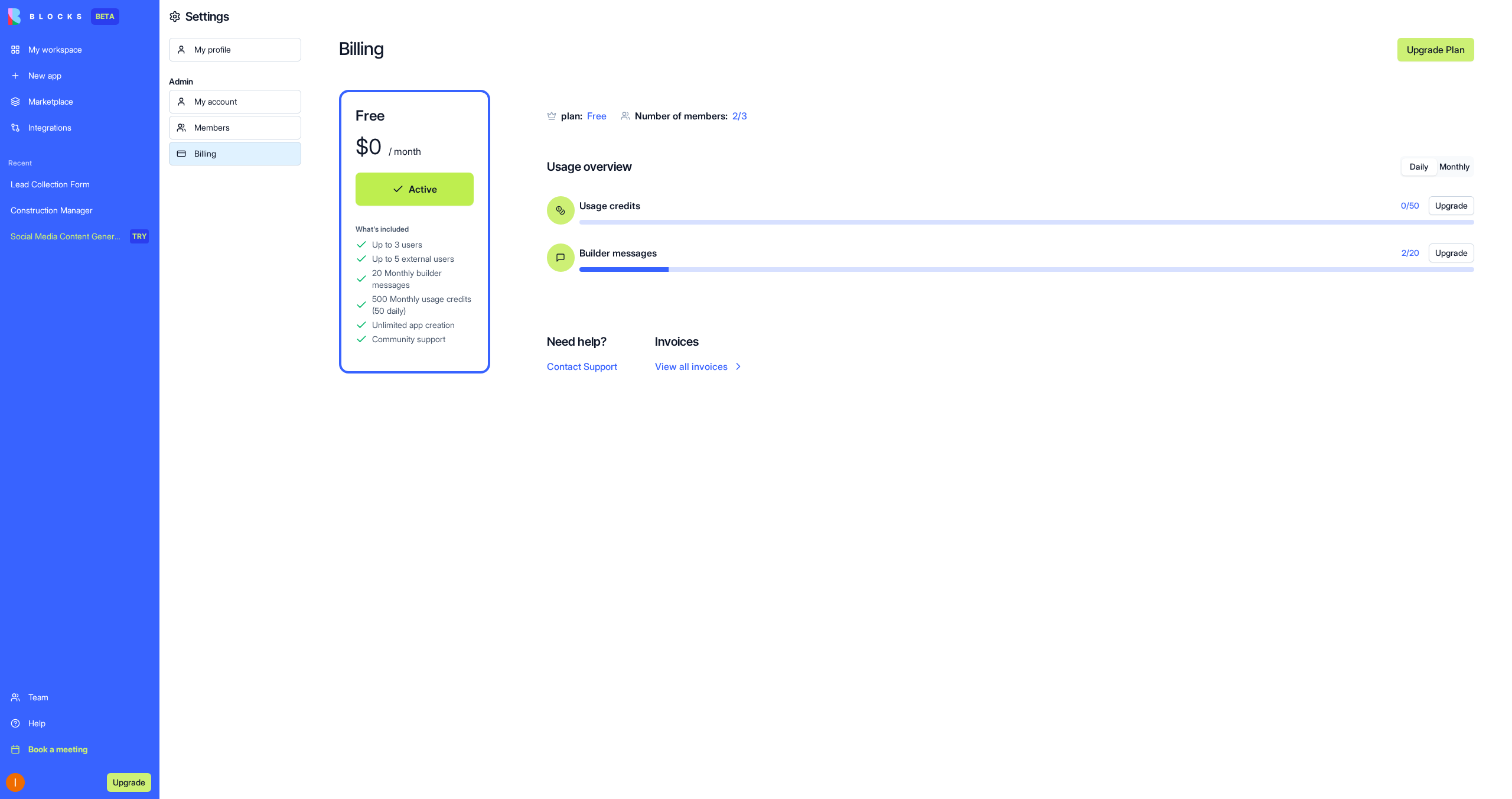
click at [1419, 55] on link "Upgrade Plan" at bounding box center [1435, 50] width 77 height 23
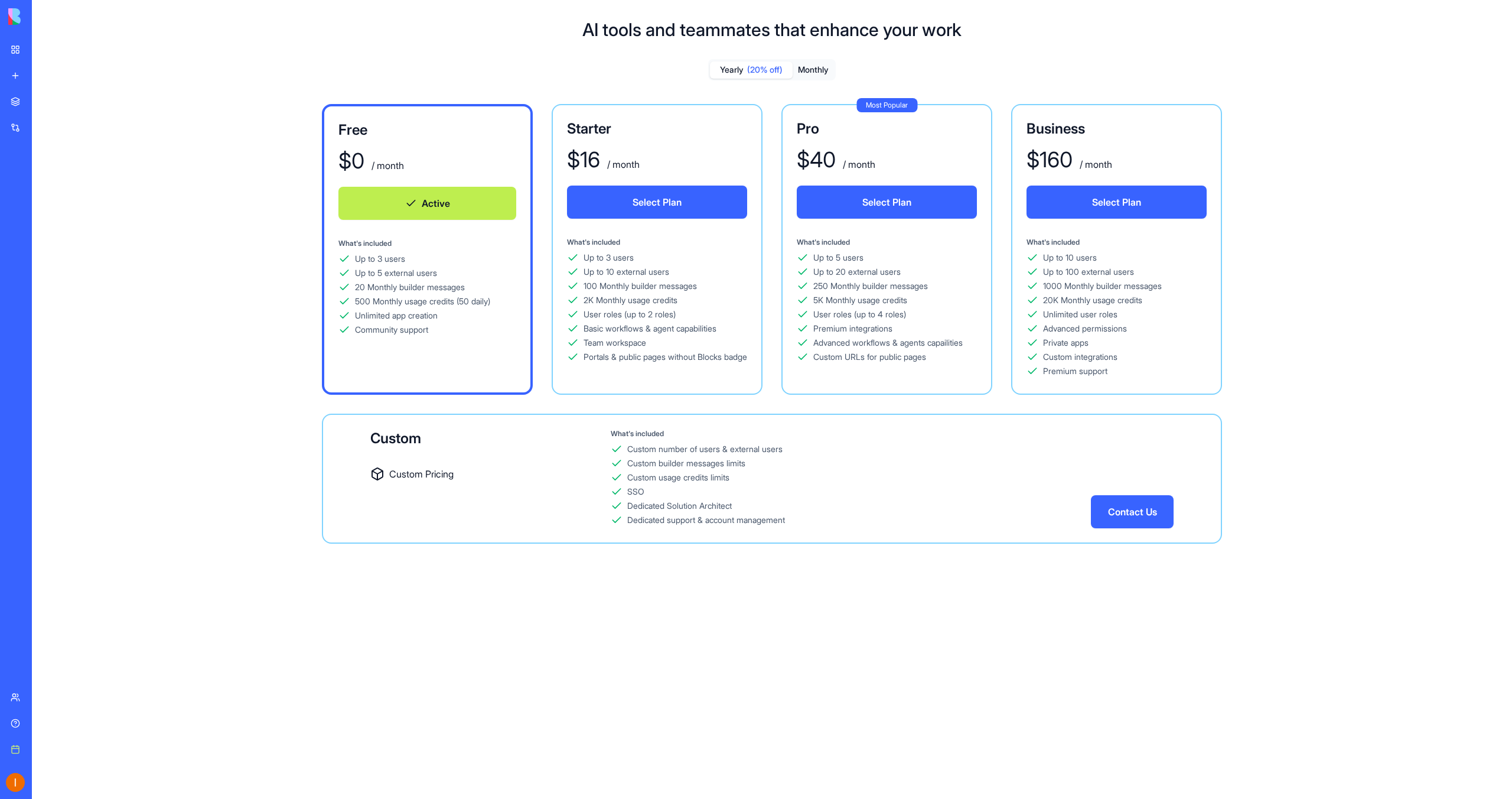
click at [12, 50] on link "My workspace" at bounding box center [27, 50] width 48 height 23
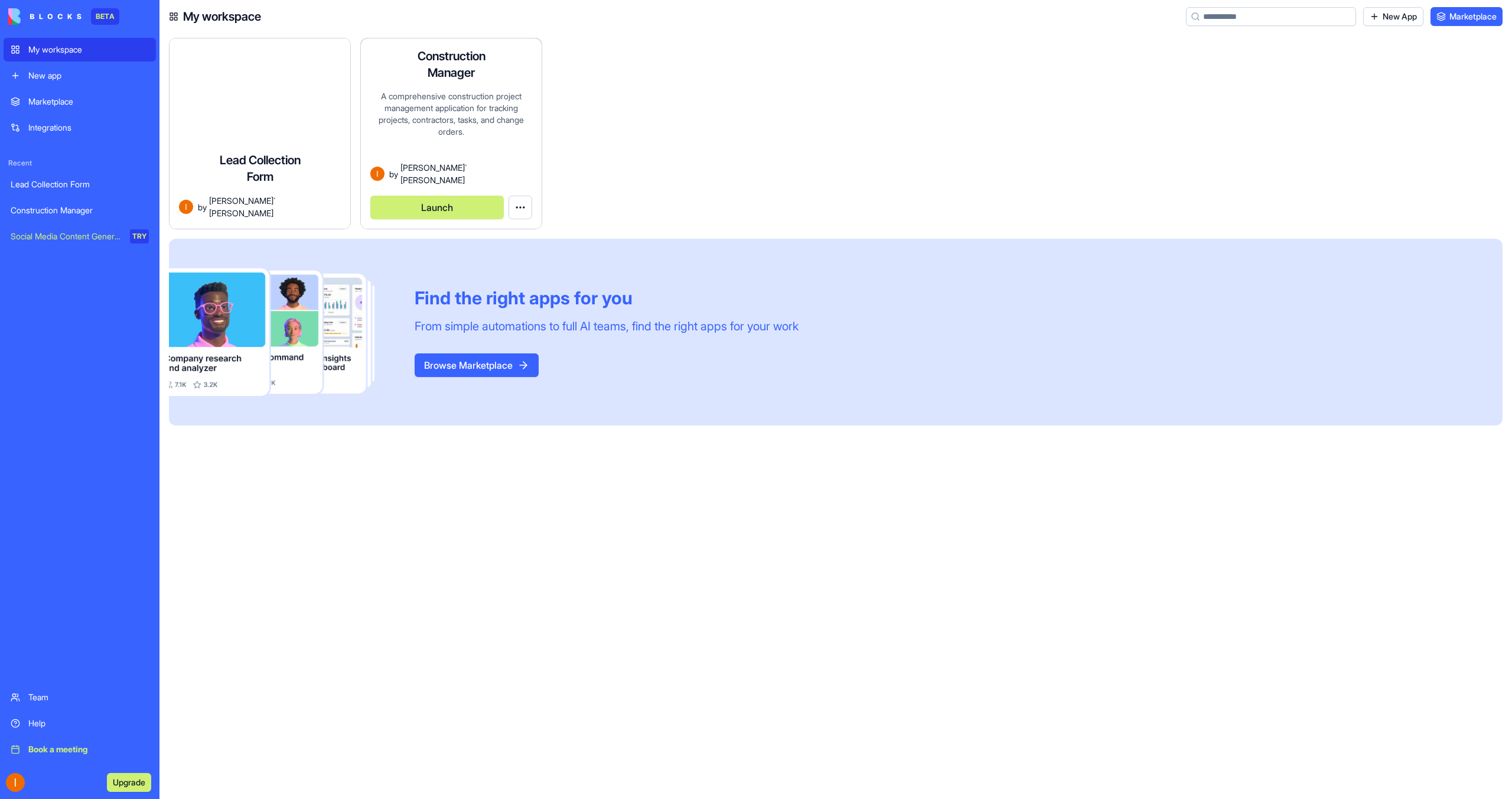
click at [465, 84] on div "Construction Manager A comprehensive construction project management applicatio…" at bounding box center [451, 134] width 181 height 191
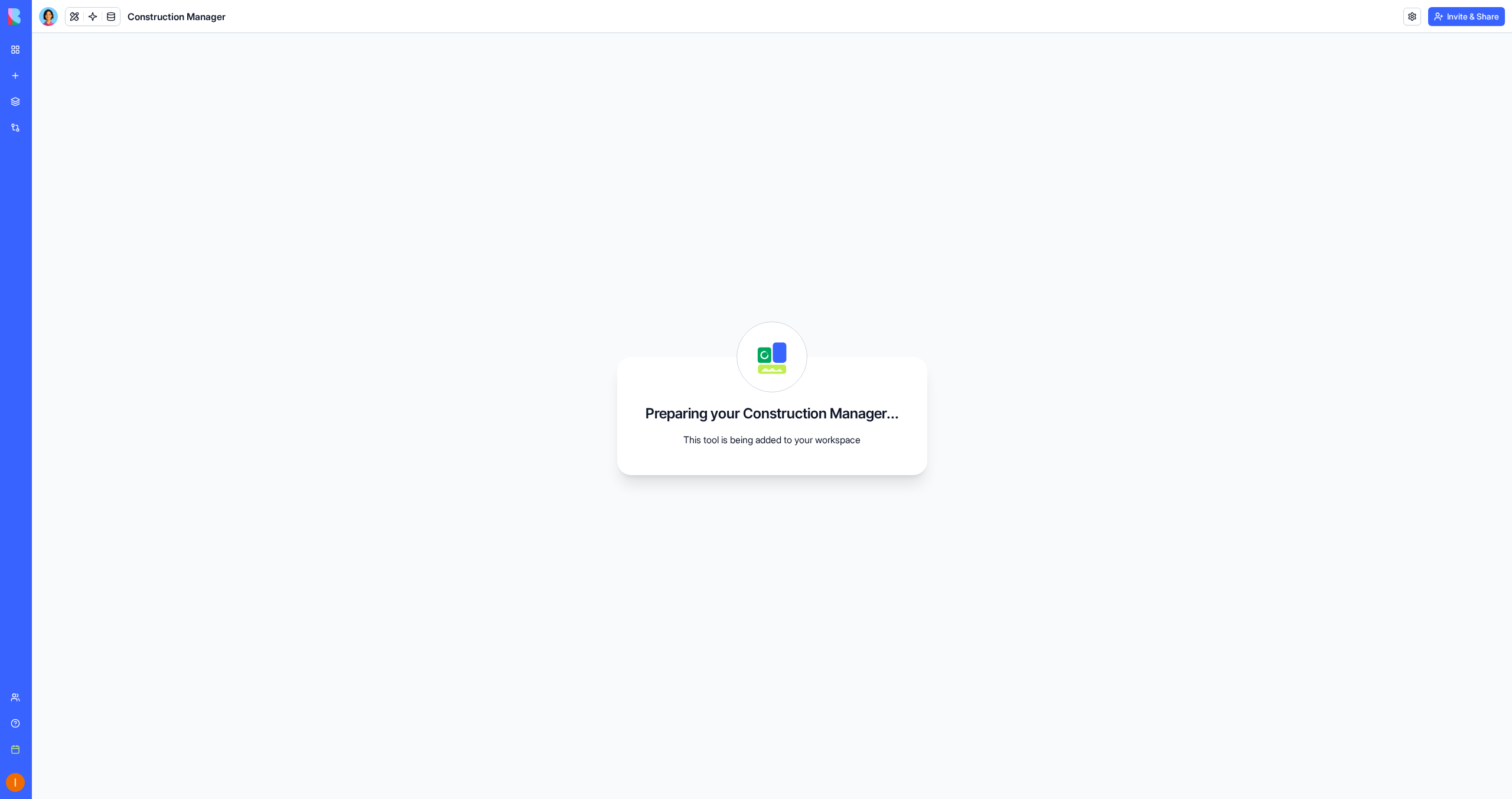
click at [9, 52] on link "My workspace" at bounding box center [27, 50] width 48 height 23
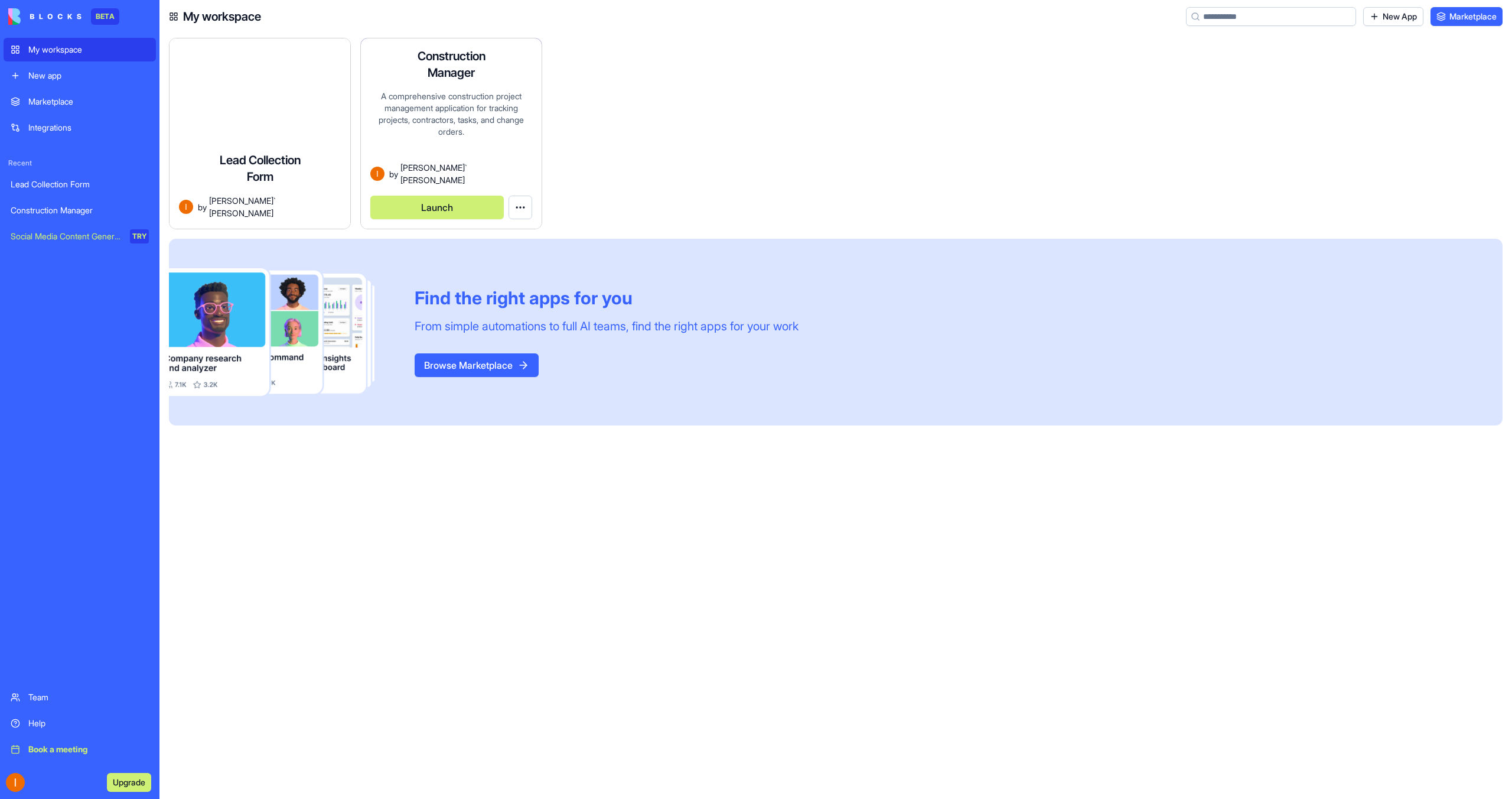
click at [472, 153] on div "A comprehensive construction project management application for tracking projec…" at bounding box center [451, 125] width 162 height 71
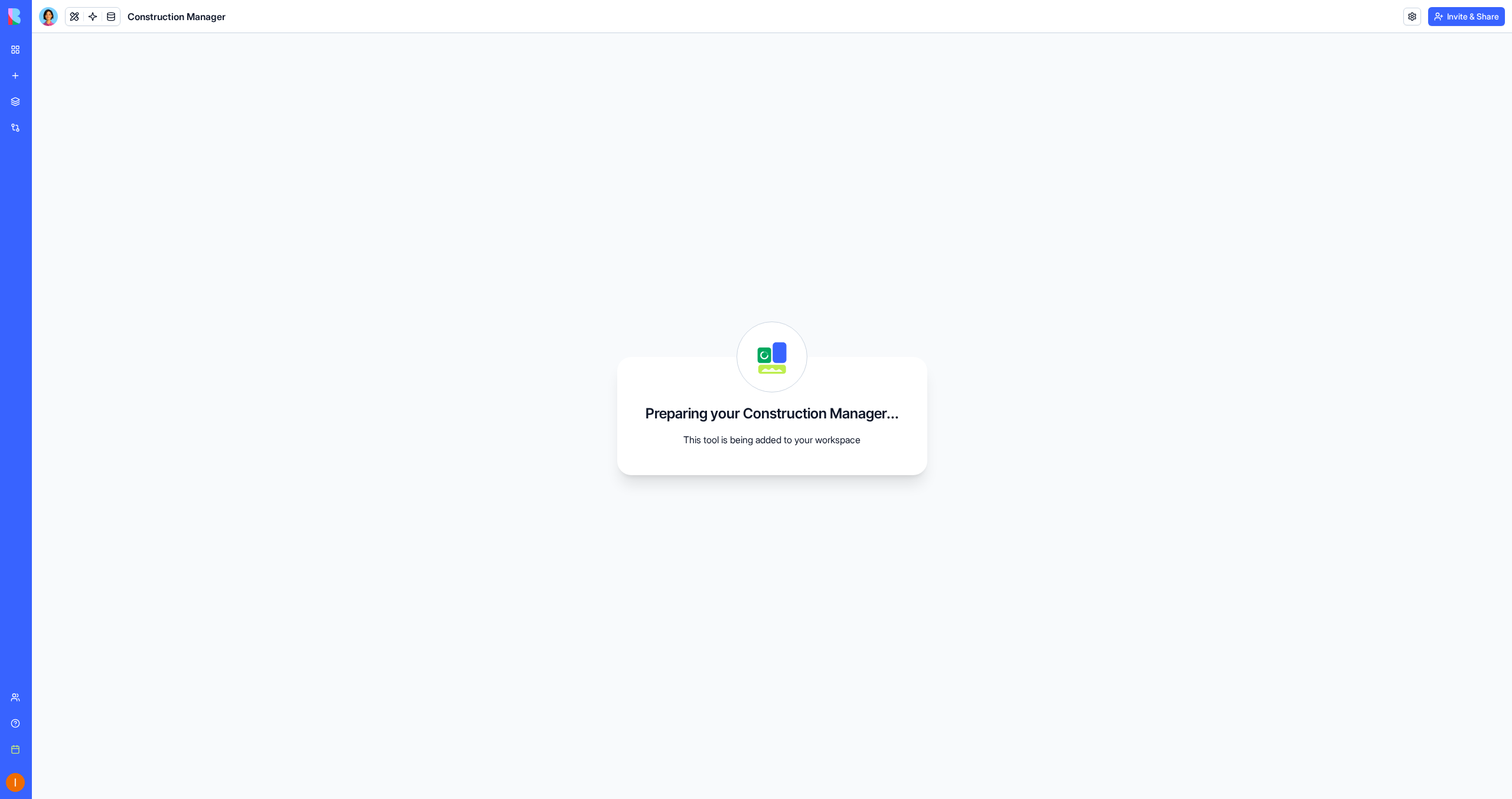
click at [17, 56] on link "My workspace" at bounding box center [27, 50] width 48 height 23
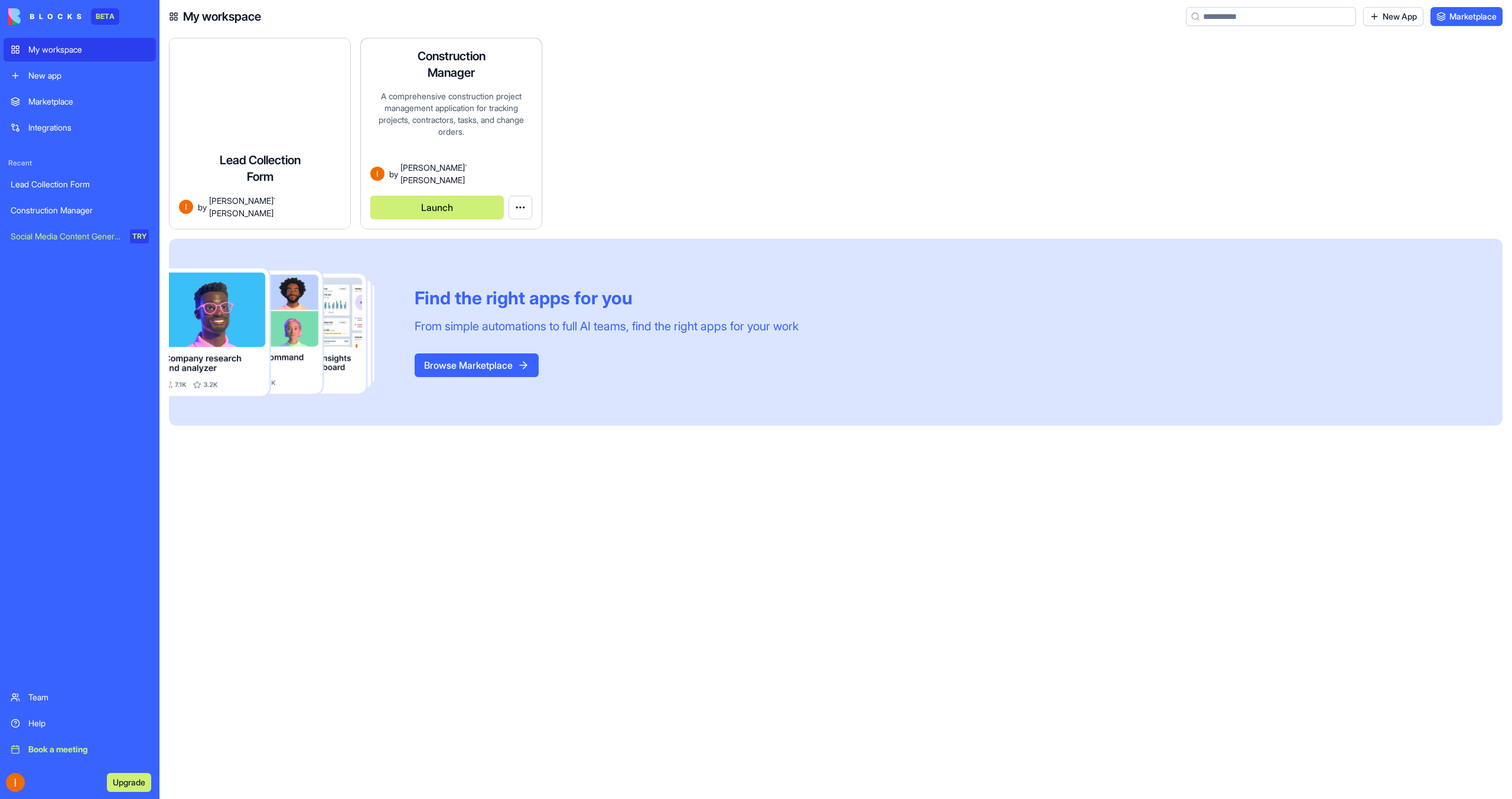
click at [513, 205] on html "BETA My workspace New app Marketplace Integrations Recent Lead Collection Form …" at bounding box center [756, 400] width 1512 height 799
click at [507, 237] on span "Edit app" at bounding box center [493, 236] width 29 height 12
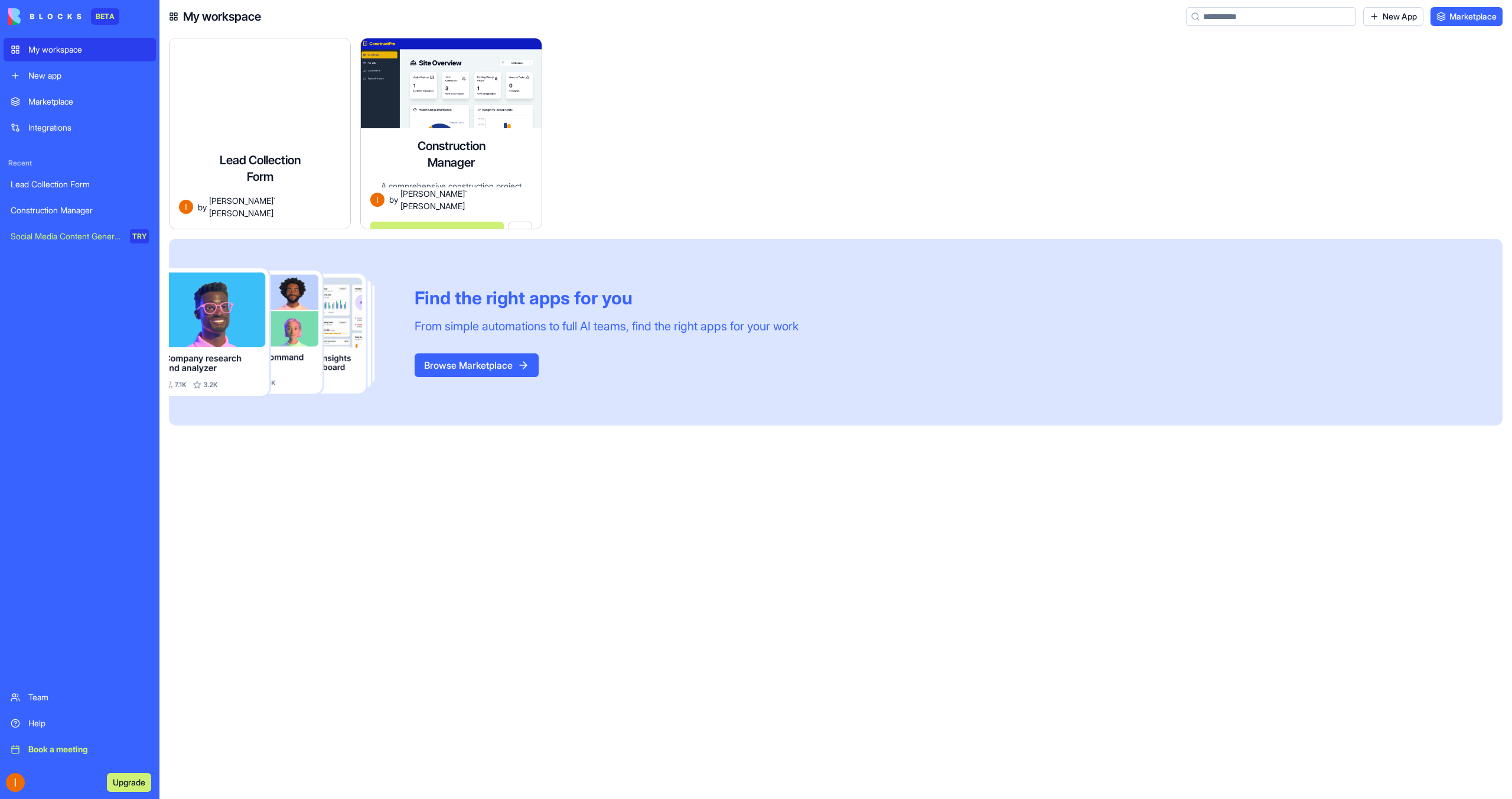
scroll to position [12, 0]
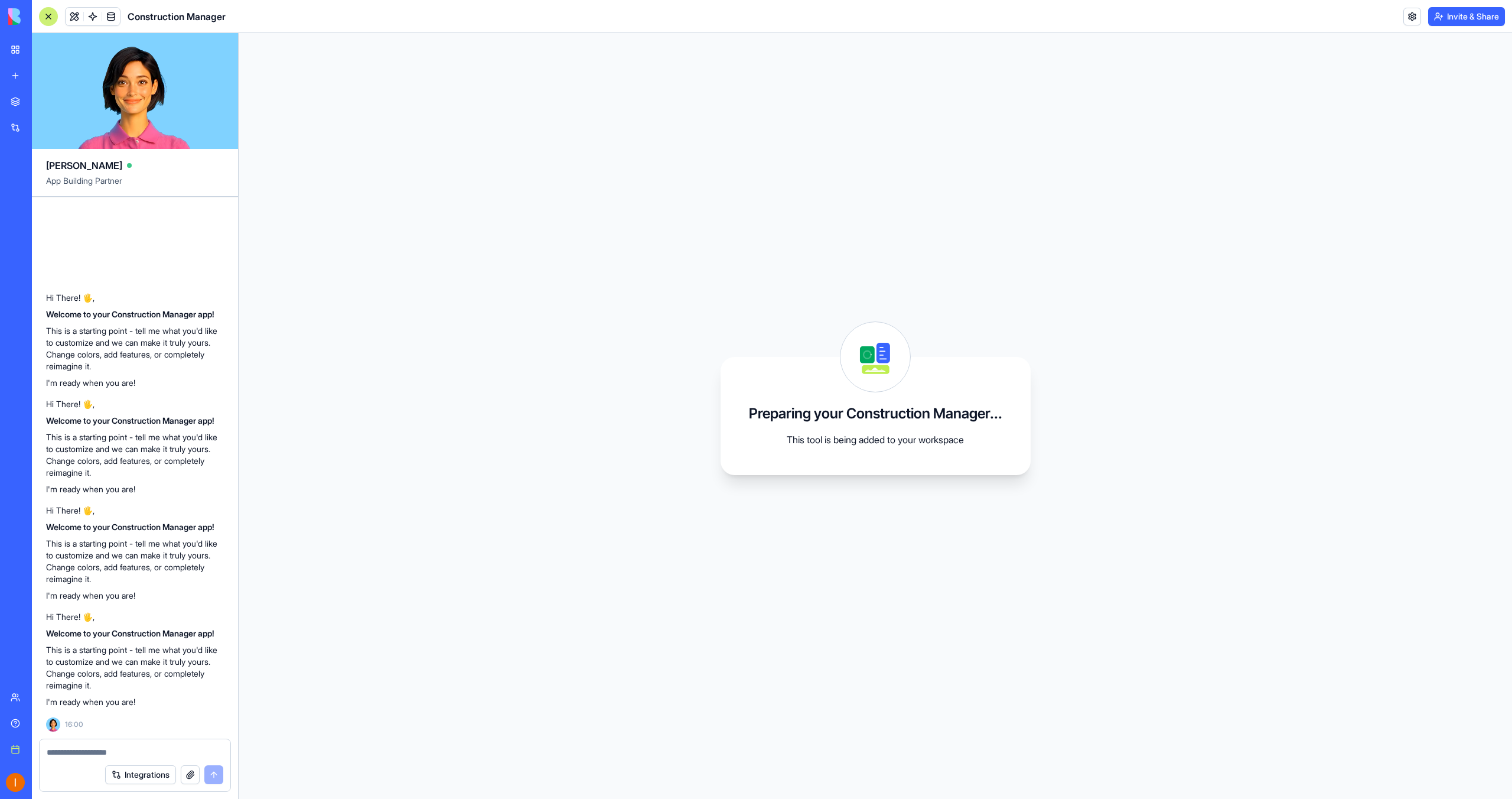
click at [18, 51] on link "My workspace" at bounding box center [27, 50] width 48 height 23
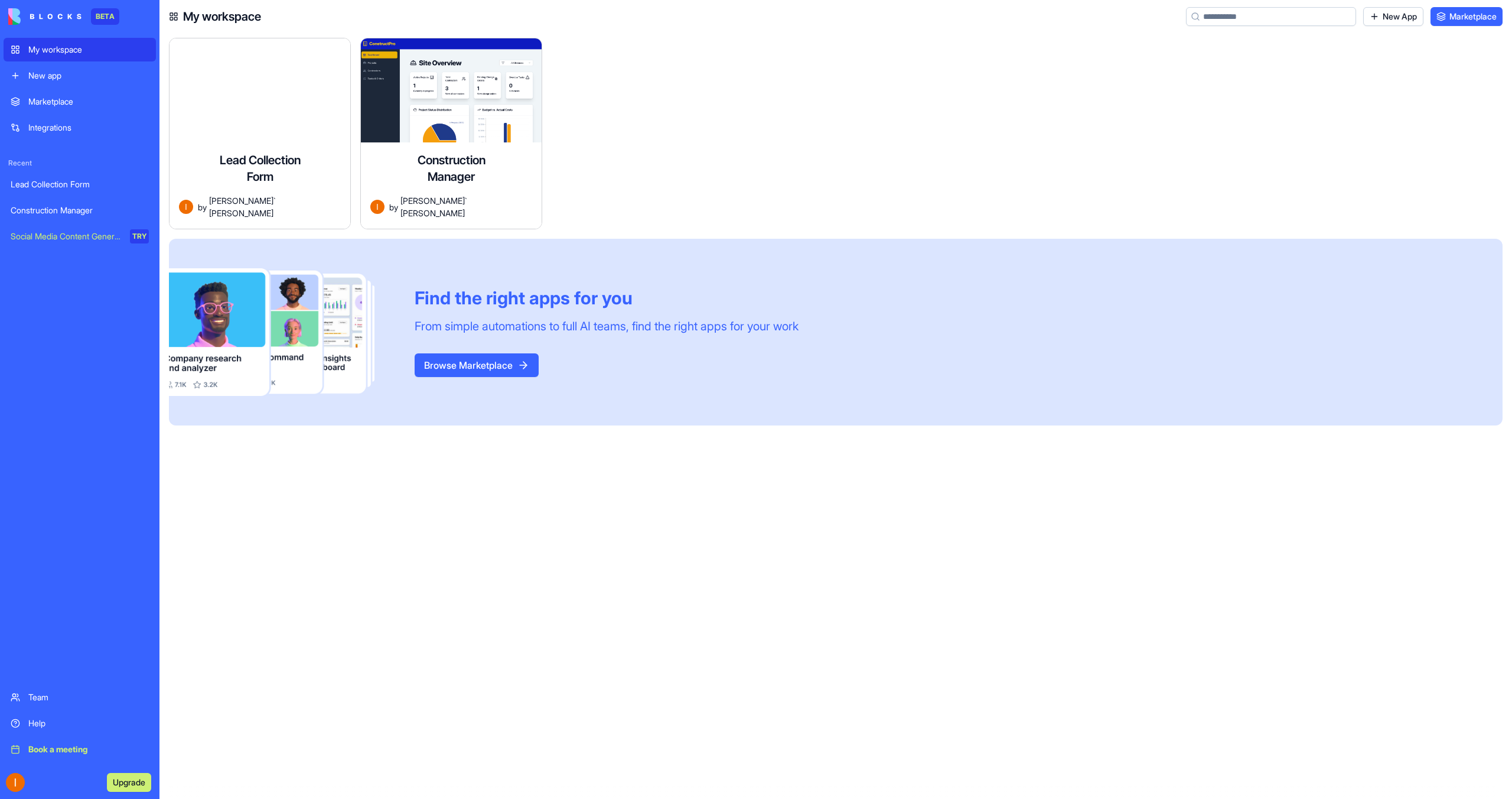
click at [120, 105] on div "Marketplace" at bounding box center [88, 101] width 120 height 12
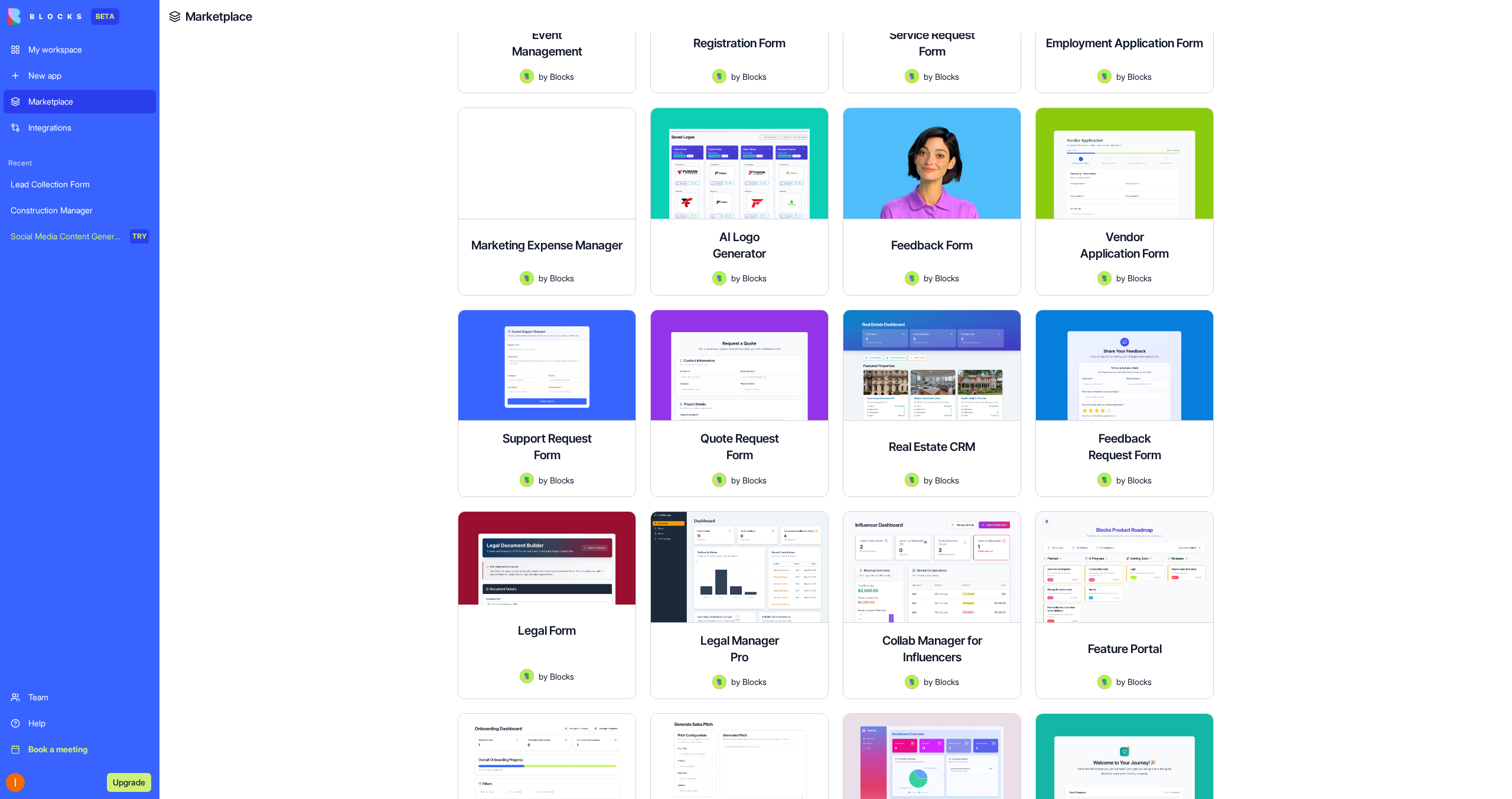
scroll to position [1159, 0]
